Goal: Information Seeking & Learning: Find specific fact

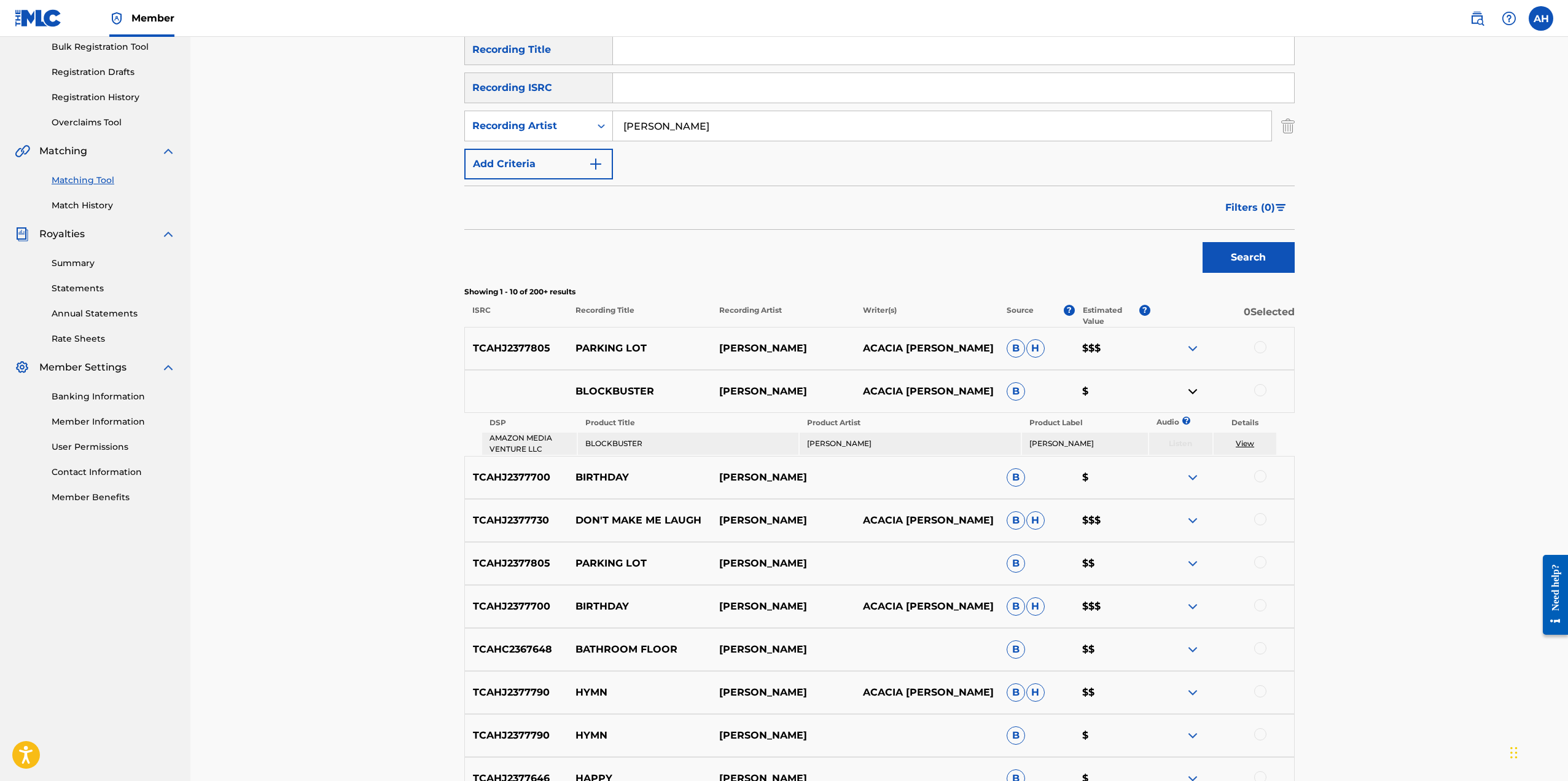
click at [1193, 348] on img at bounding box center [1193, 348] width 15 height 15
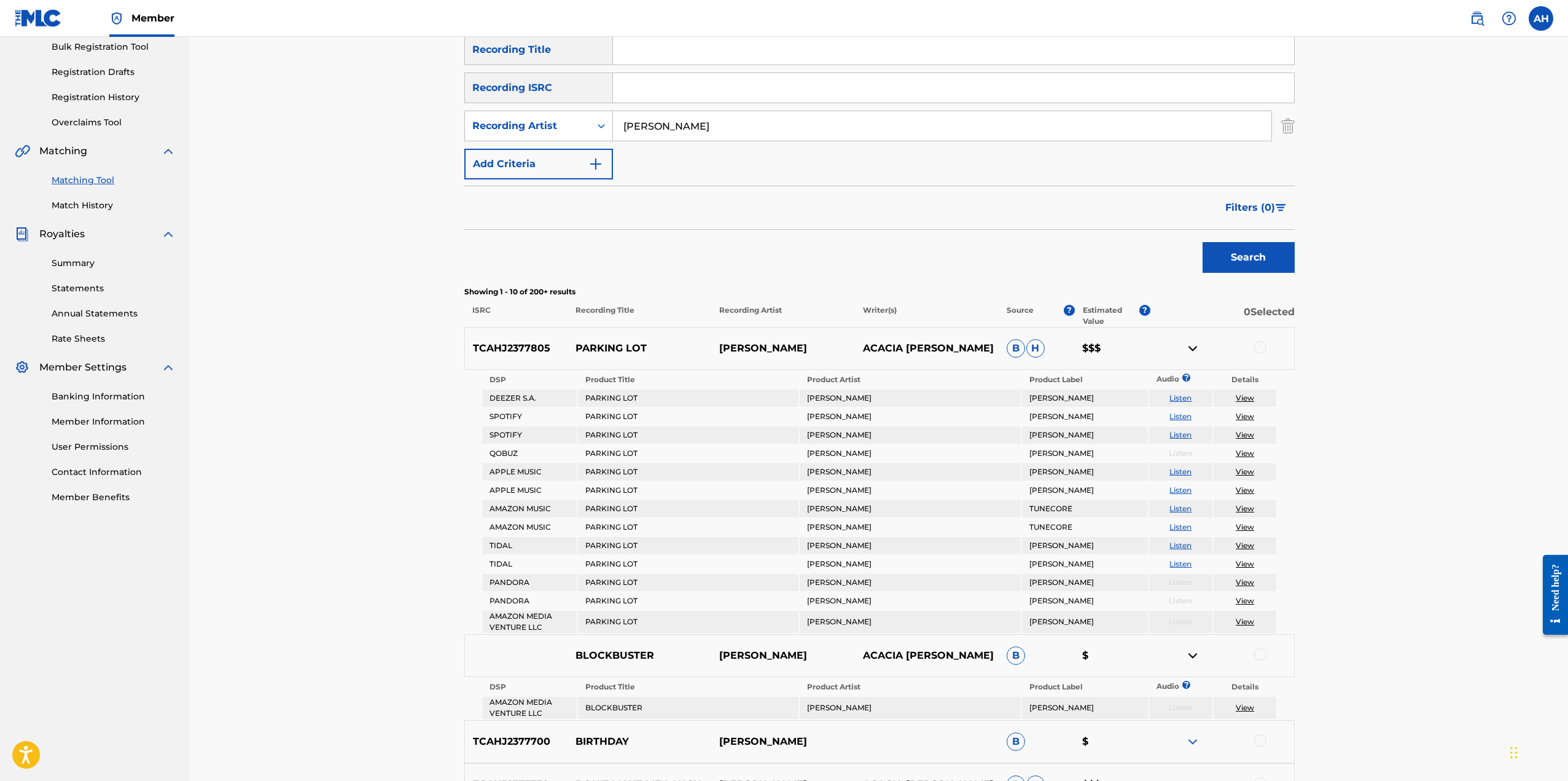
click at [1193, 348] on img at bounding box center [1193, 348] width 15 height 15
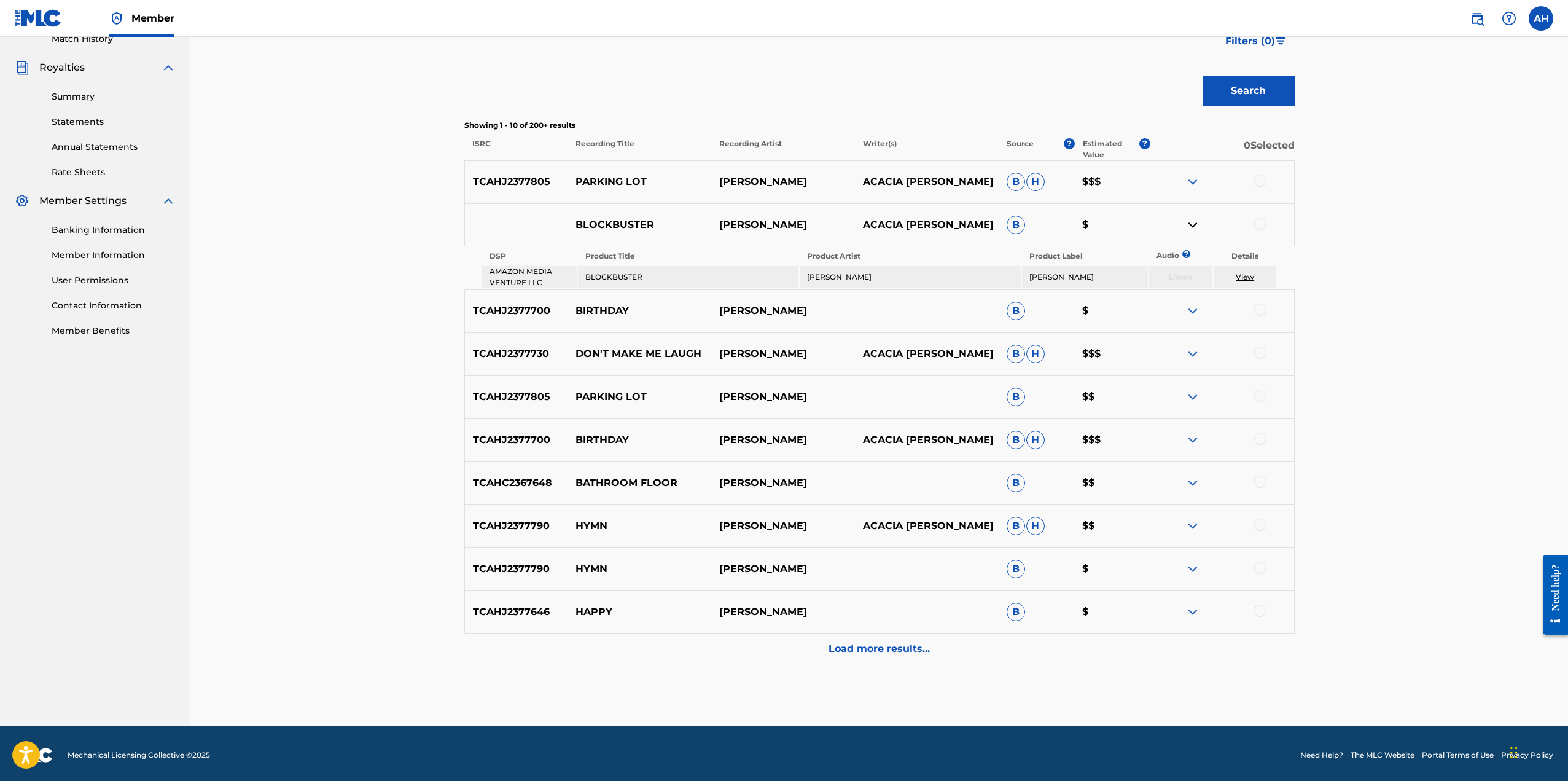
scroll to position [355, 0]
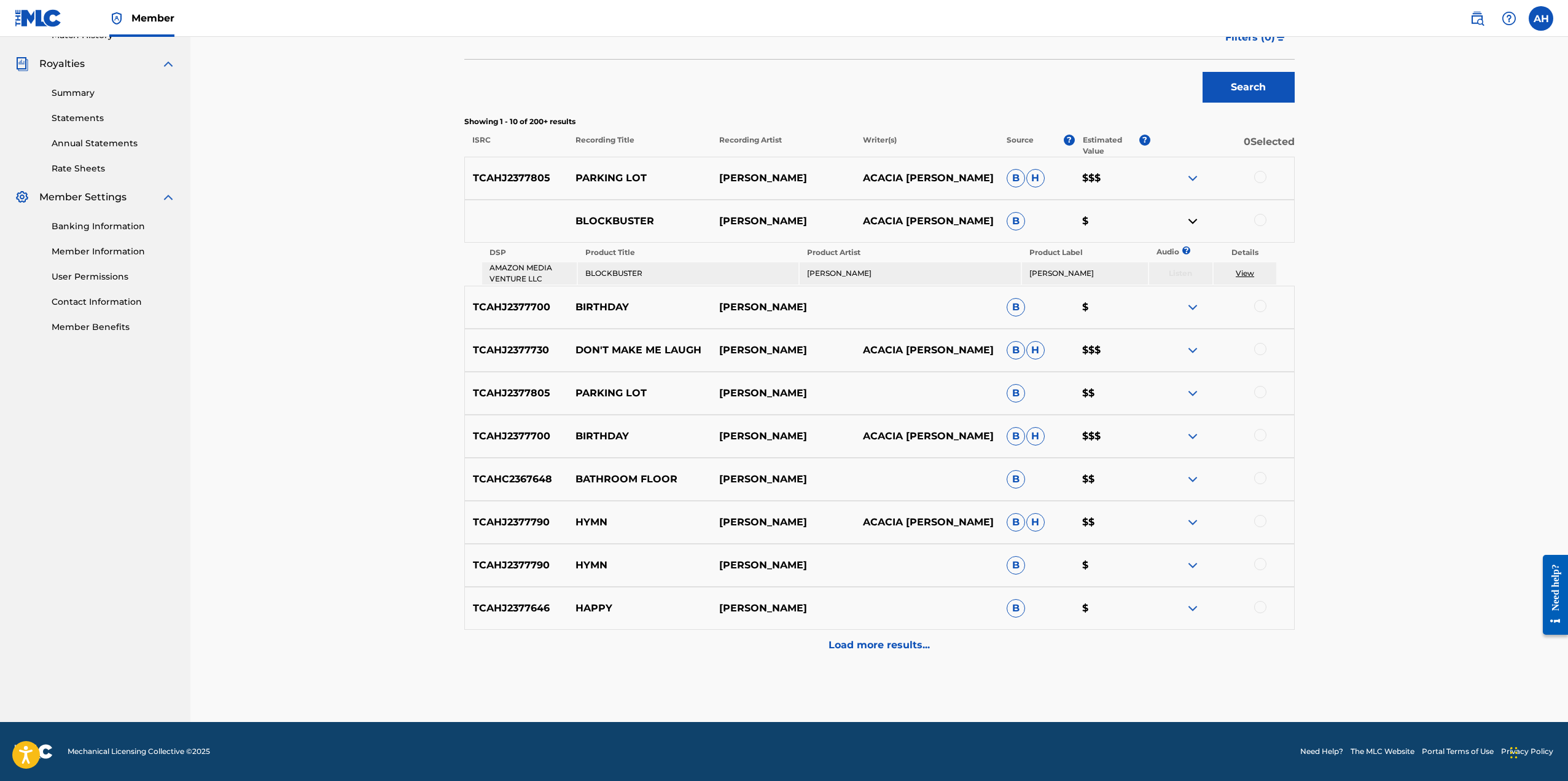
click at [936, 651] on div "Load more results..." at bounding box center [880, 646] width 830 height 31
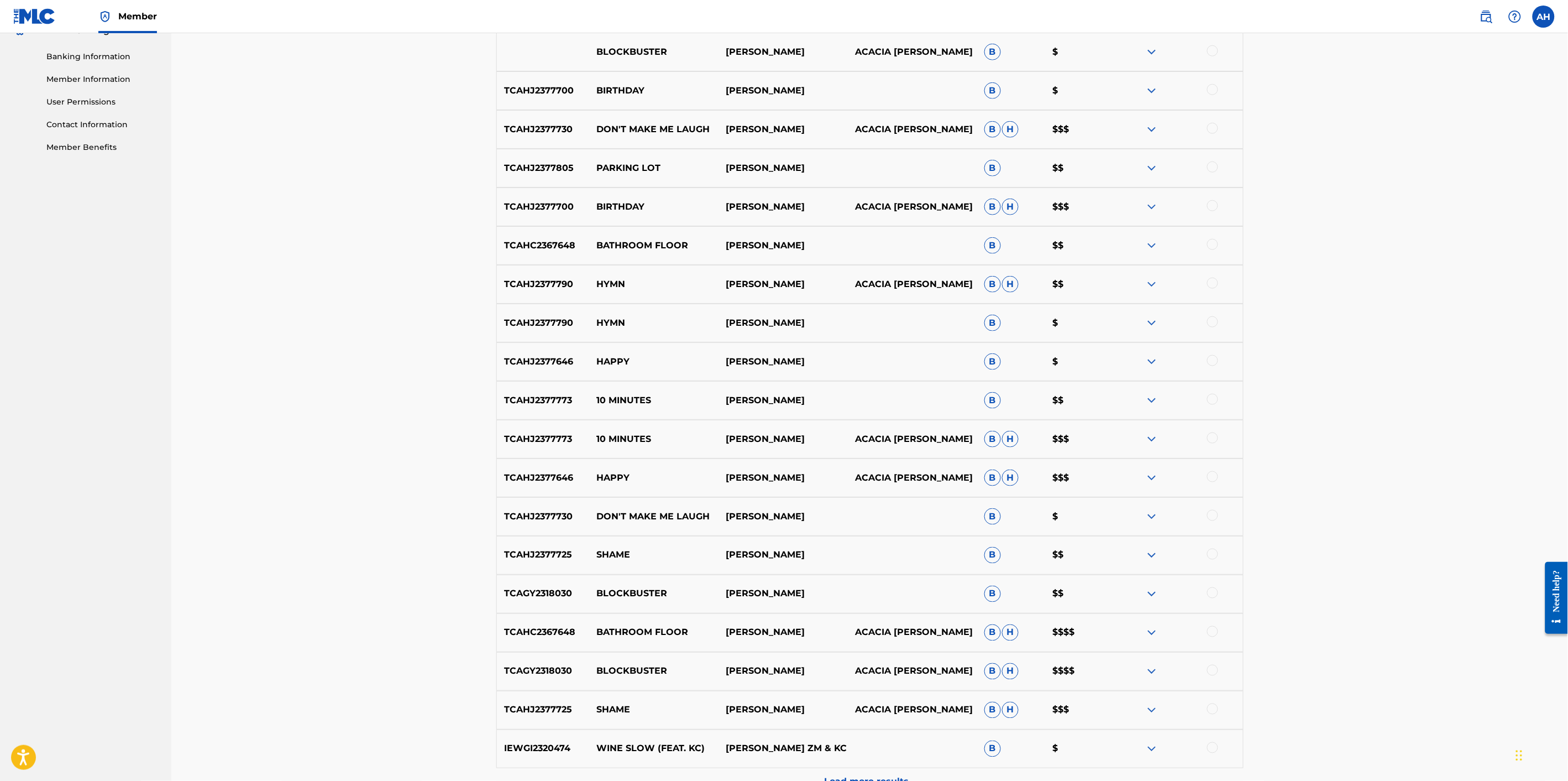
scroll to position [528, 0]
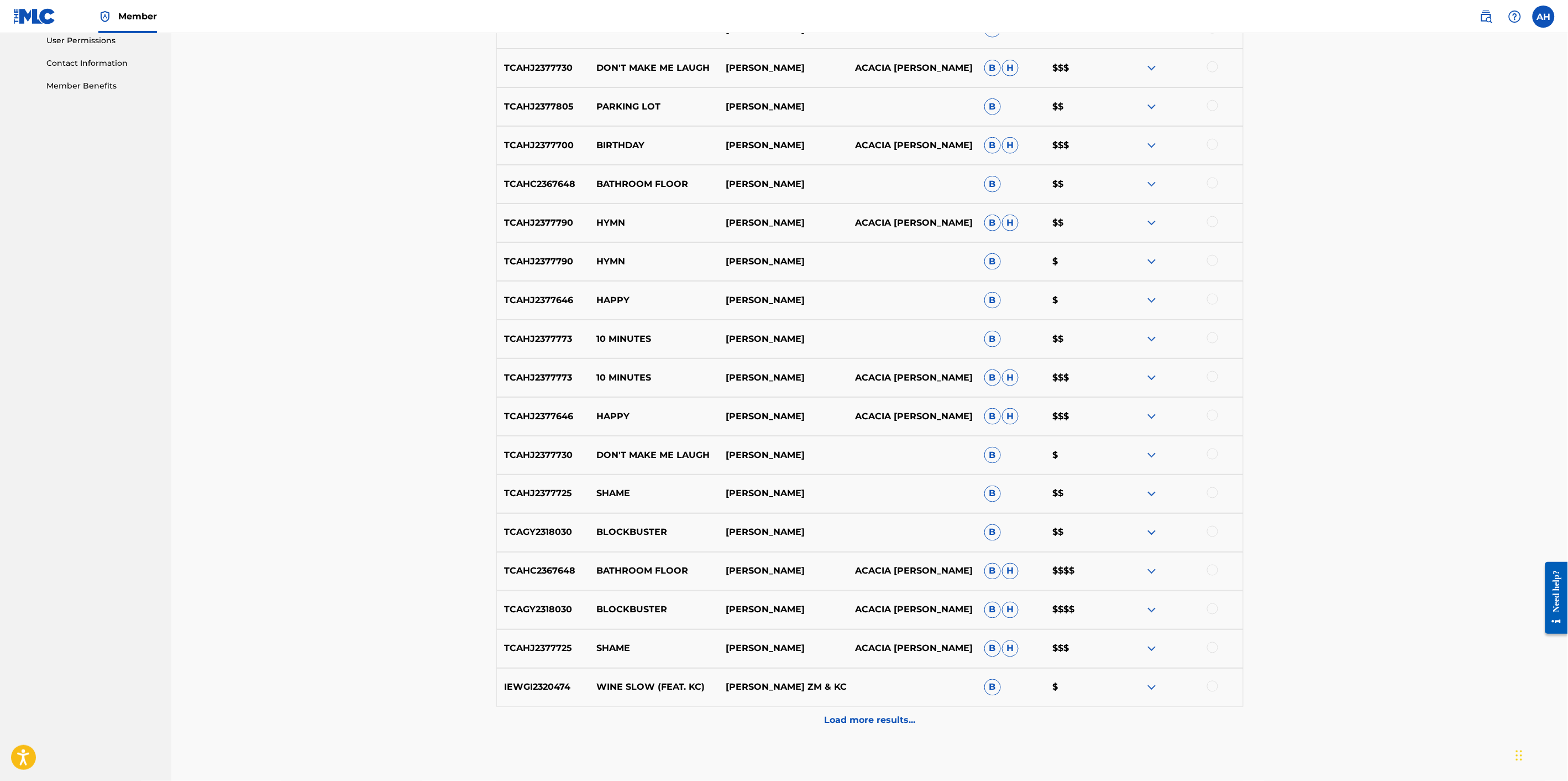
click at [1148, 374] on img at bounding box center [1152, 378] width 13 height 13
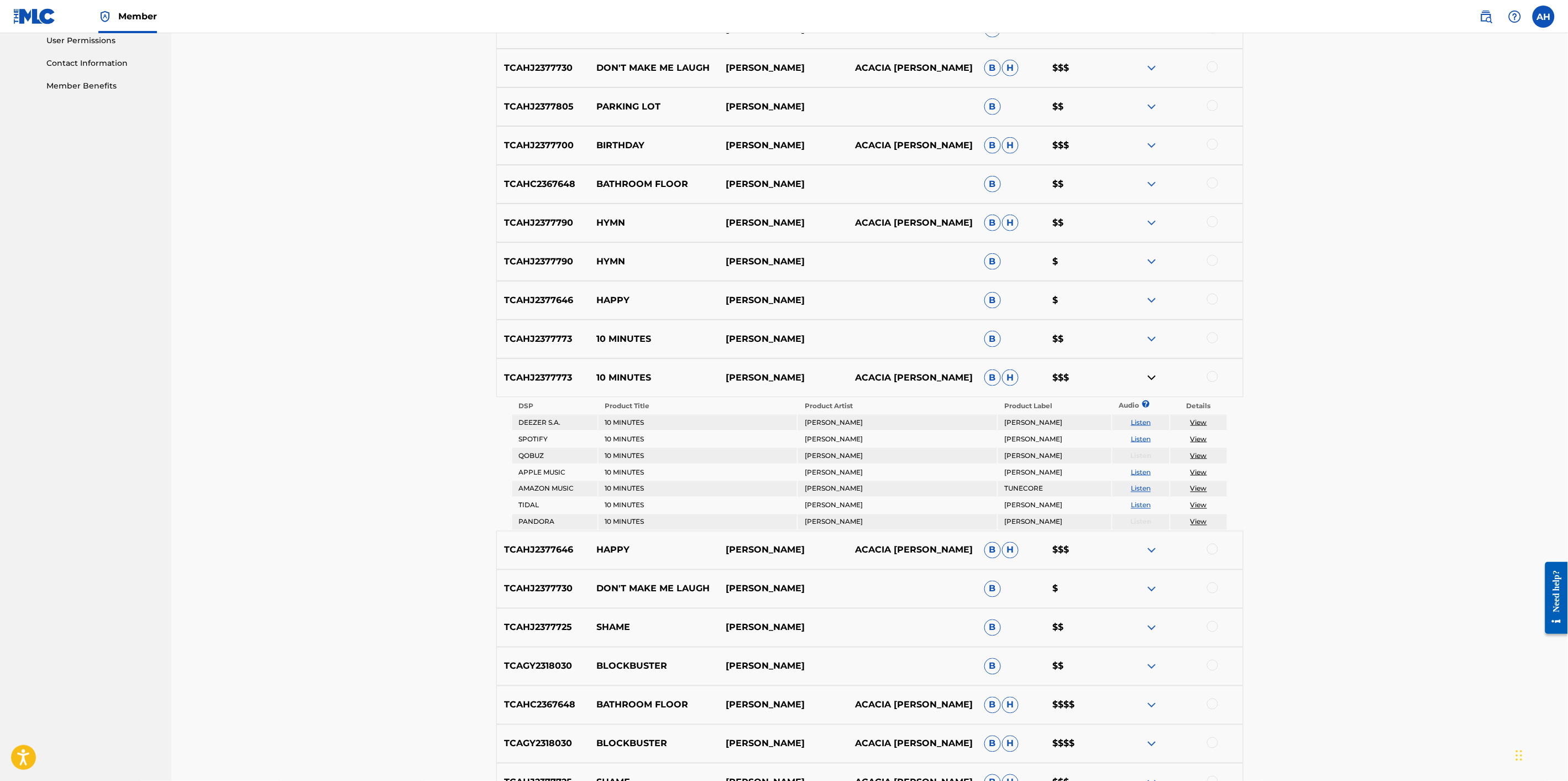
click at [1148, 374] on img at bounding box center [1152, 378] width 13 height 13
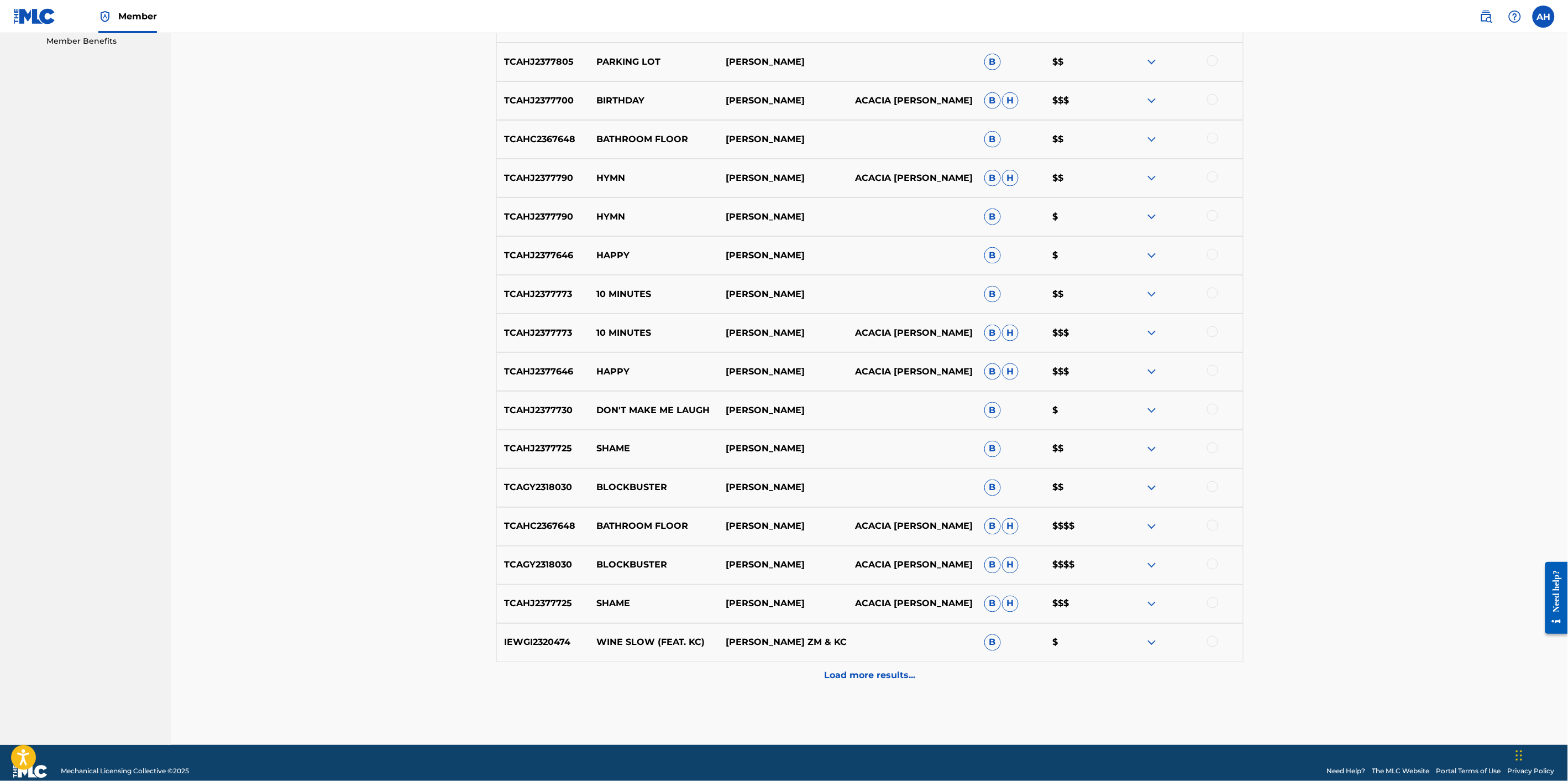
scroll to position [589, 0]
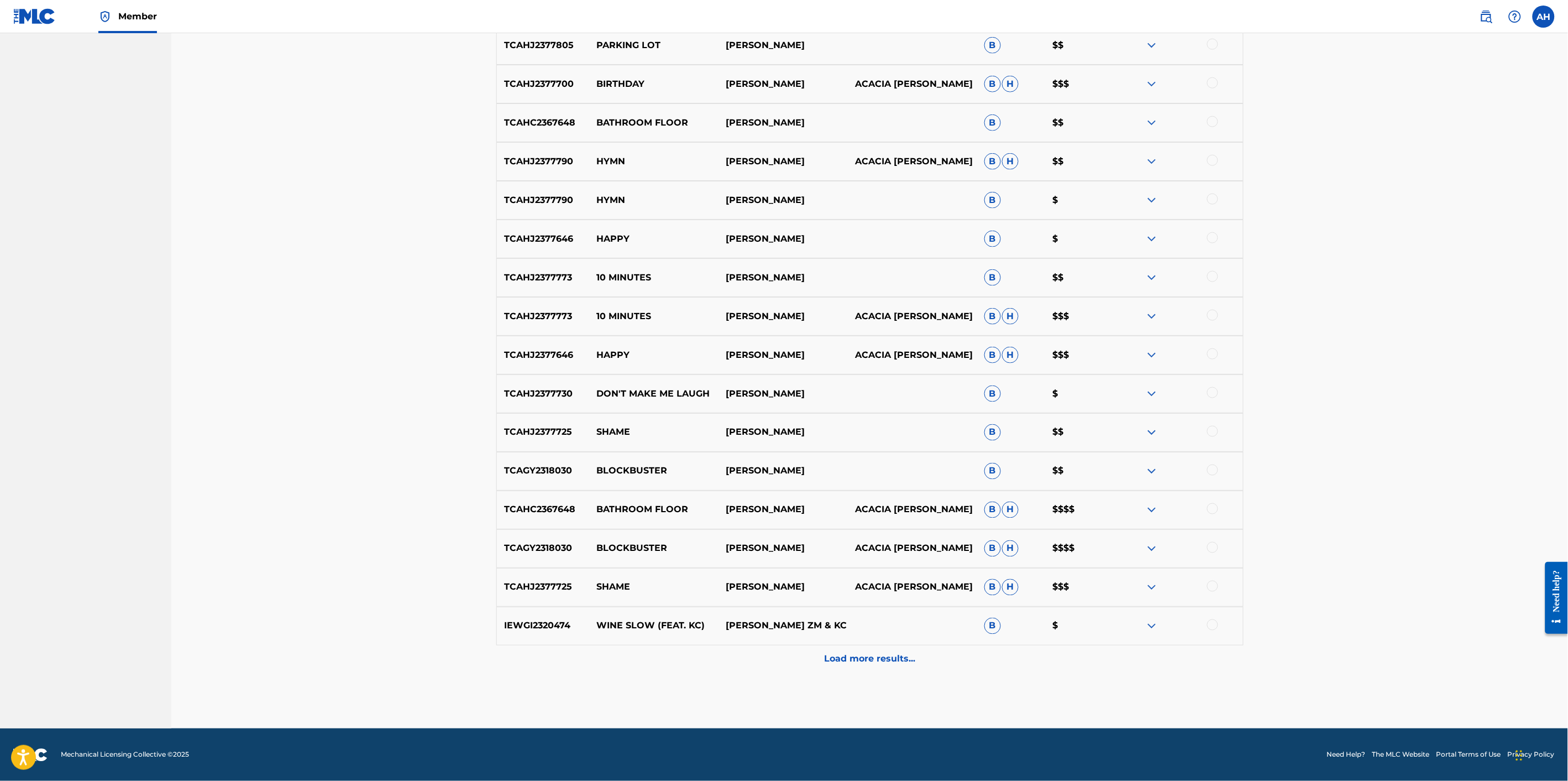
click at [1153, 509] on img at bounding box center [1152, 509] width 13 height 13
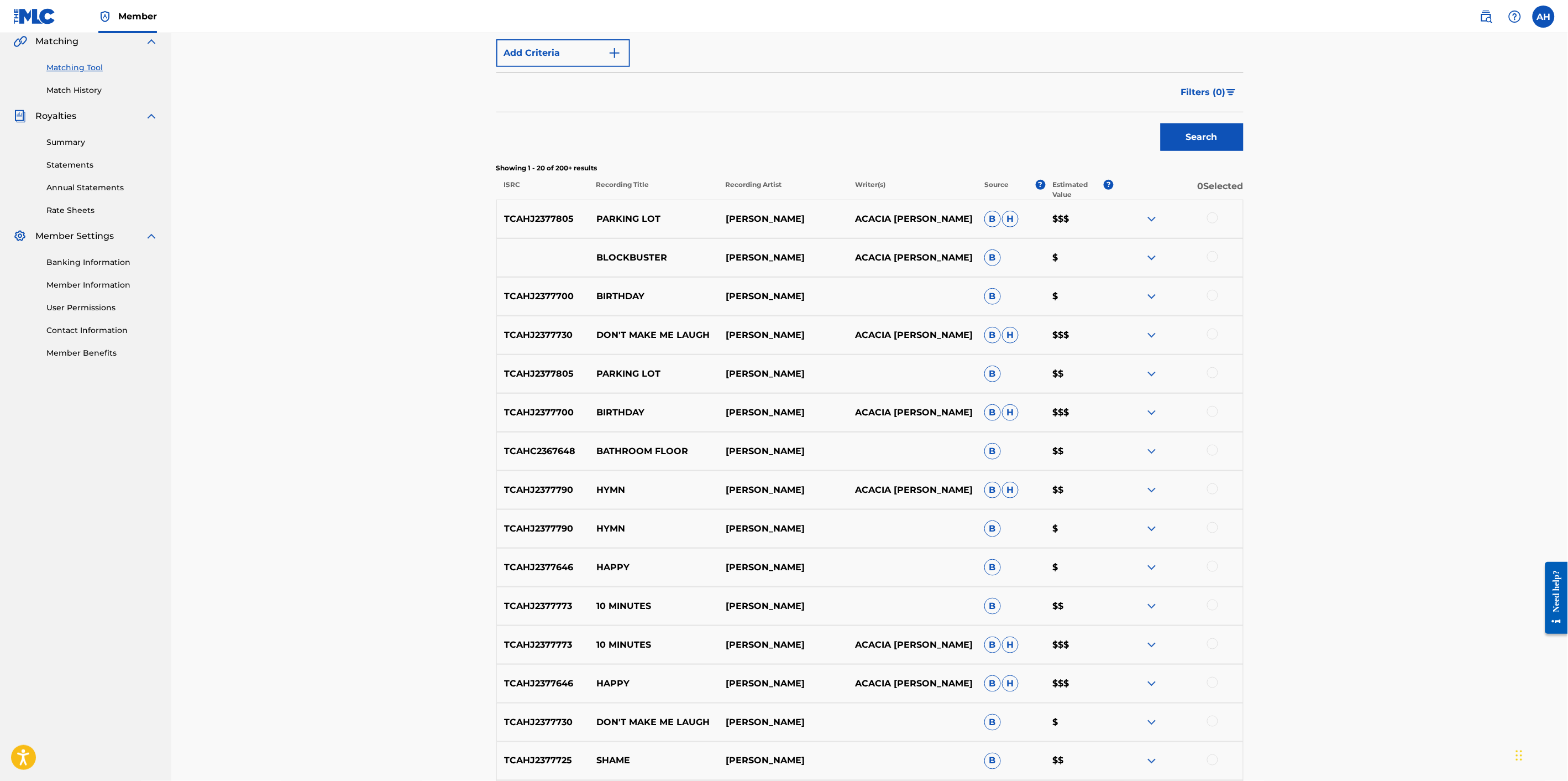
scroll to position [220, 0]
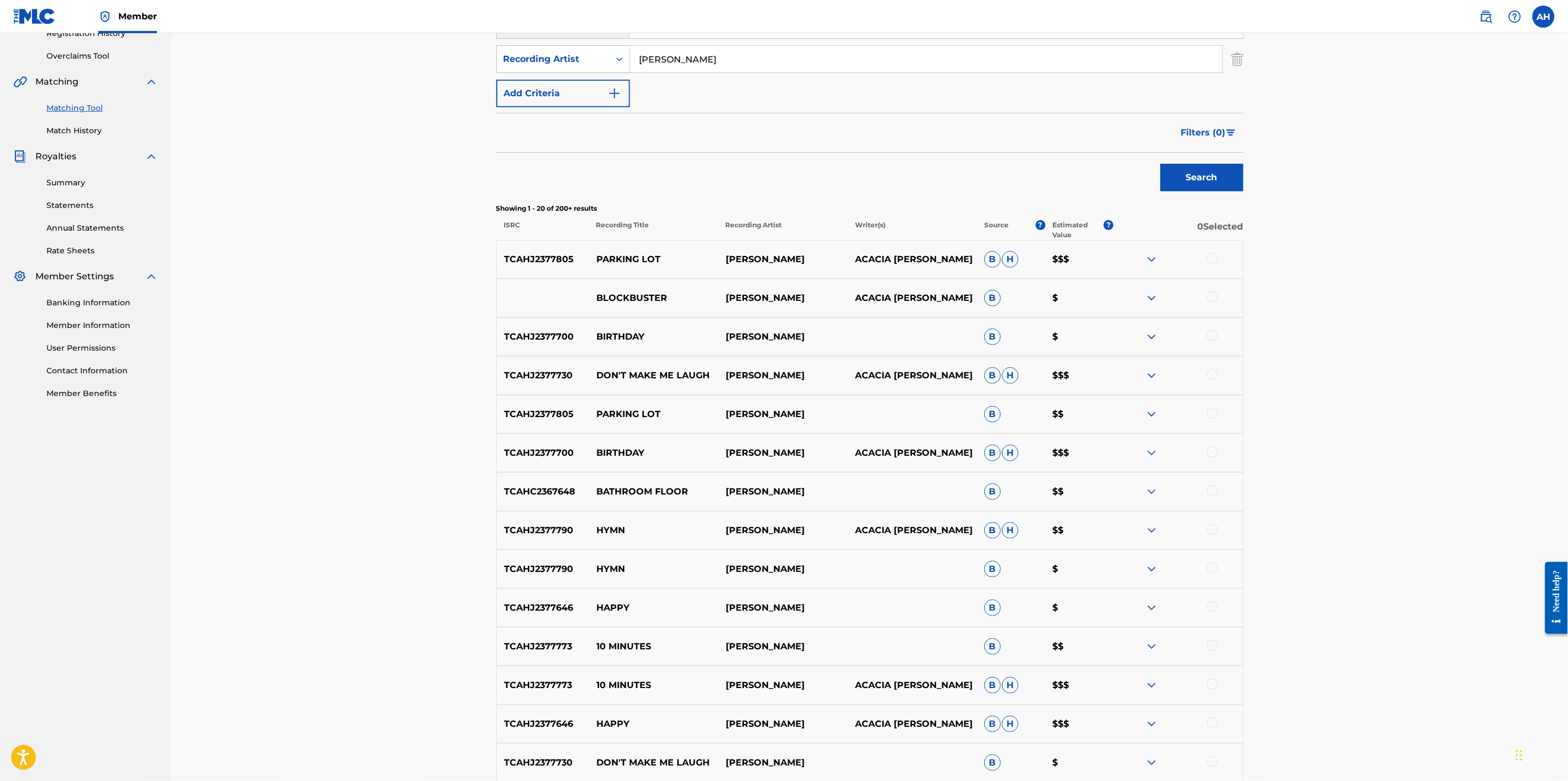
click at [429, 252] on div "Matching Tool The Matching Tool allows Members to match sound recordings to wor…" at bounding box center [870, 572] width 1397 height 1518
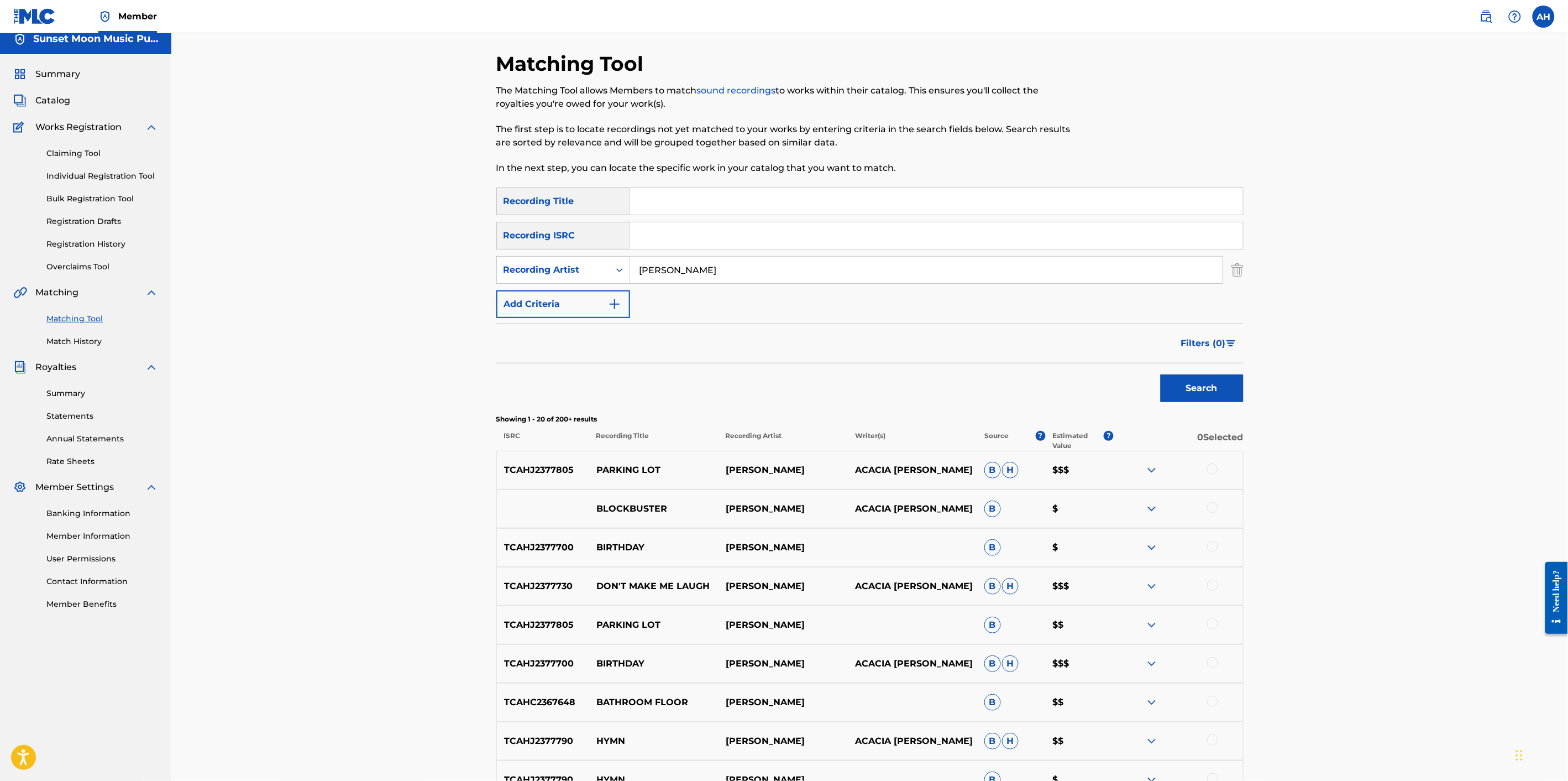
scroll to position [0, 0]
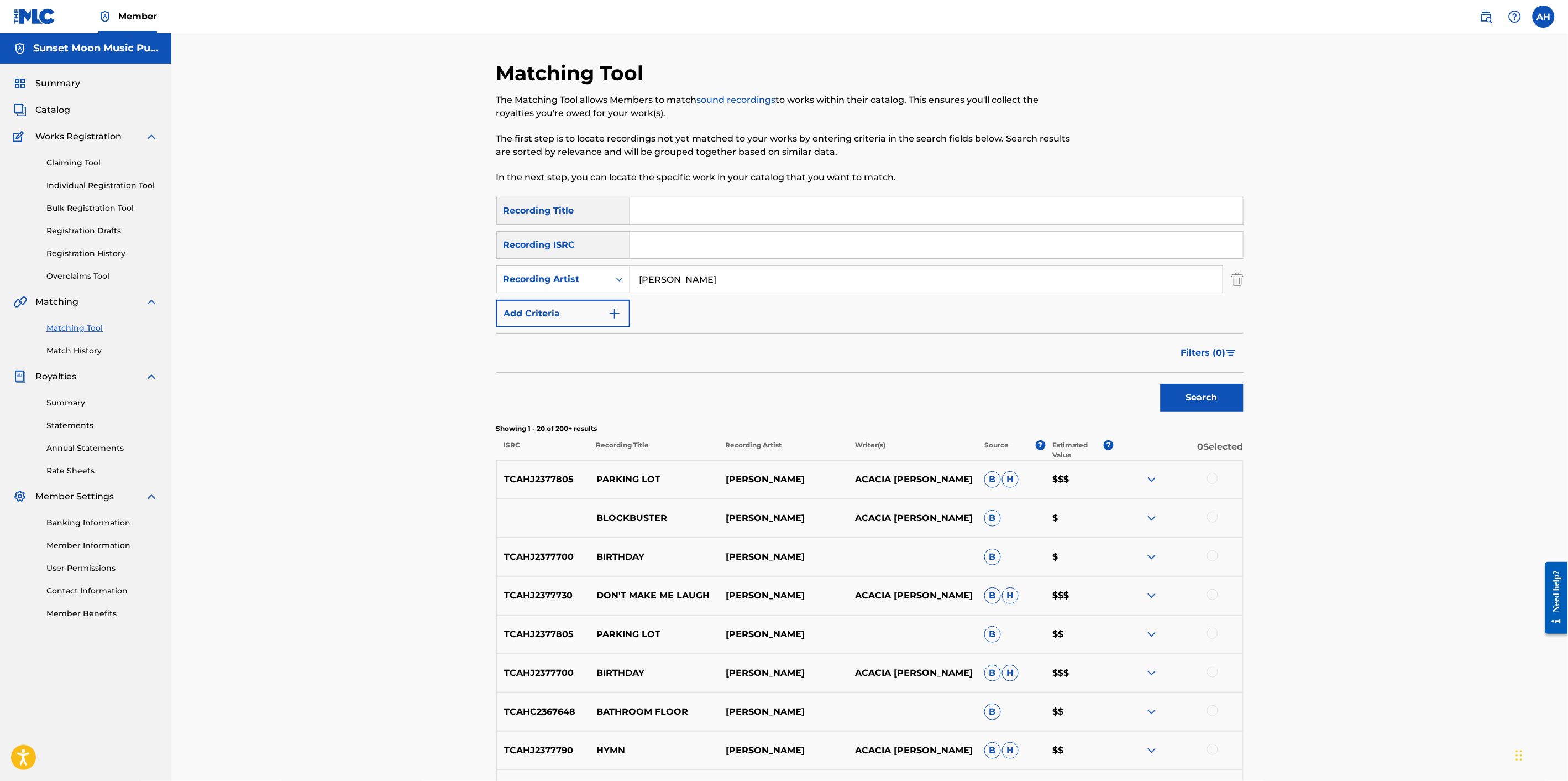
click at [710, 277] on input "[PERSON_NAME]" at bounding box center [926, 279] width 592 height 26
paste input "Heal [MEDICAL_DATA] Deep Sleep Music. Fall Asleep Fast."
type input "Heal [MEDICAL_DATA] Deep Sleep Music. Fall Asleep Fast."
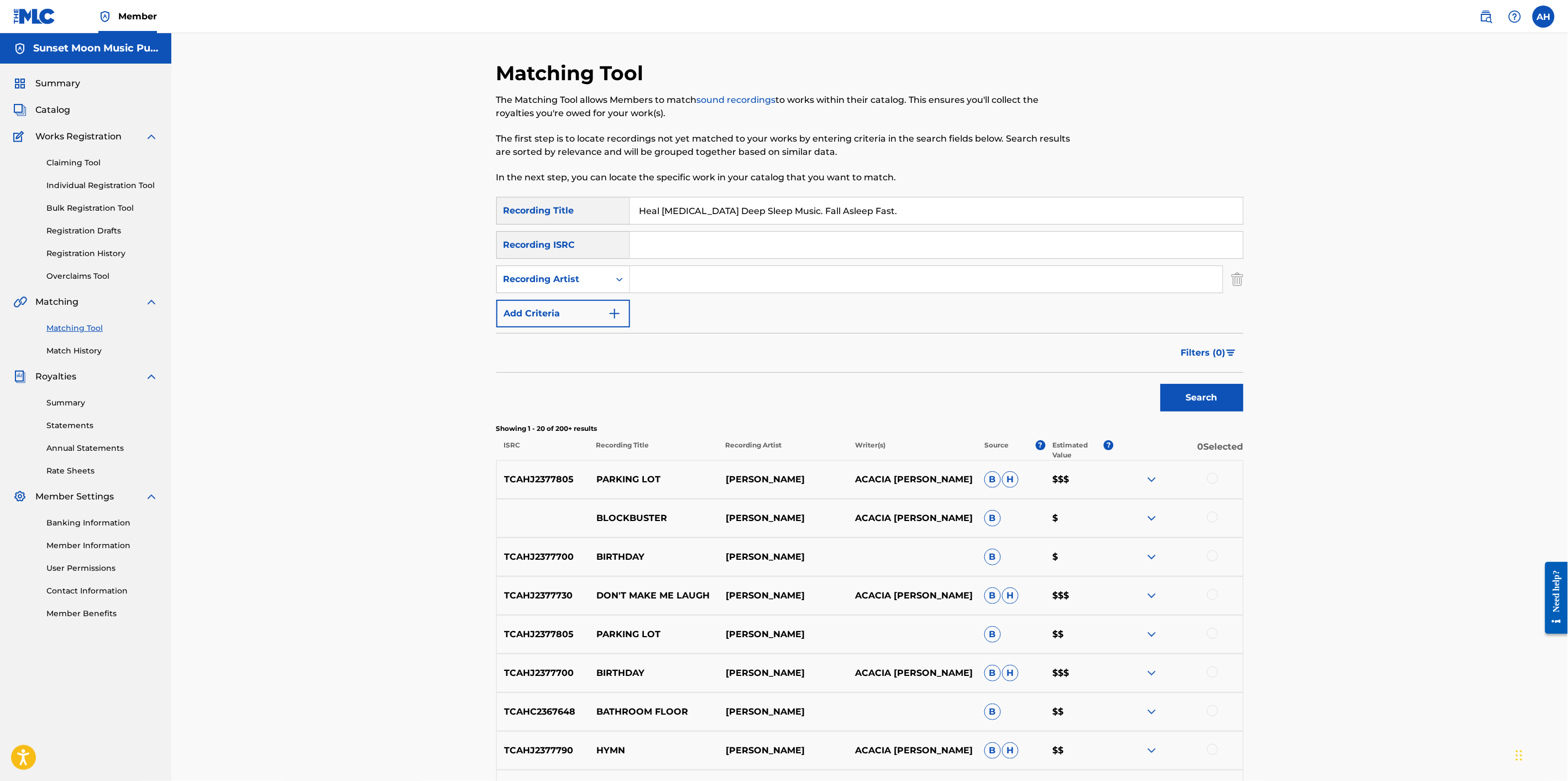
click at [1161, 384] on button "Search" at bounding box center [1202, 397] width 83 height 28
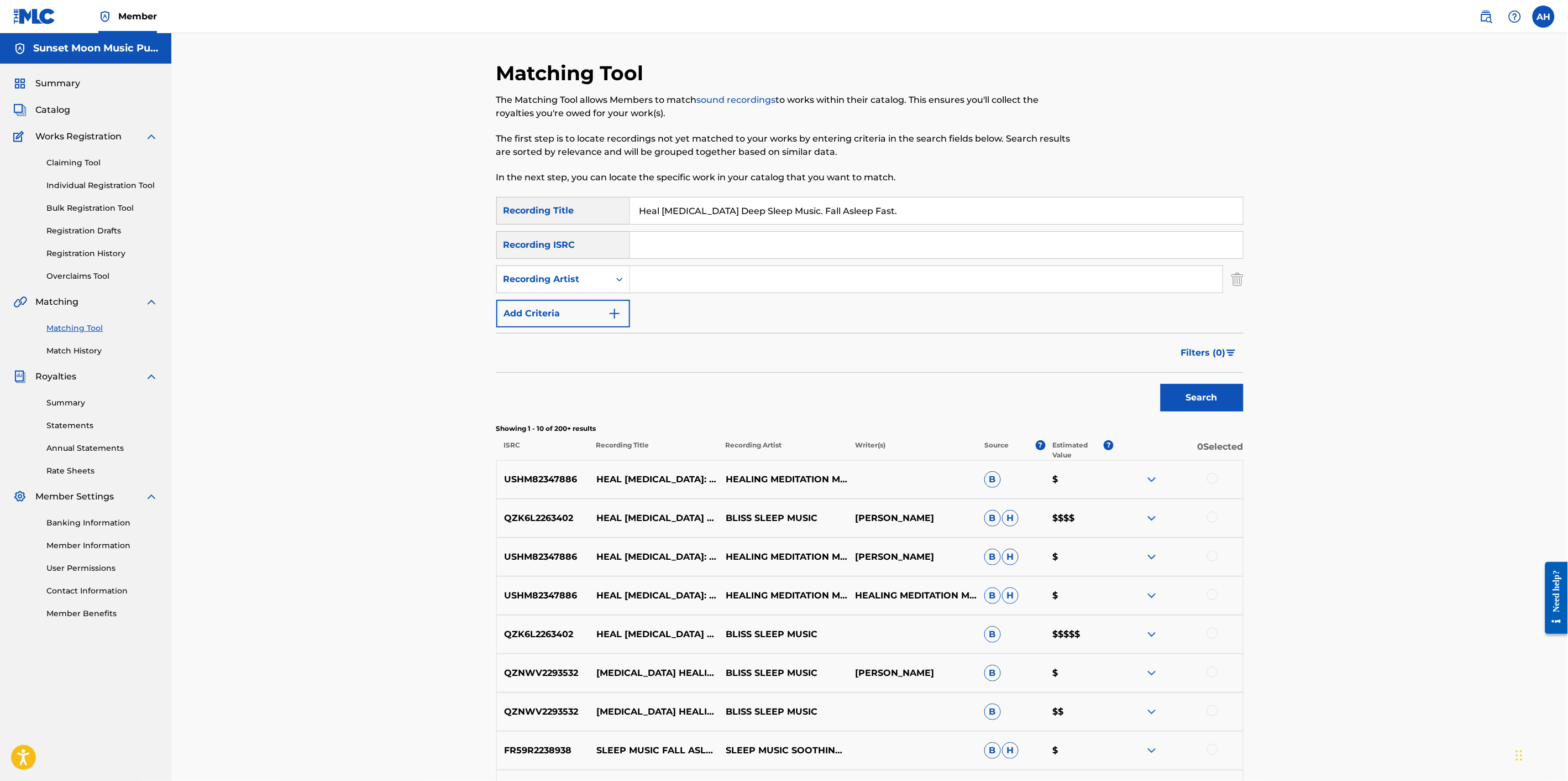
click at [1222, 354] on span "Filters ( 0 )" at bounding box center [1204, 353] width 44 height 13
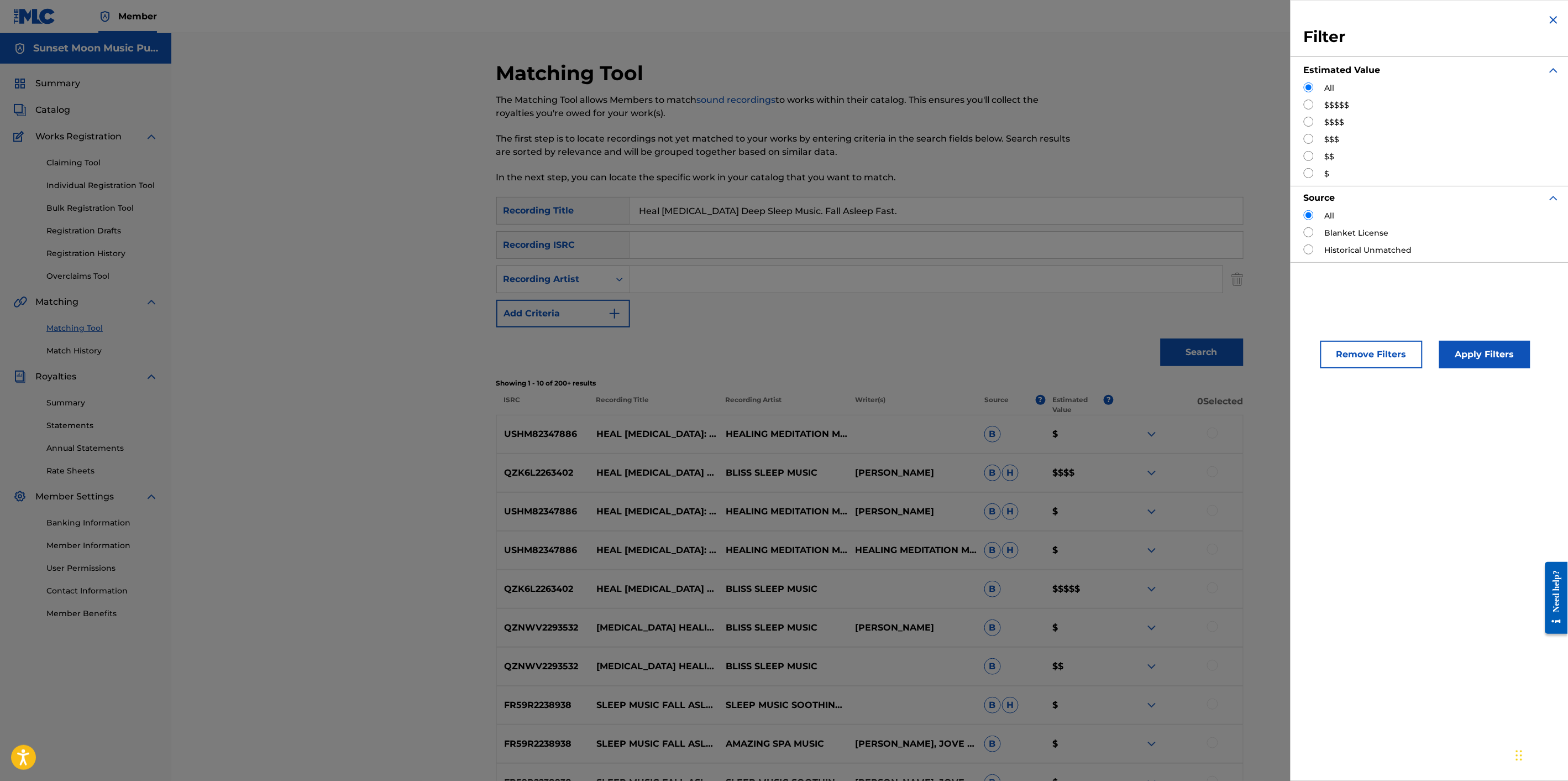
click at [1309, 119] on input "Search Form" at bounding box center [1309, 122] width 10 height 10
radio input "true"
click at [1411, 357] on button "Apply Filters" at bounding box center [1485, 355] width 91 height 28
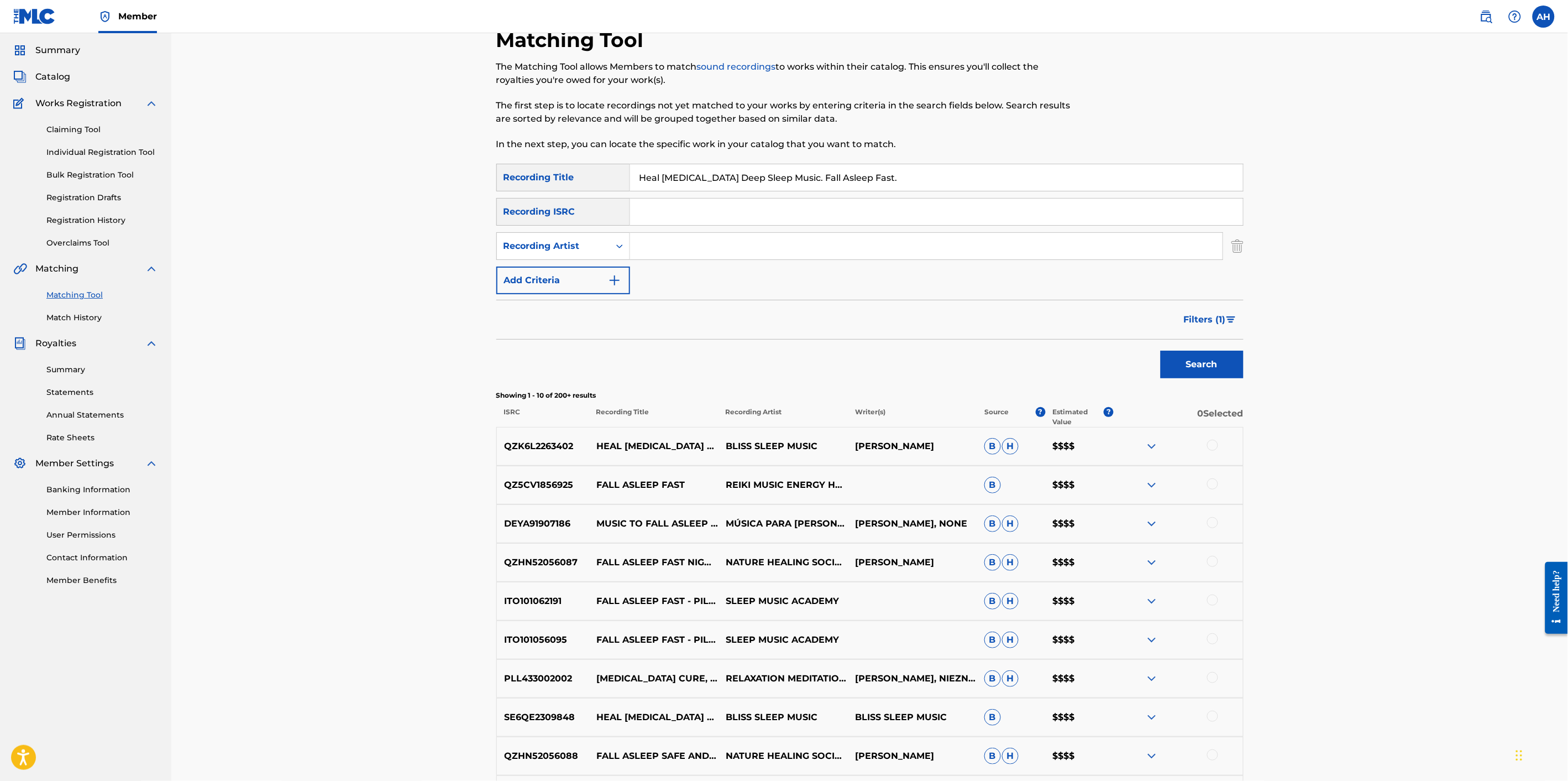
scroll to position [123, 0]
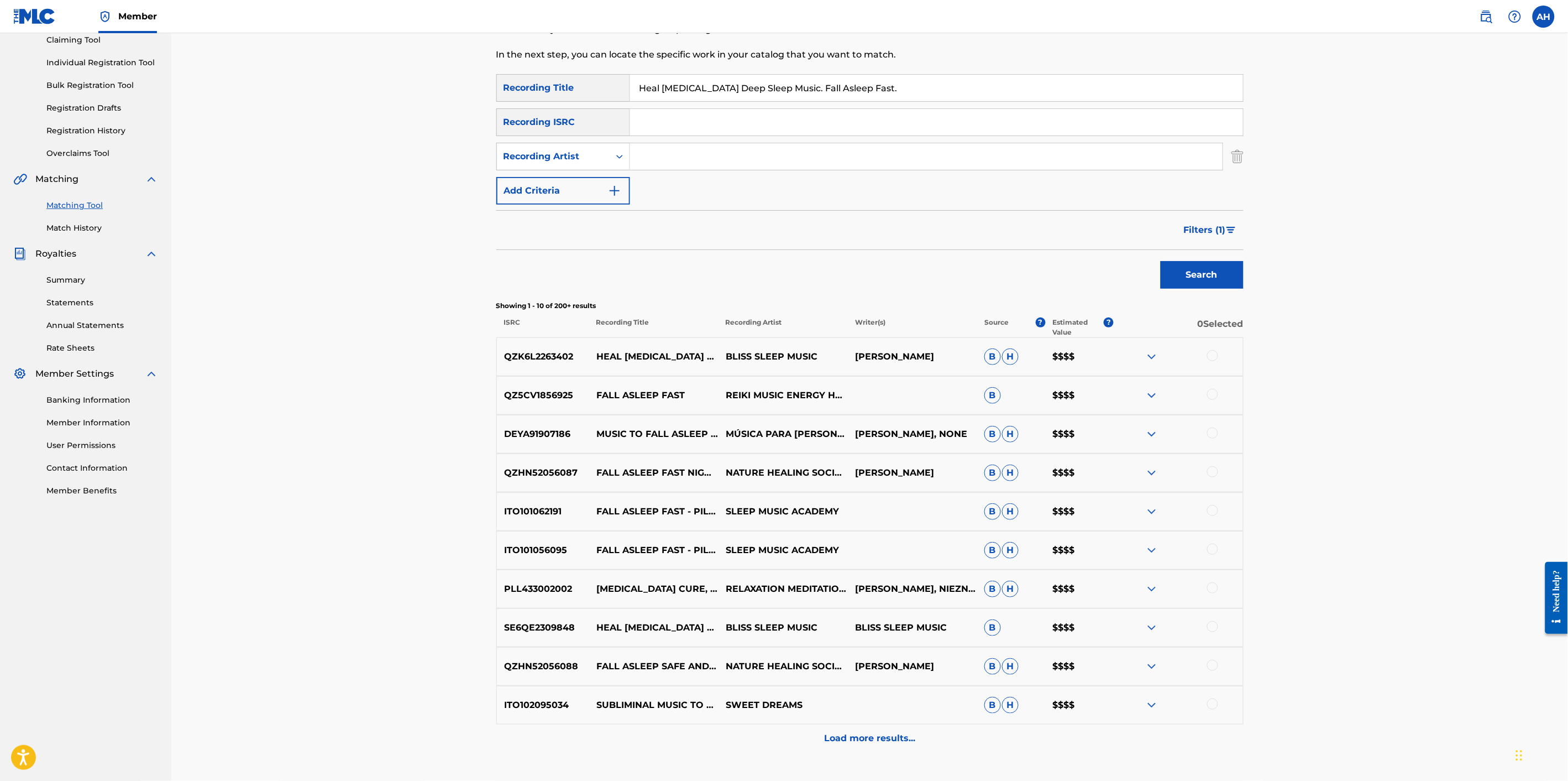
click at [792, 89] on input "Heal [MEDICAL_DATA] Deep Sleep Music. Fall Asleep Fast." at bounding box center [936, 88] width 613 height 26
type input "\"
click at [1161, 261] on button "Search" at bounding box center [1202, 275] width 83 height 28
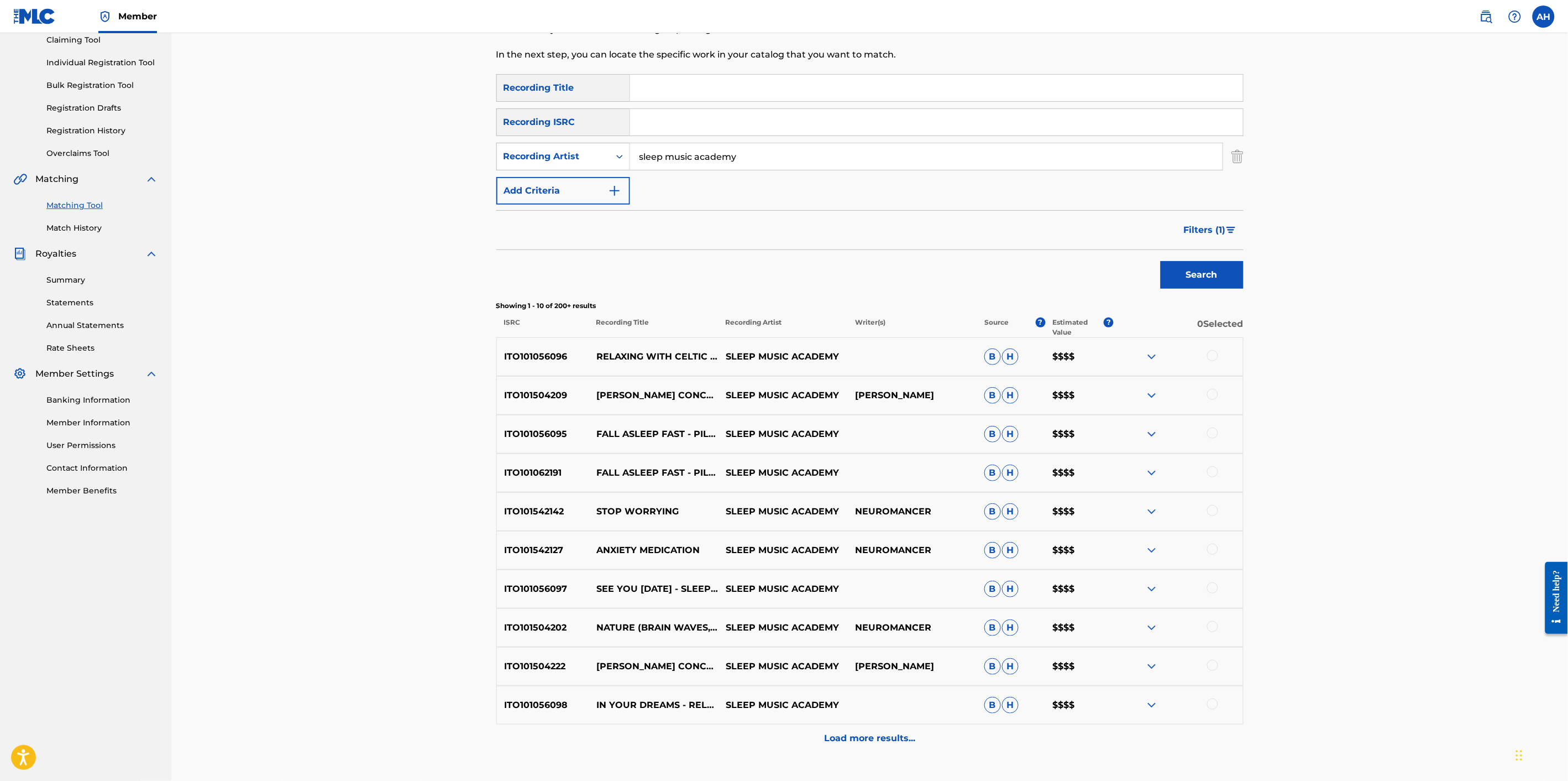
click at [786, 157] on input "sleep music academy" at bounding box center [926, 156] width 592 height 26
paste input "[PERSON_NAME]"
type input "[PERSON_NAME]"
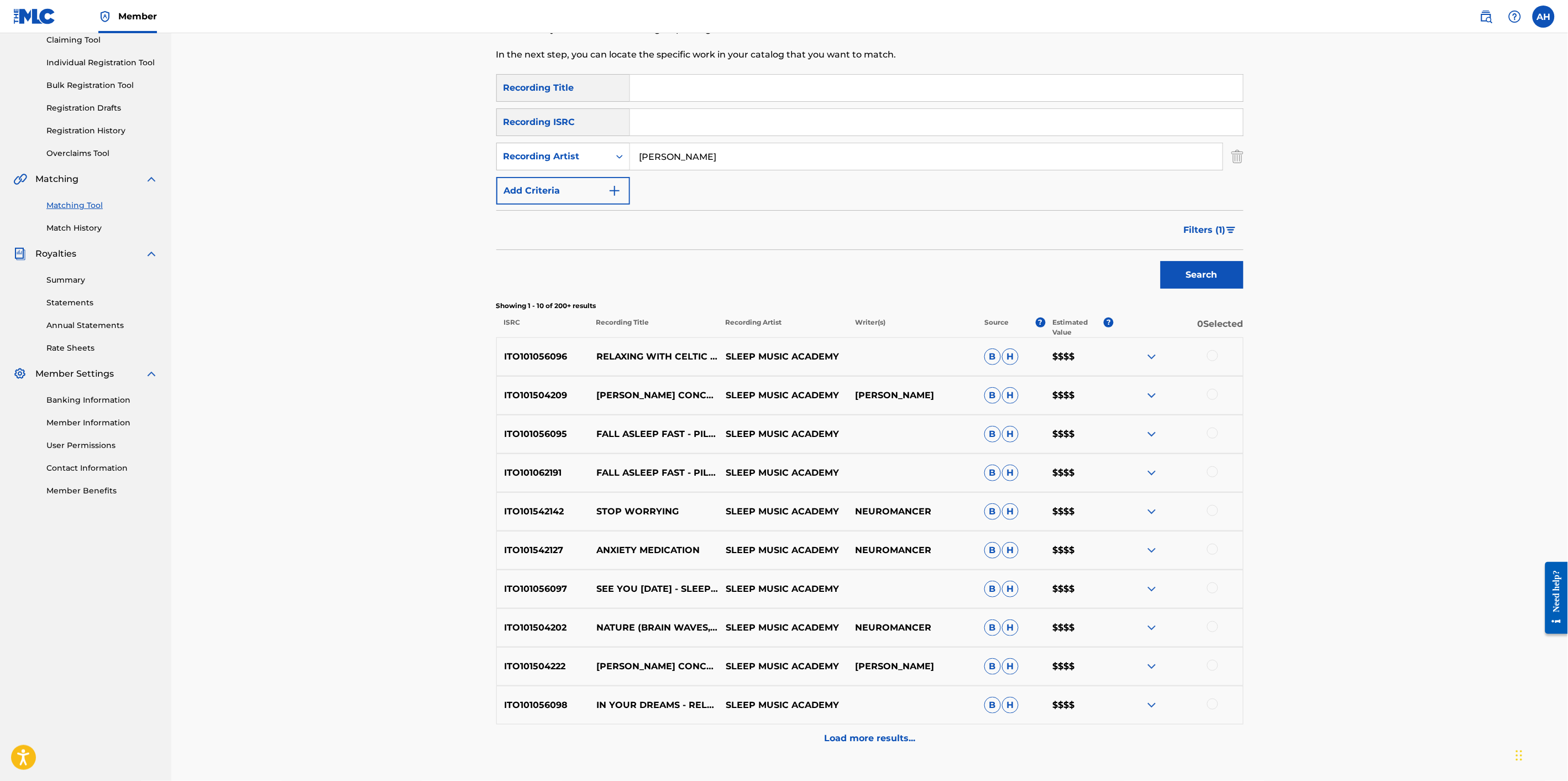
click at [1161, 261] on button "Search" at bounding box center [1202, 275] width 83 height 28
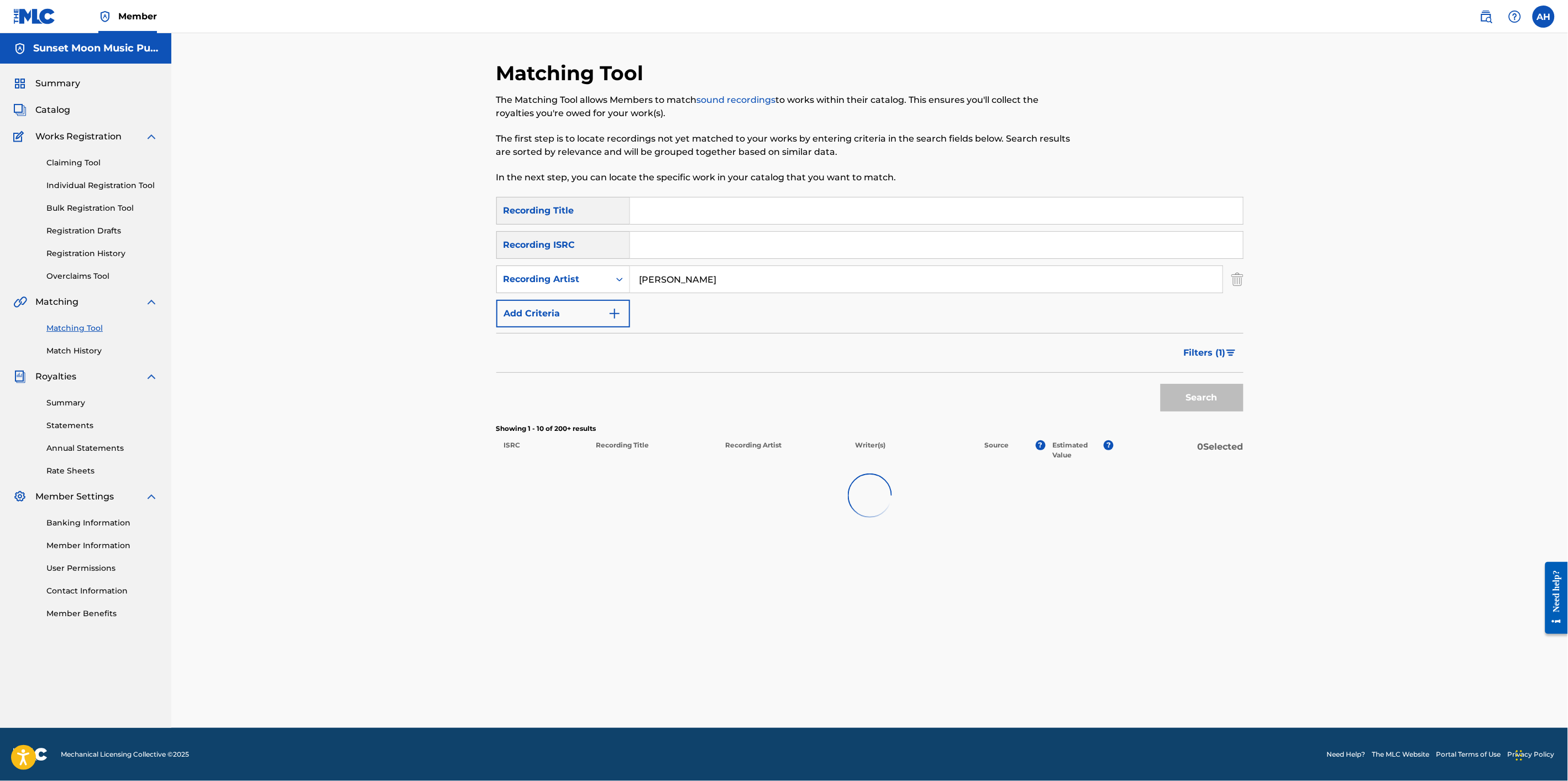
scroll to position [0, 0]
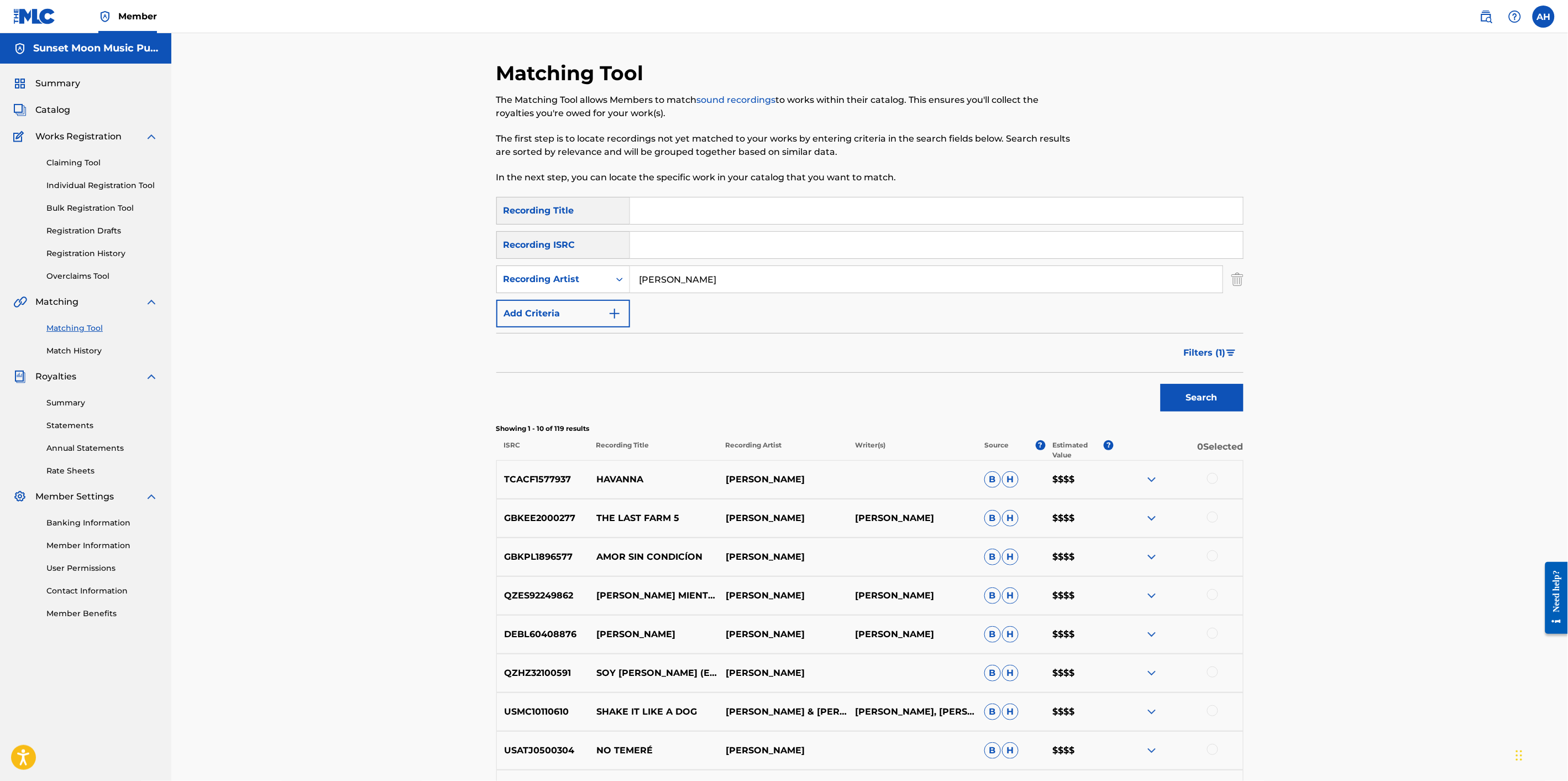
click at [1209, 349] on span "Filters ( 1 )" at bounding box center [1204, 353] width 42 height 13
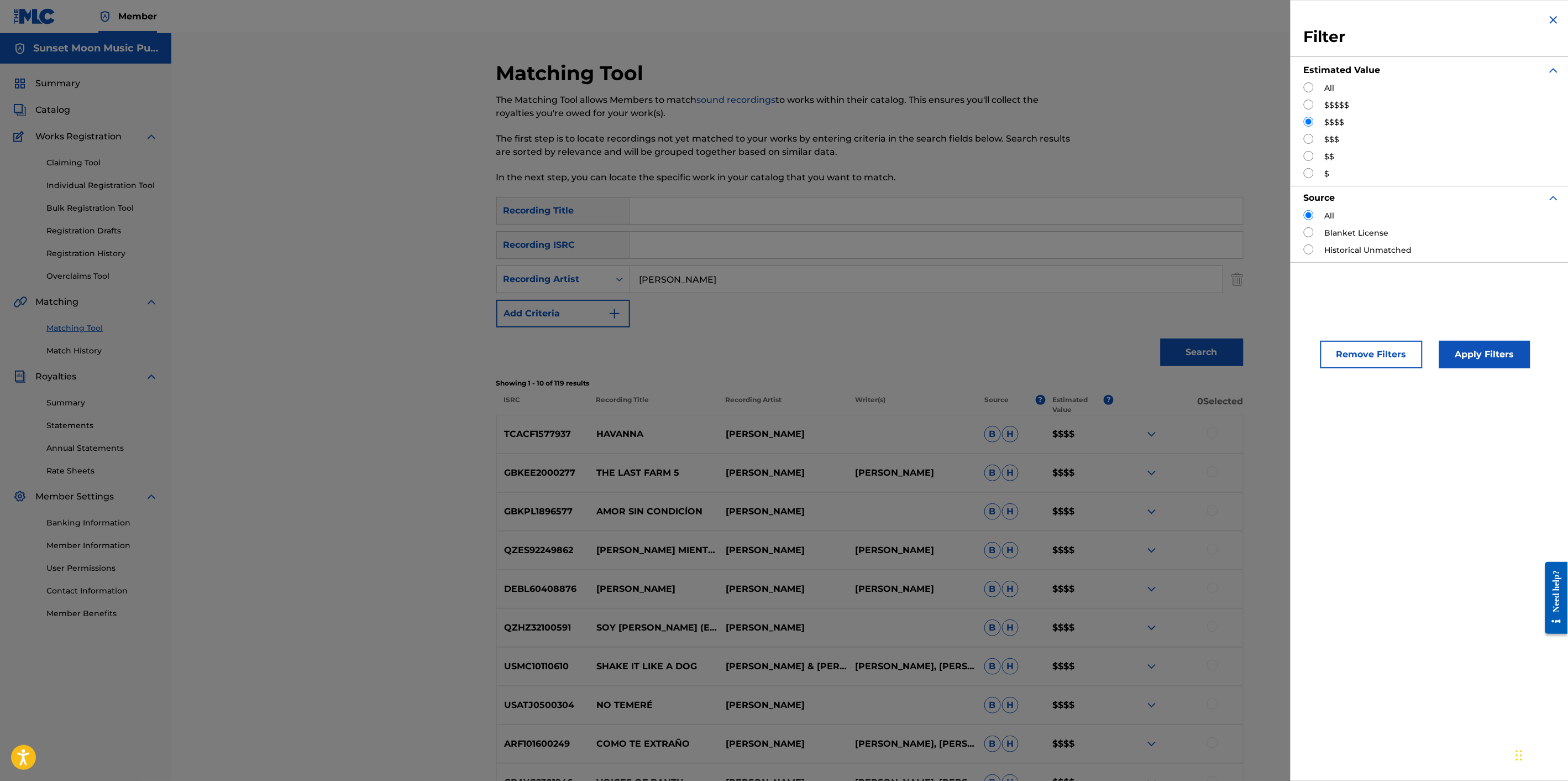
click at [1312, 100] on input "Search Form" at bounding box center [1309, 105] width 10 height 10
radio input "true"
click at [1411, 356] on button "Apply Filters" at bounding box center [1485, 355] width 91 height 28
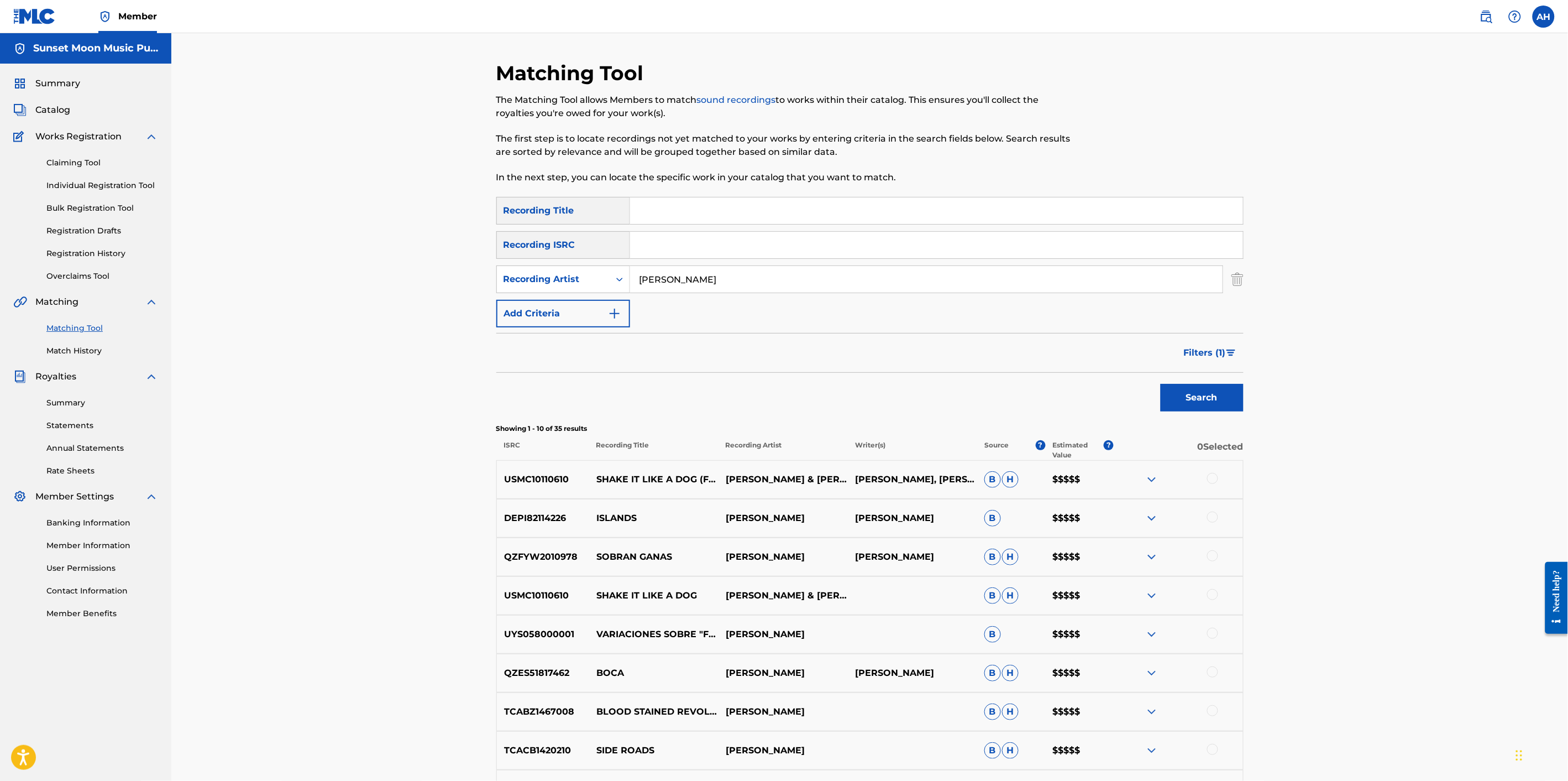
click at [1201, 346] on span "Filters ( 1 )" at bounding box center [1204, 353] width 42 height 13
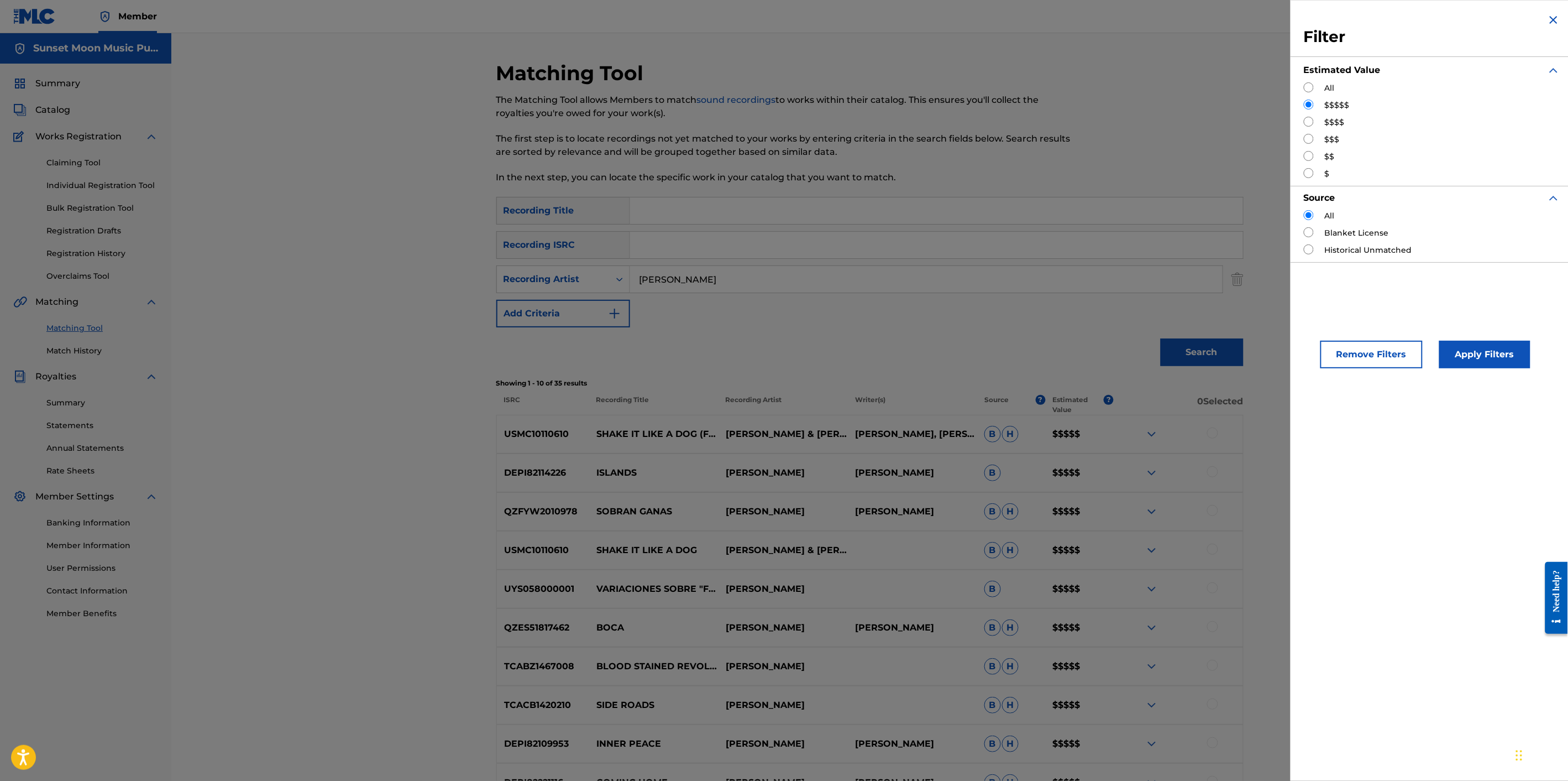
click at [1308, 85] on input "Search Form" at bounding box center [1309, 87] width 10 height 10
radio input "true"
click at [1411, 343] on button "Apply Filters" at bounding box center [1485, 355] width 91 height 28
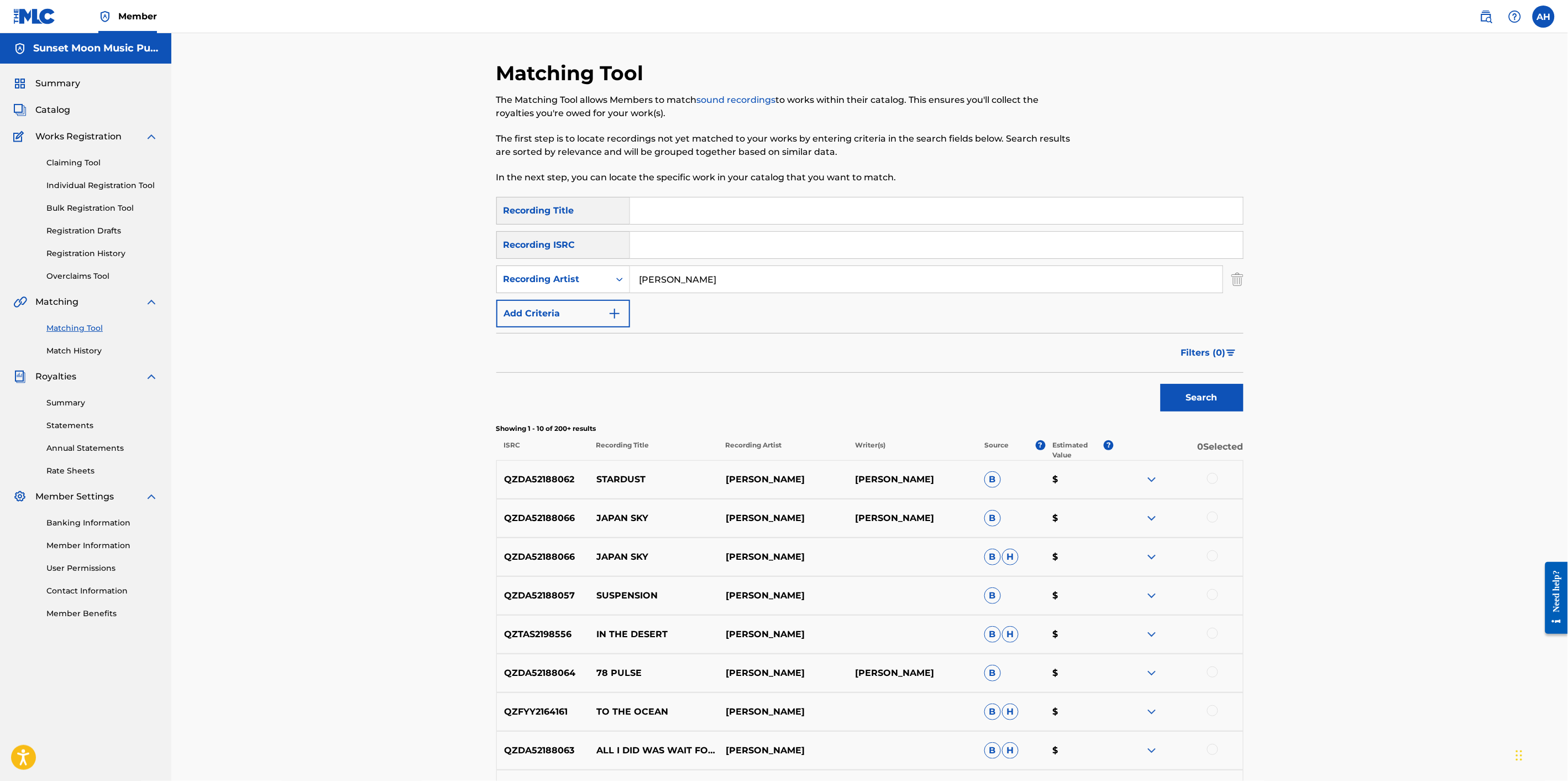
click at [677, 274] on input "[PERSON_NAME]" at bounding box center [926, 279] width 592 height 26
click at [1161, 384] on button "Search" at bounding box center [1202, 397] width 83 height 28
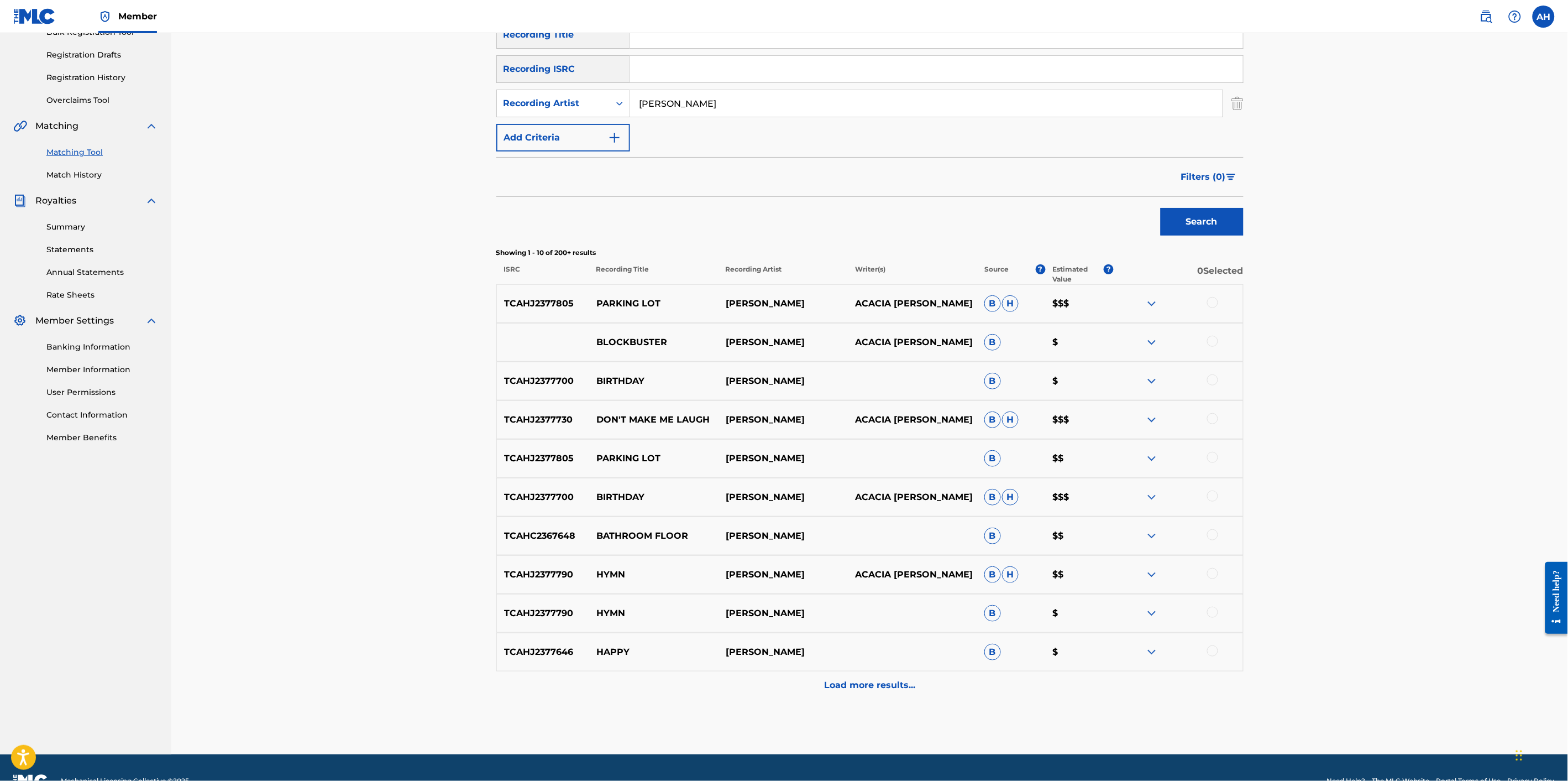
scroll to position [184, 0]
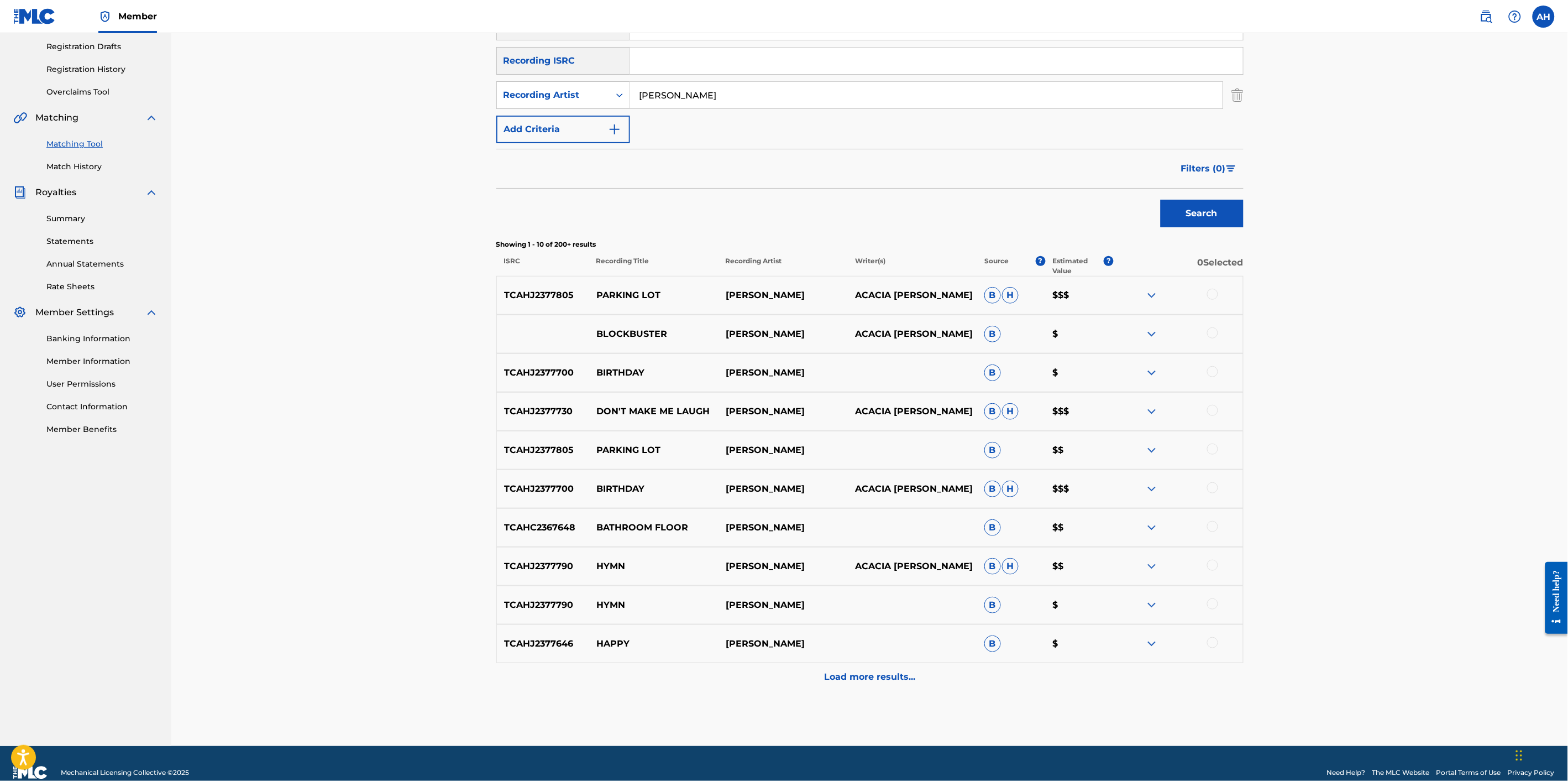
click at [856, 685] on div "Load more results..." at bounding box center [870, 677] width 747 height 28
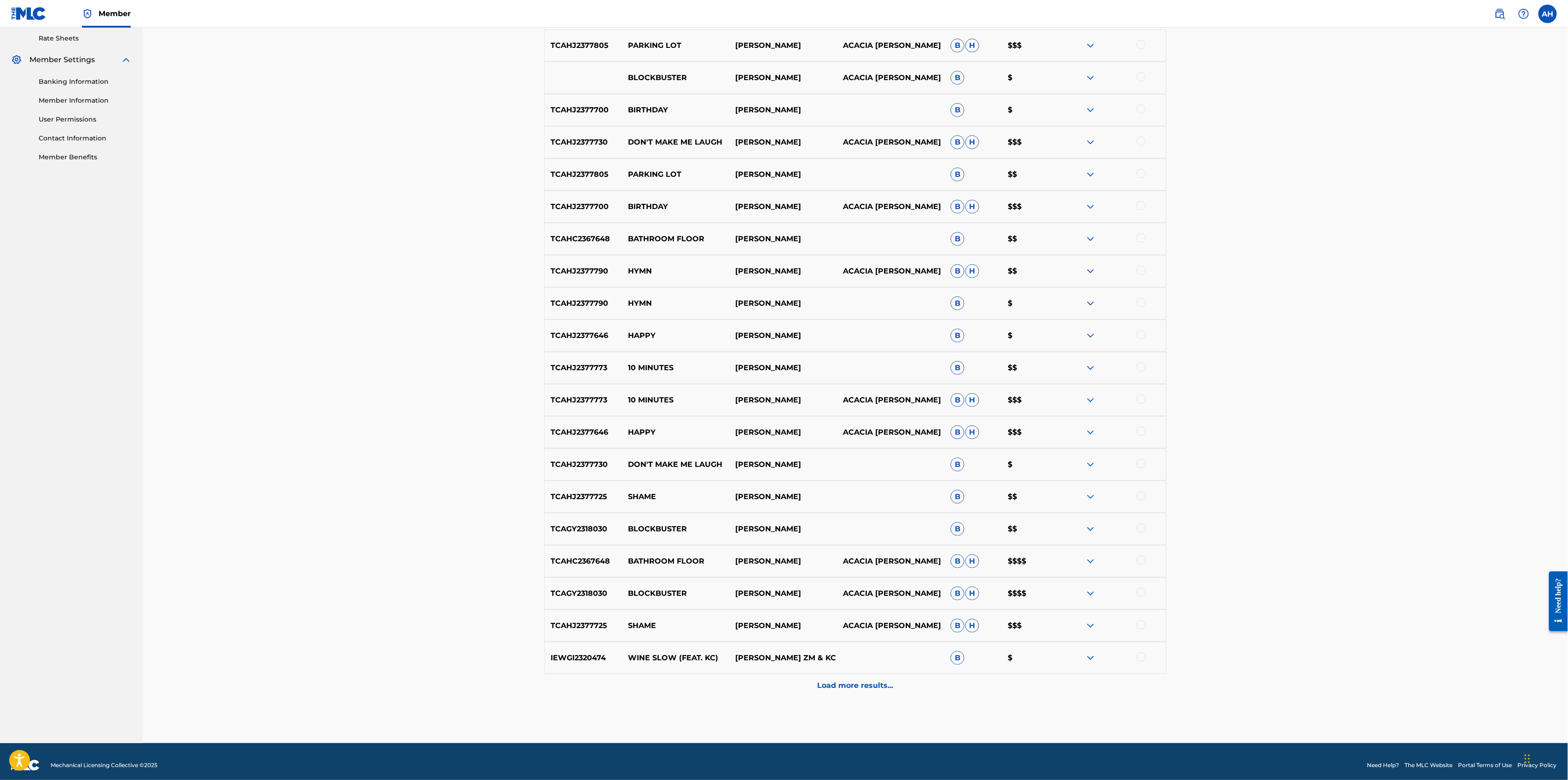
scroll to position [361, 0]
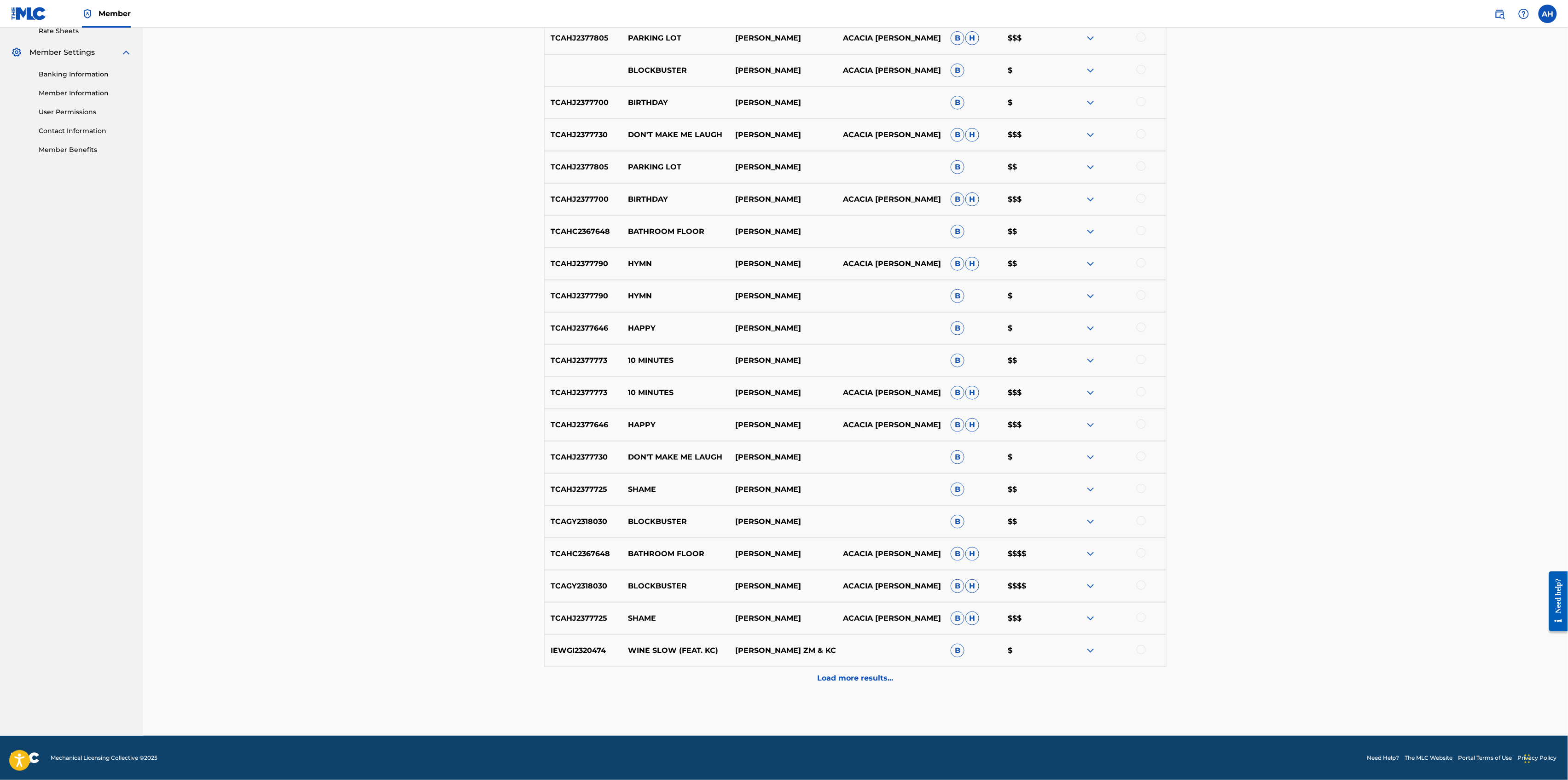
click at [1088, 585] on img at bounding box center [1091, 586] width 11 height 11
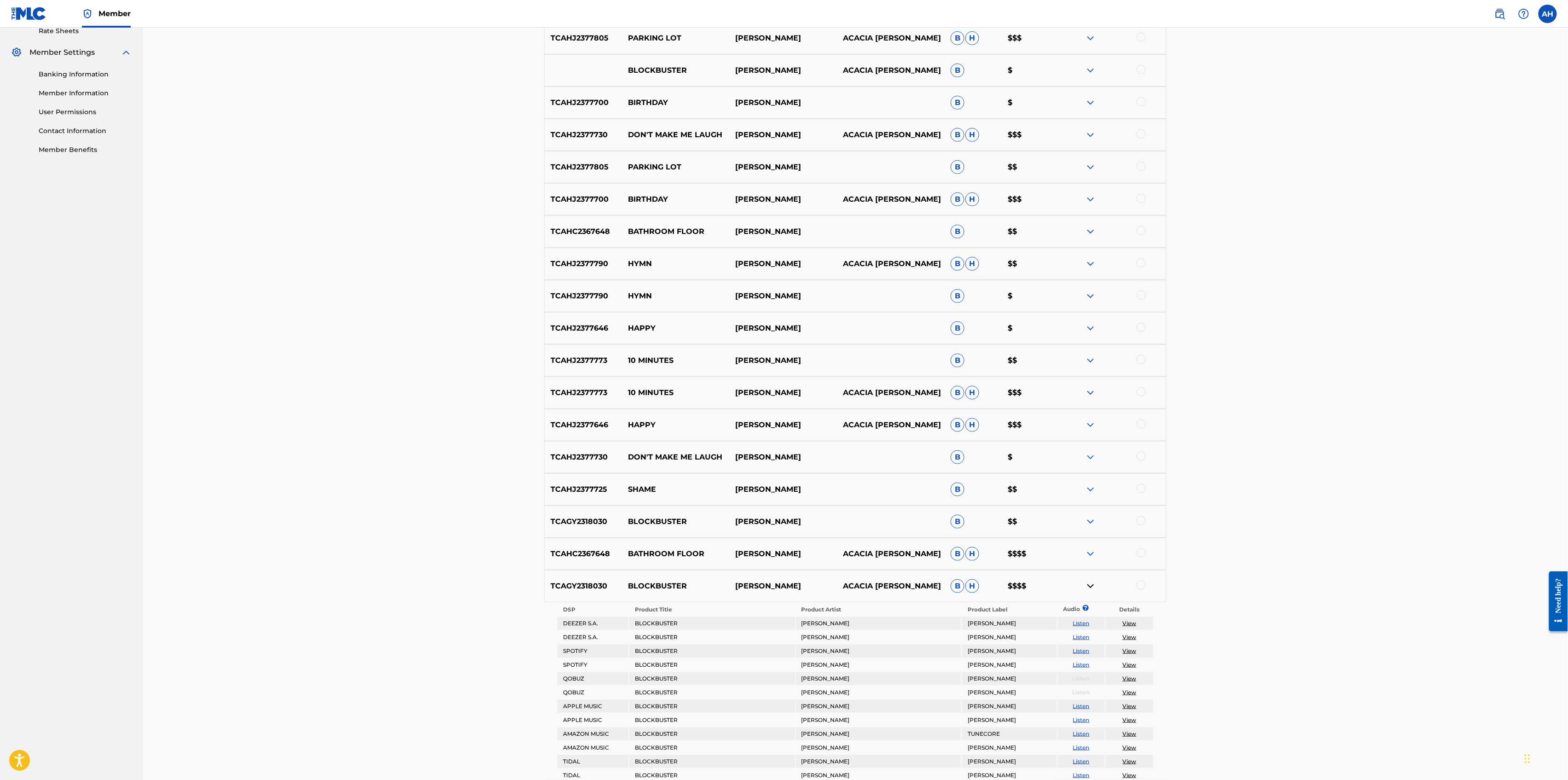
click at [1093, 585] on img at bounding box center [1091, 586] width 11 height 11
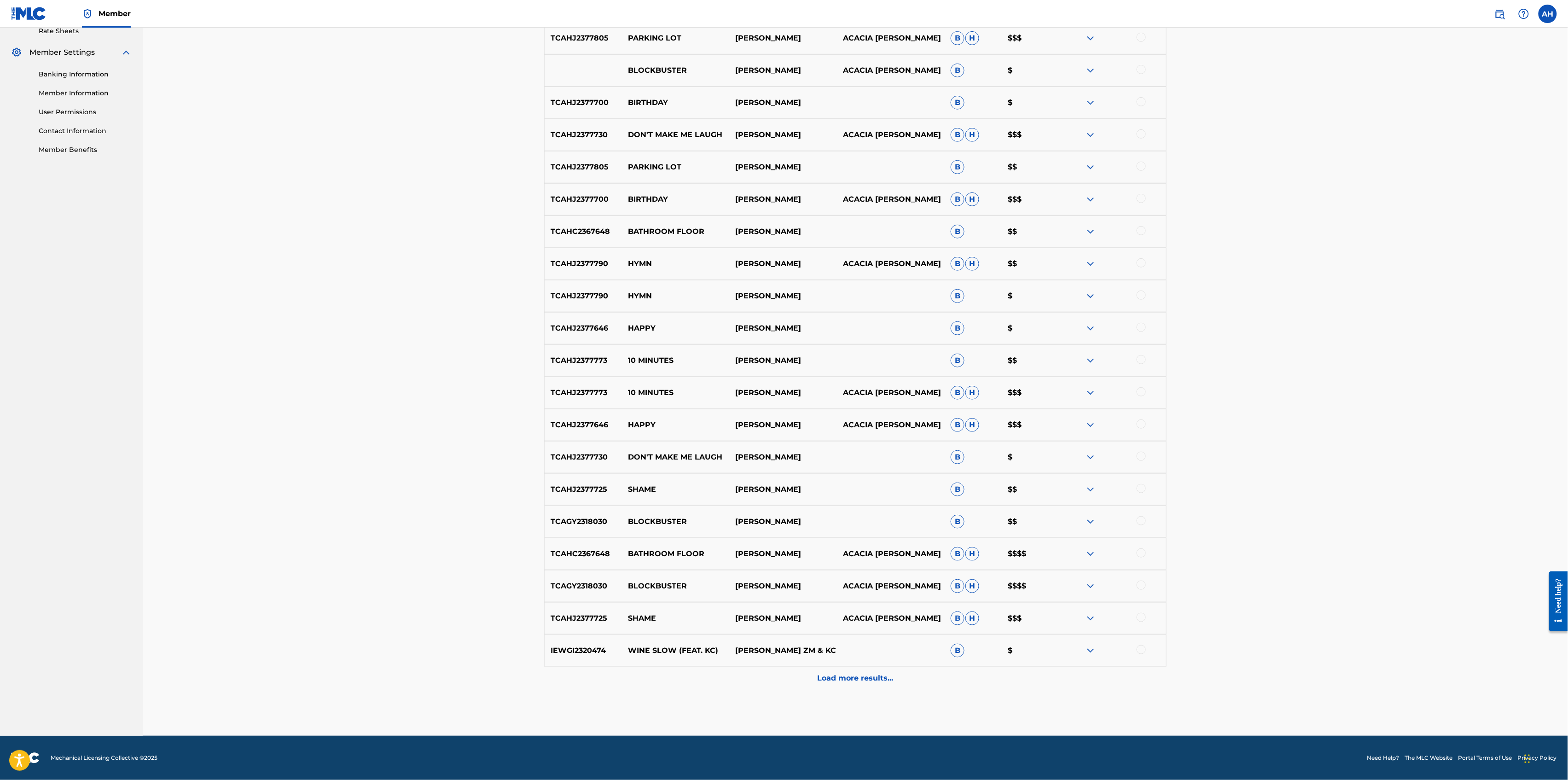
click at [815, 585] on div "Load more results..." at bounding box center [855, 679] width 622 height 23
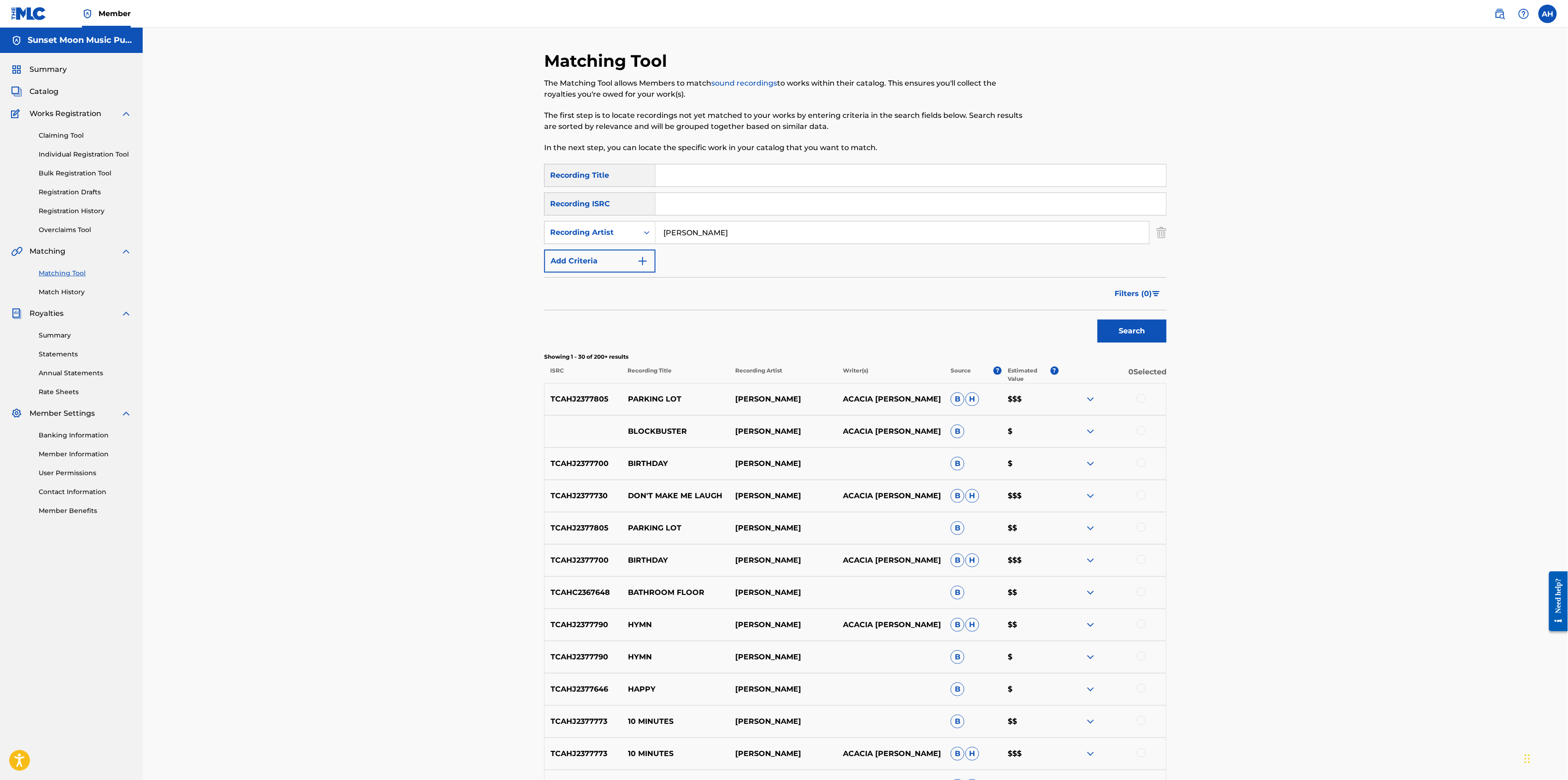
click at [742, 230] on input "[PERSON_NAME]" at bounding box center [903, 232] width 493 height 22
click at [1098, 319] on button "Search" at bounding box center [1132, 331] width 69 height 23
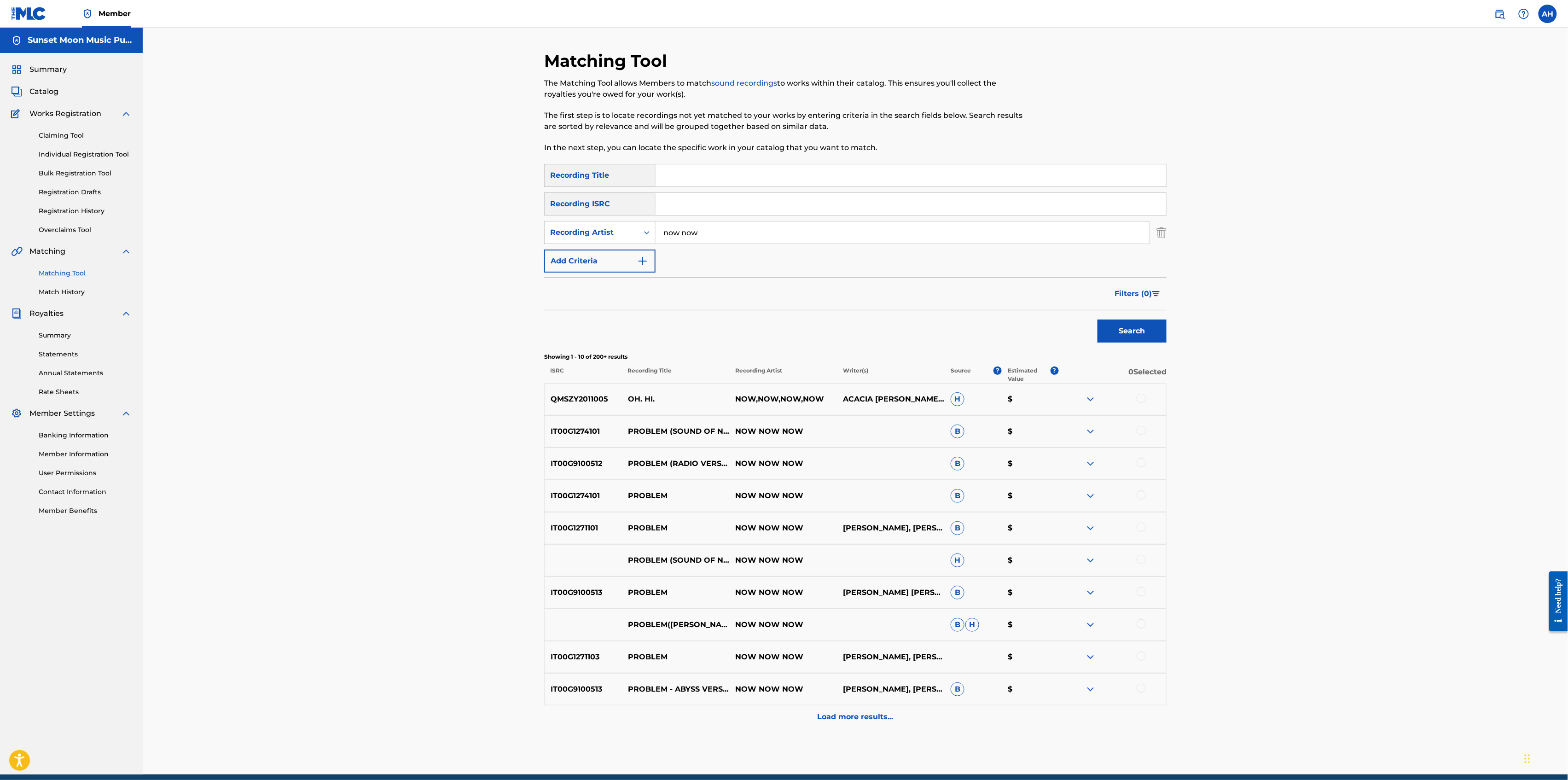
click at [881, 585] on p "Load more results..." at bounding box center [855, 717] width 76 height 11
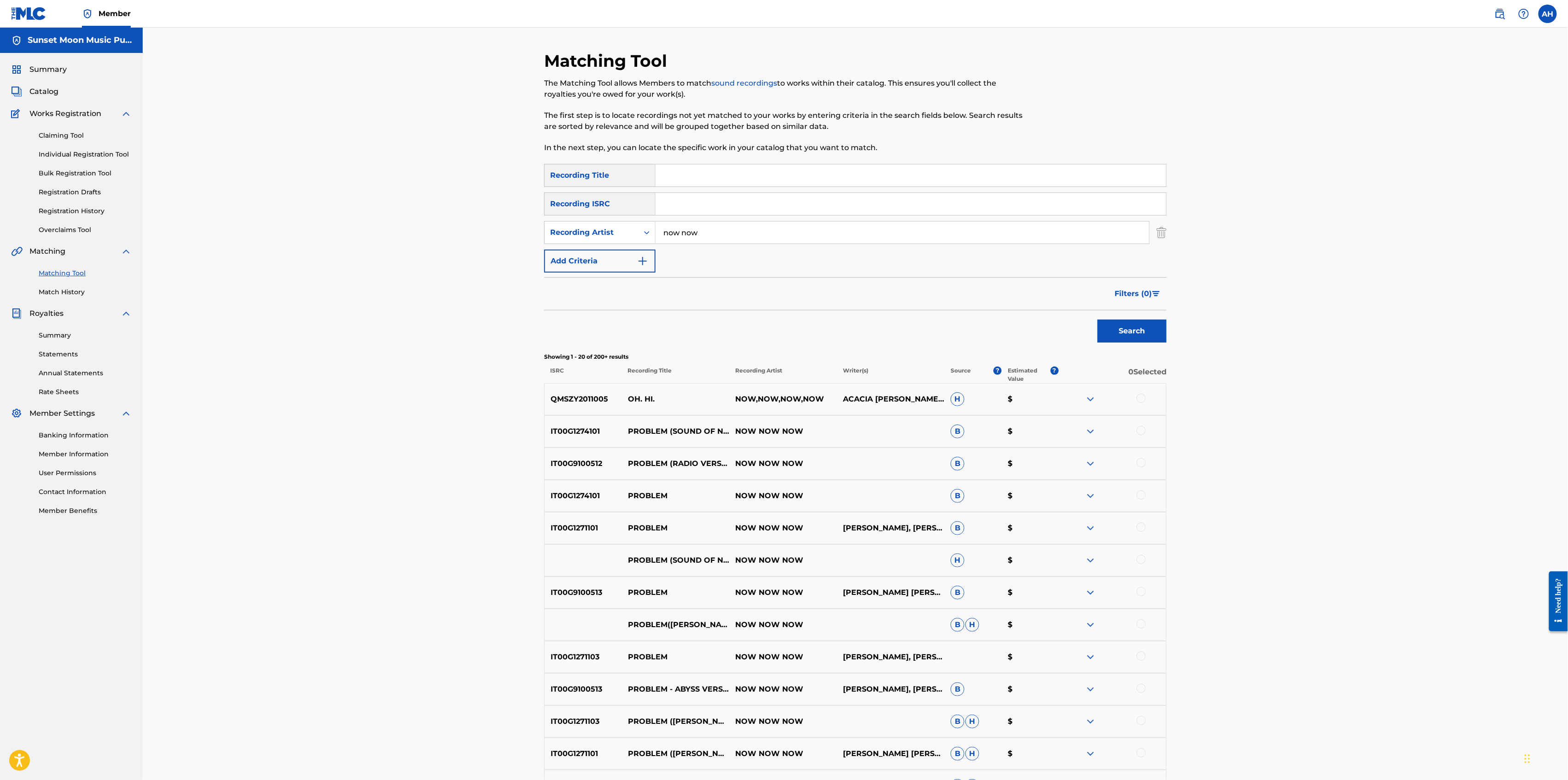
click at [680, 231] on input "now now" at bounding box center [903, 232] width 493 height 22
type input "now, now"
click at [1098, 319] on button "Search" at bounding box center [1132, 331] width 69 height 23
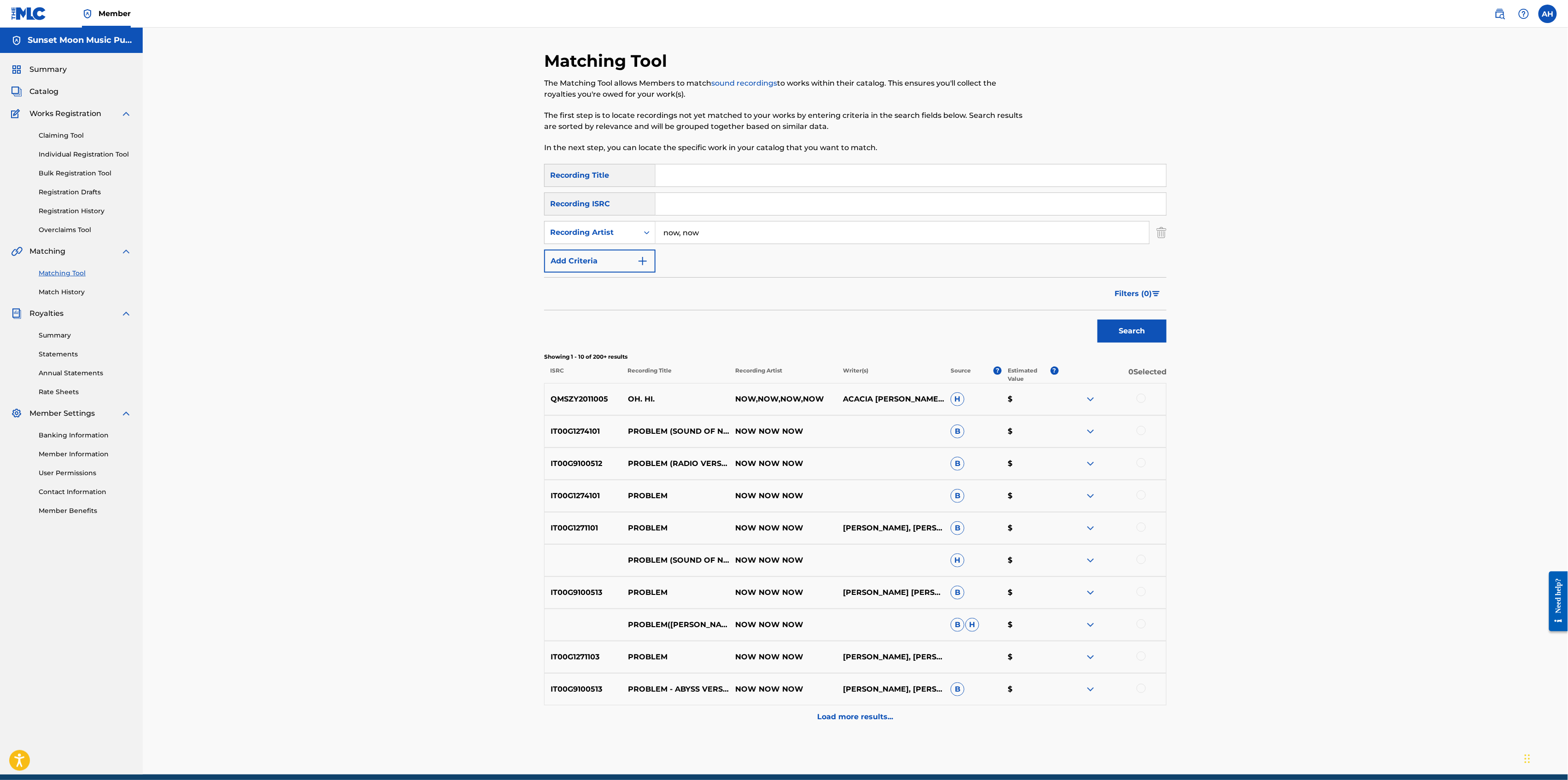
click at [625, 247] on div "SearchWithCriteriaa99fcdf4-9c50-404e-ab5b-8b6adbabab05 Recording Title SearchWi…" at bounding box center [855, 218] width 622 height 109
click at [621, 252] on button "Add Criteria" at bounding box center [600, 261] width 112 height 23
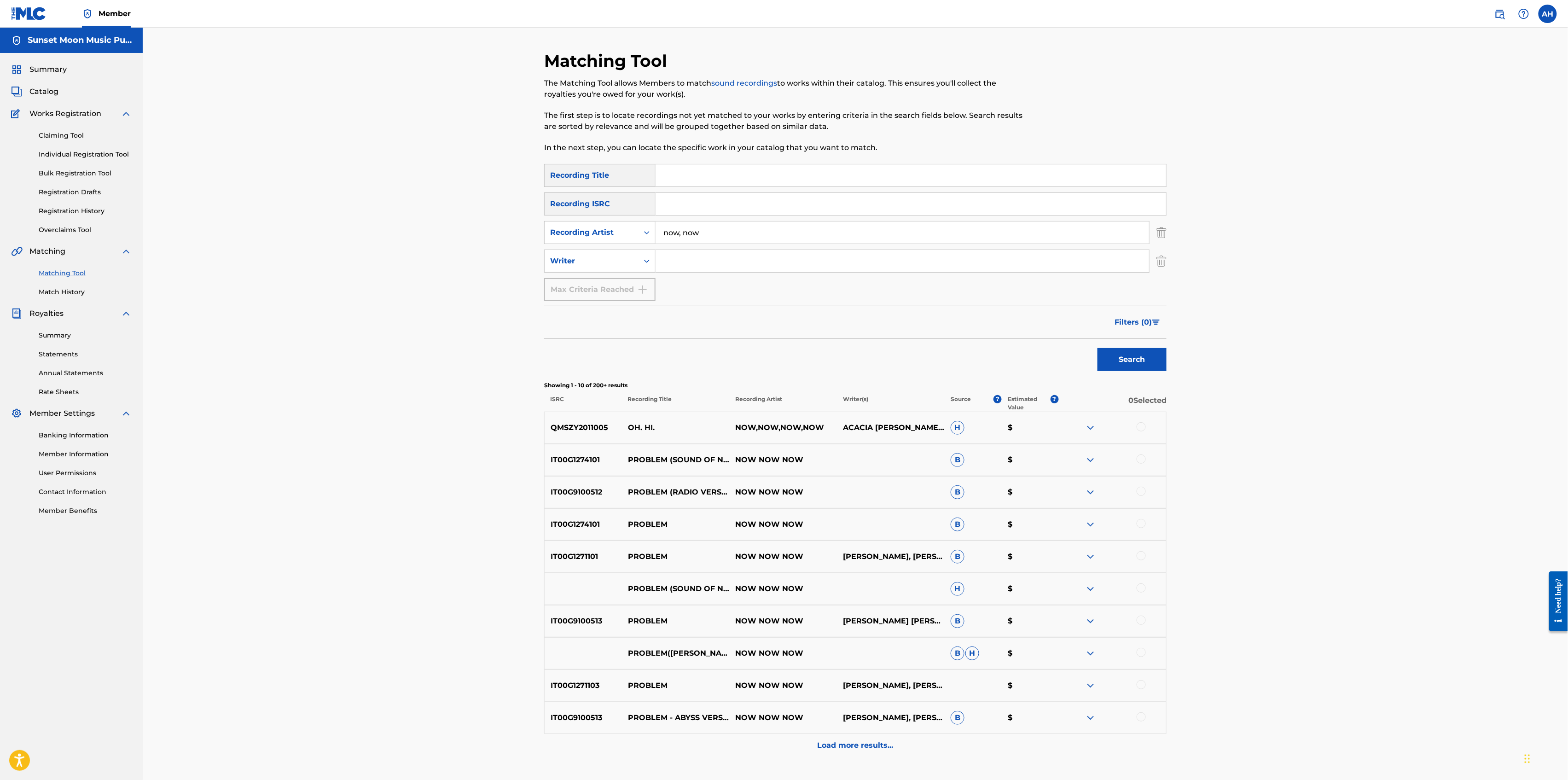
click at [706, 262] on input "Search Form" at bounding box center [903, 261] width 493 height 22
type input "[PERSON_NAME]"
click at [1098, 348] on button "Search" at bounding box center [1132, 360] width 69 height 23
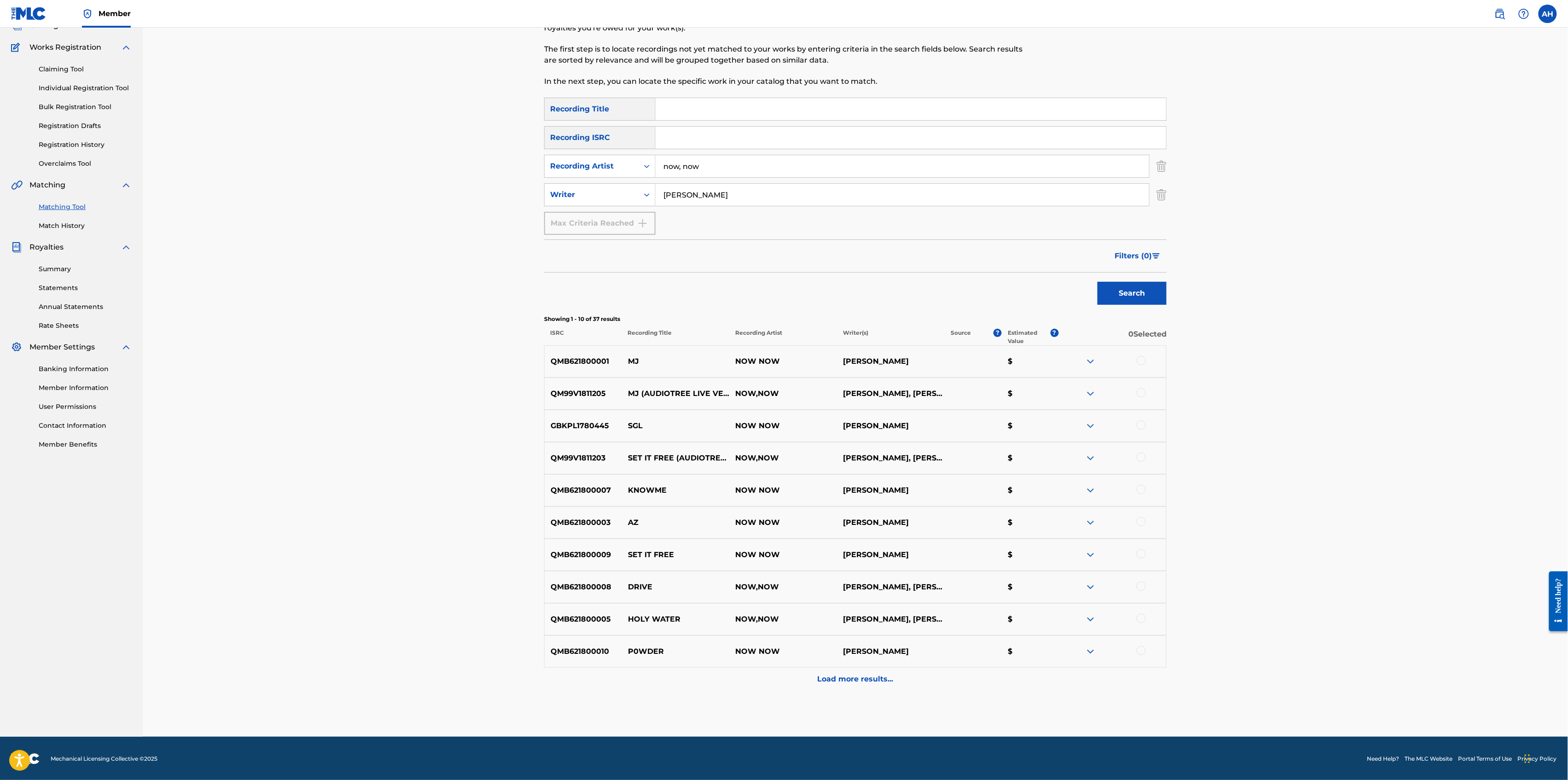
scroll to position [67, 0]
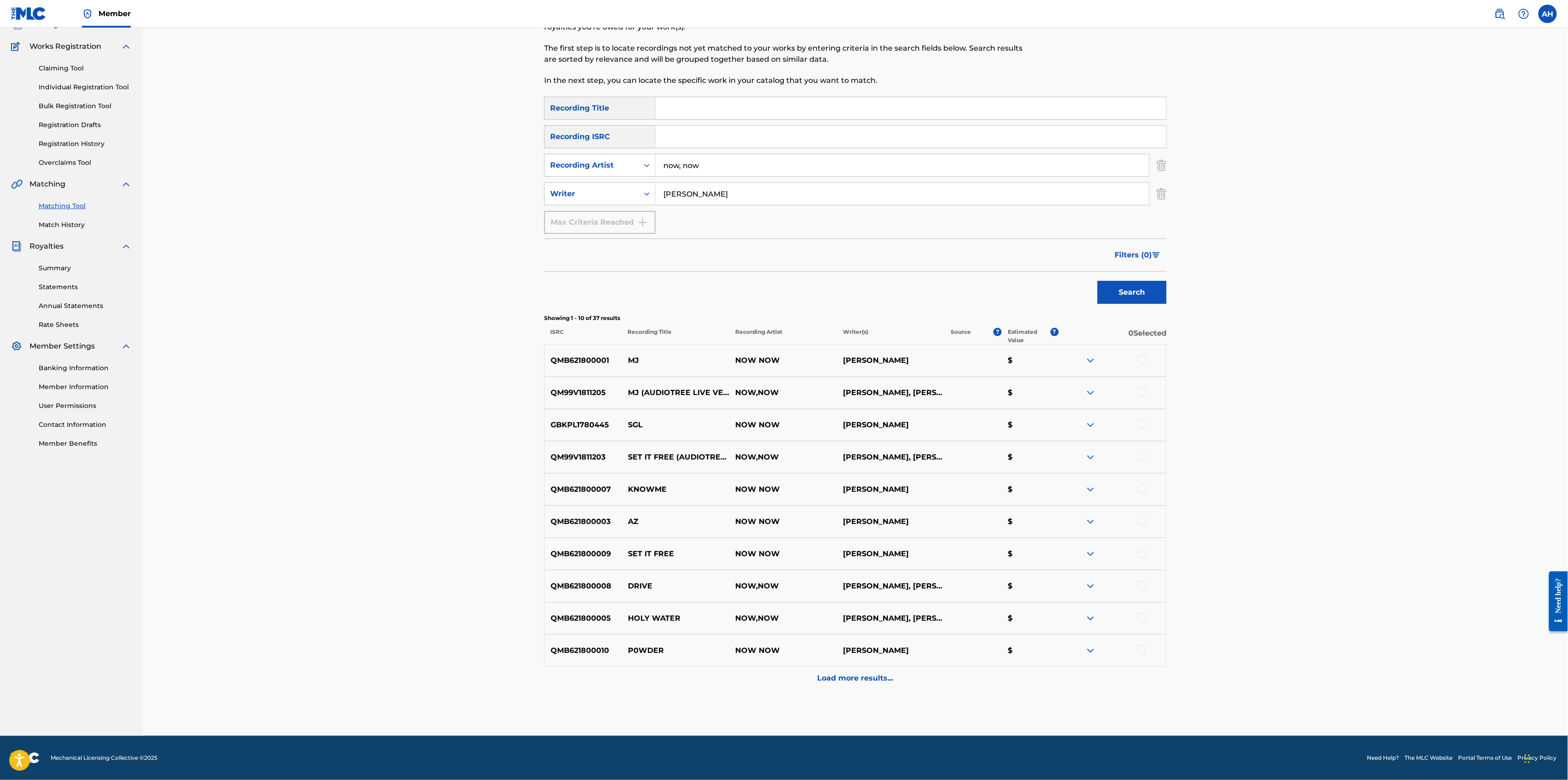
click at [855, 585] on p "Load more results..." at bounding box center [855, 679] width 76 height 11
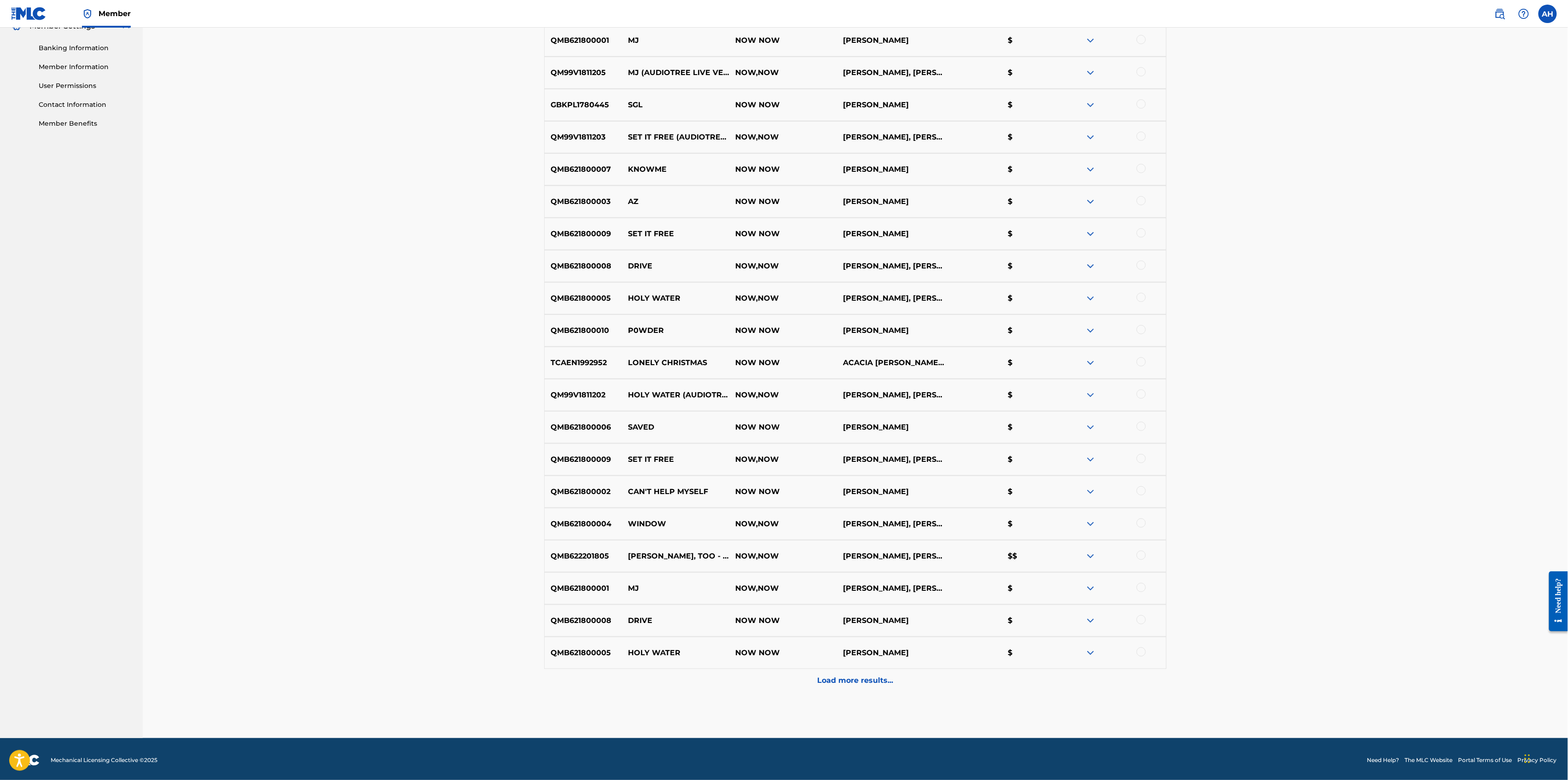
scroll to position [389, 0]
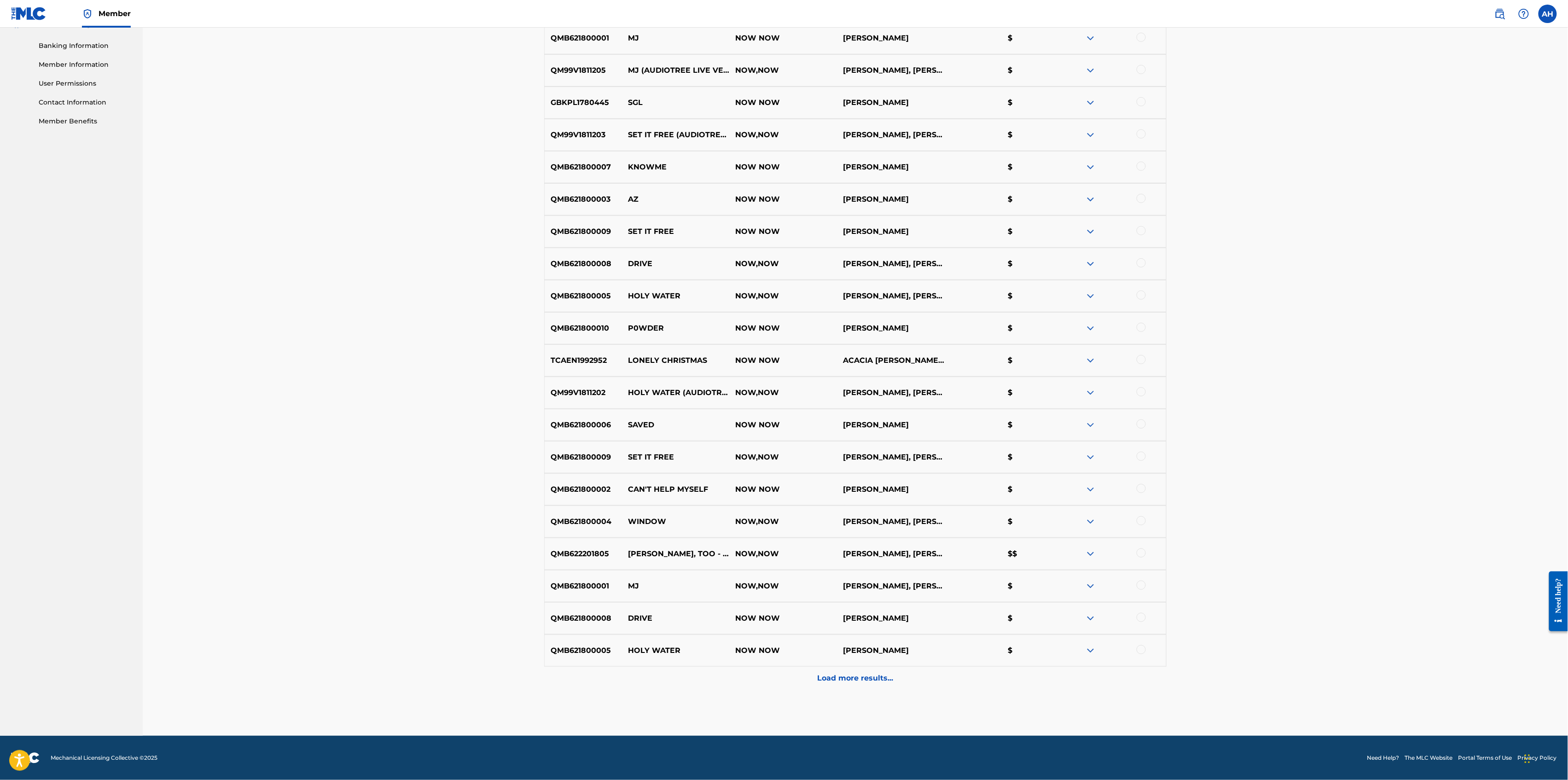
click at [861, 585] on p "Load more results..." at bounding box center [855, 679] width 76 height 11
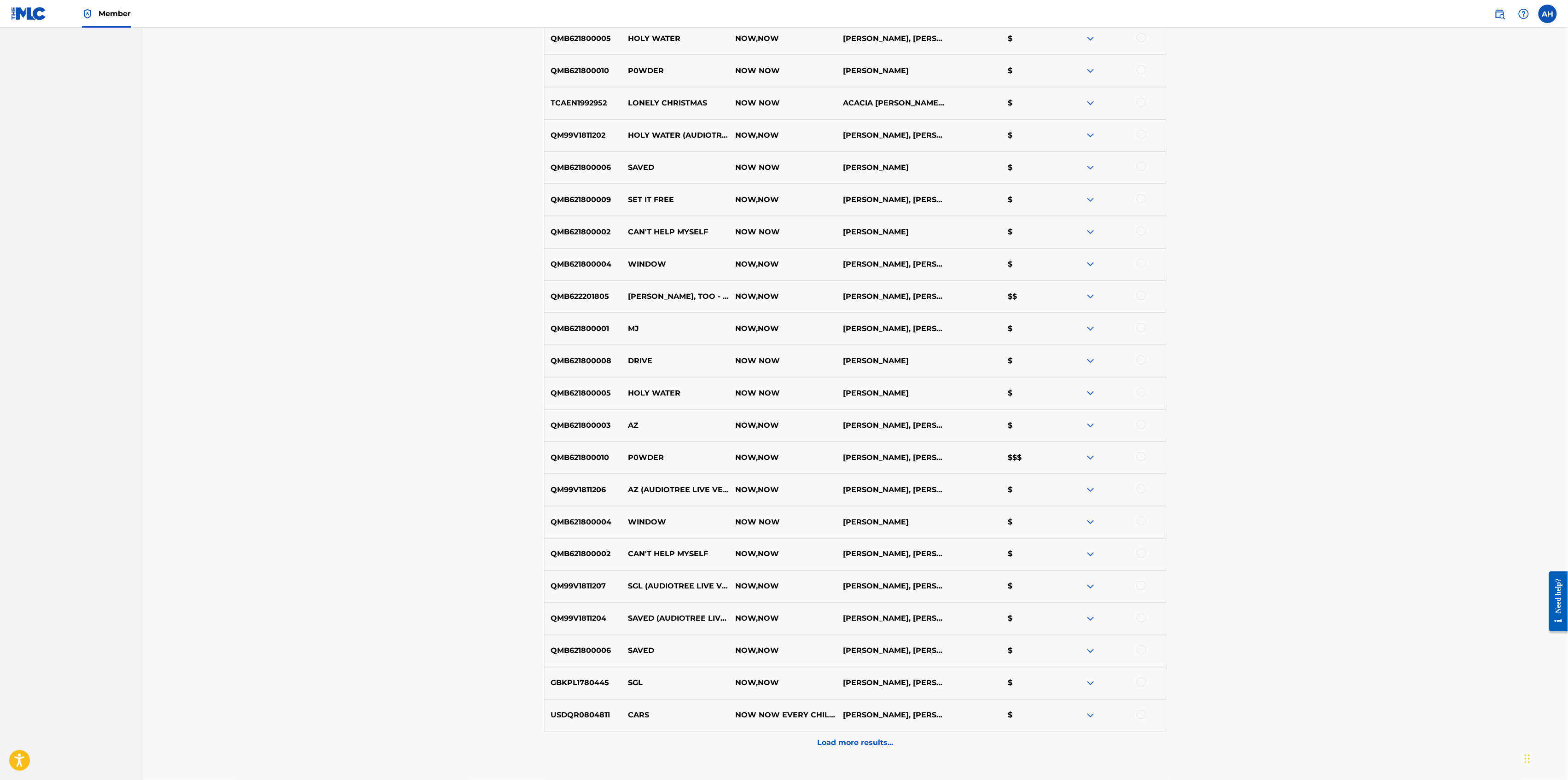
scroll to position [712, 0]
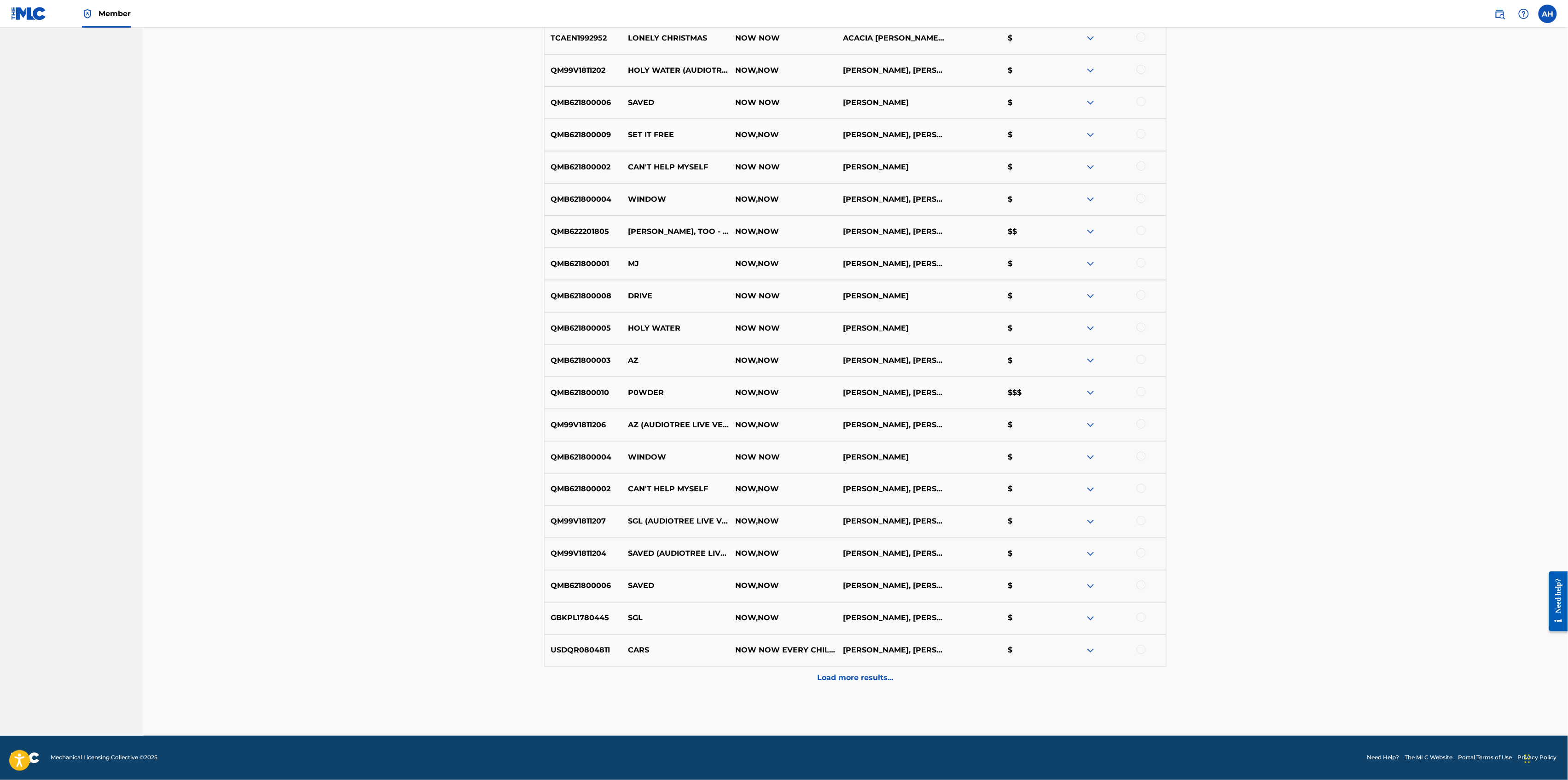
click at [494, 239] on div "Matching Tool The Matching Tool allows Members to match sound recordings to wor…" at bounding box center [855, 26] width 1425 height 1420
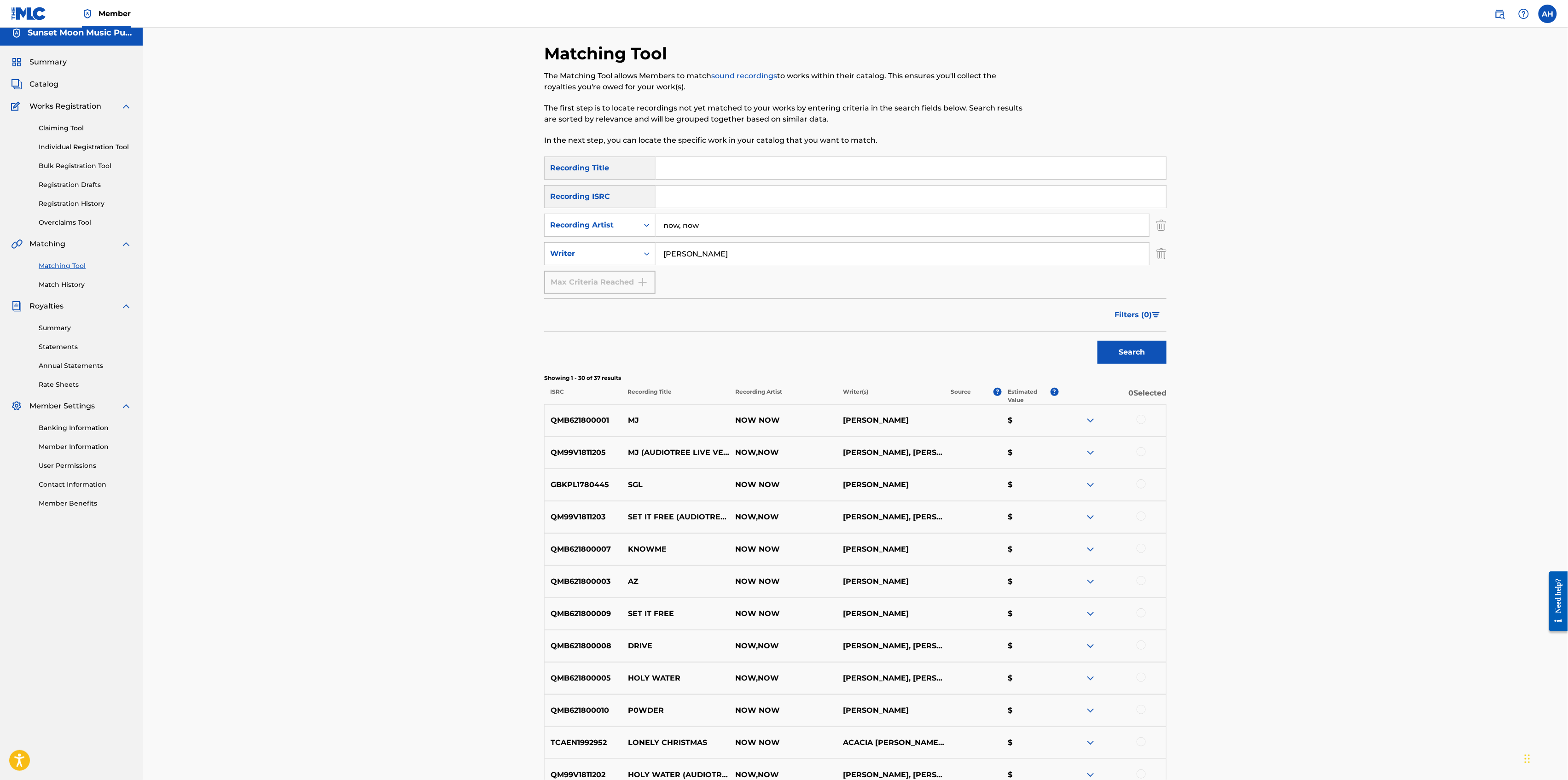
scroll to position [0, 0]
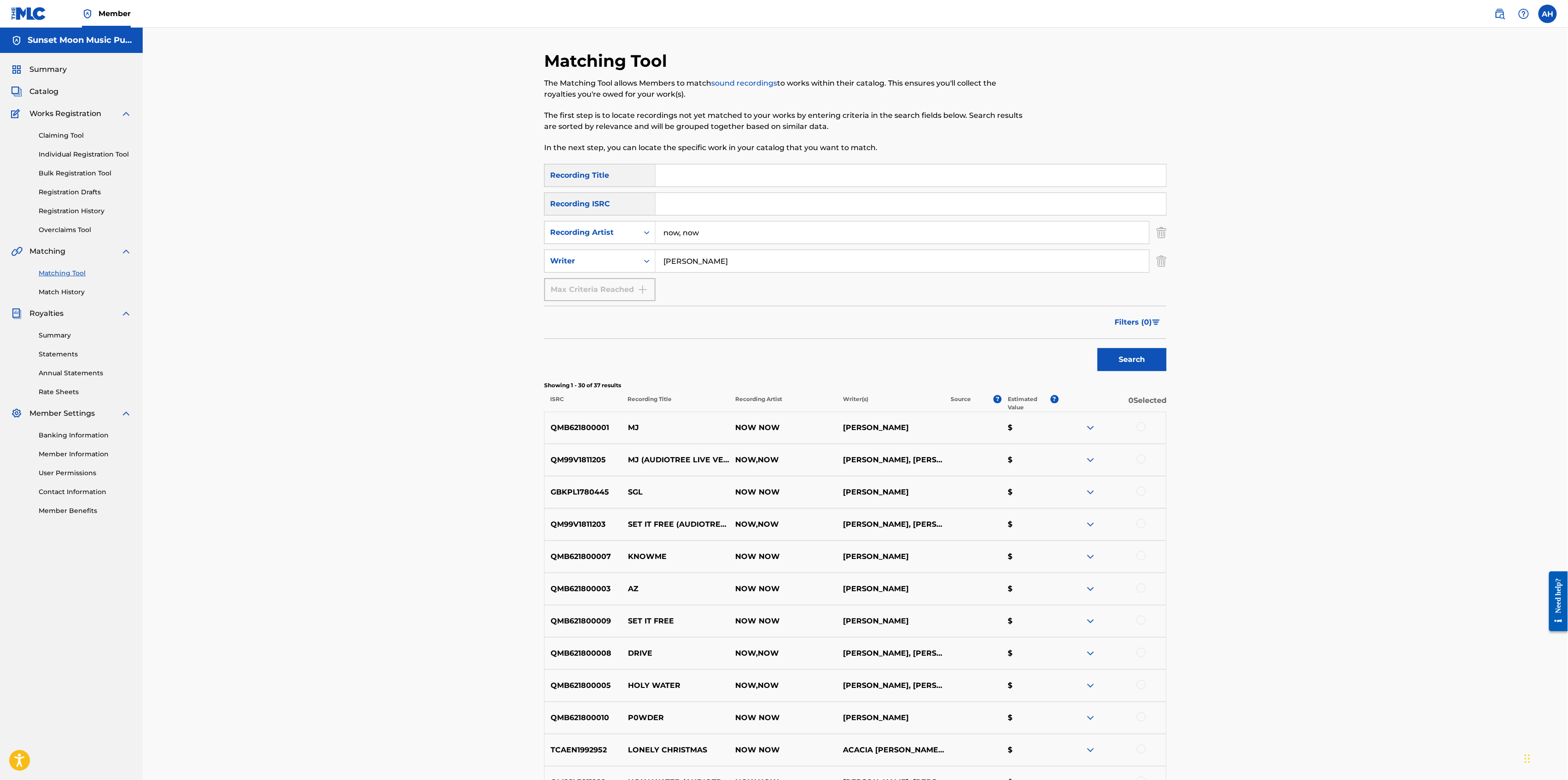
click at [713, 226] on input "now, now" at bounding box center [903, 232] width 493 height 22
type input "[PERSON_NAME]"
click at [1098, 348] on button "Search" at bounding box center [1132, 360] width 69 height 23
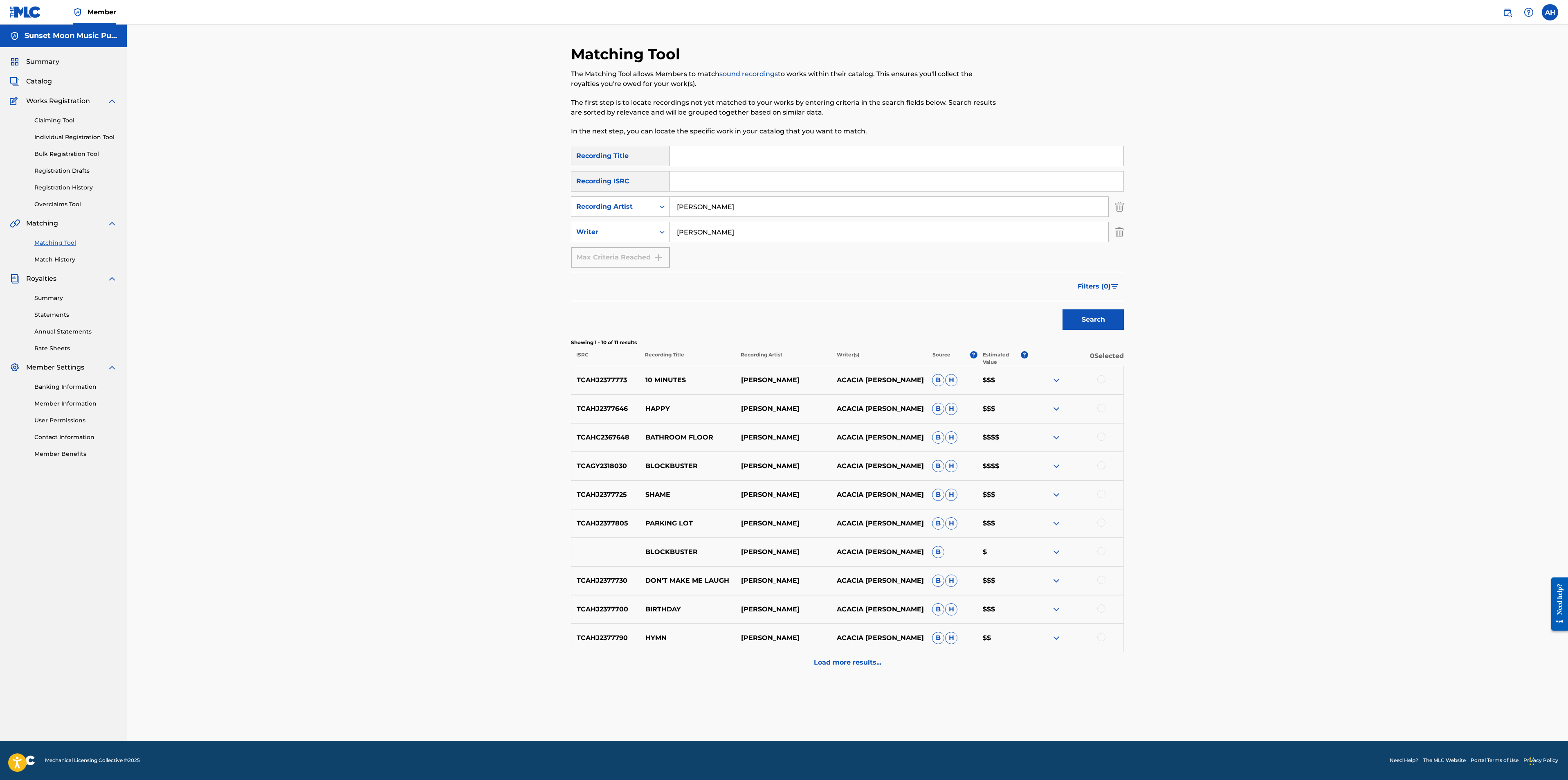
click at [1044, 208] on img "Search Form" at bounding box center [1119, 207] width 9 height 21
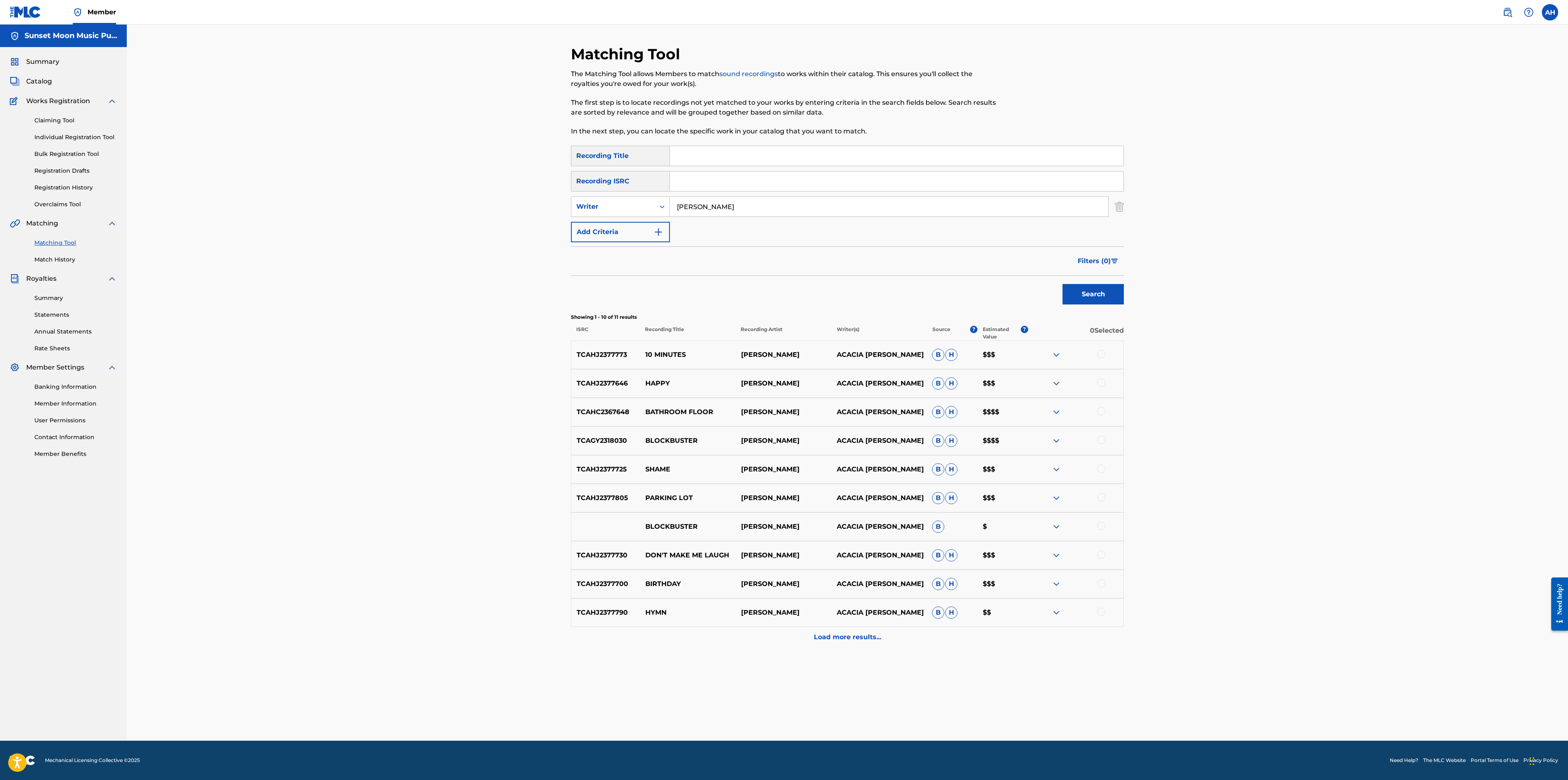
click at [1044, 206] on div "SearchWithCriteria35b4728c-b2bd-466e-925c-6c201d8a0ed9 Writer [PERSON_NAME]" at bounding box center [847, 207] width 553 height 21
click at [1044, 206] on img "Search Form" at bounding box center [1119, 207] width 9 height 21
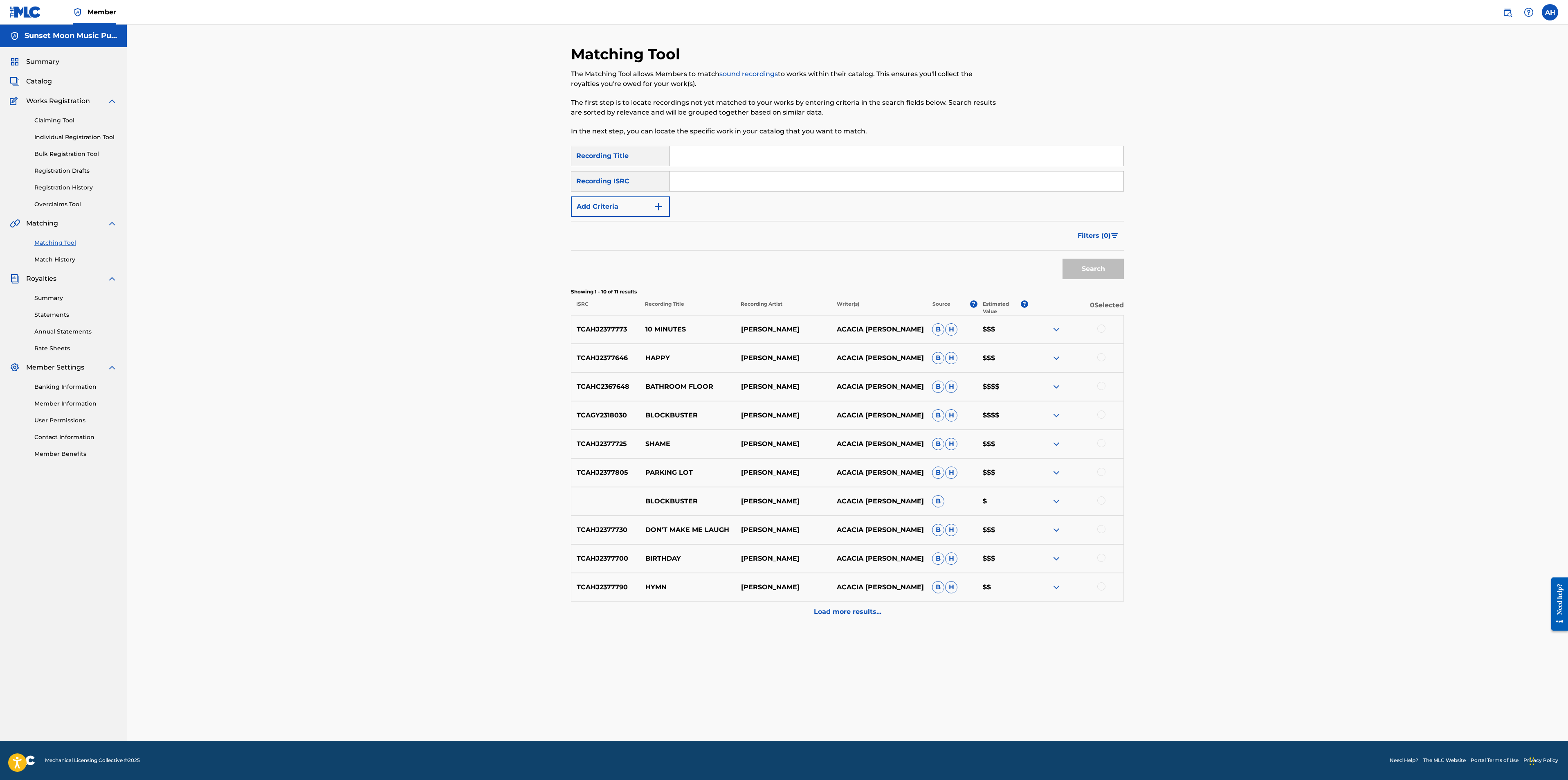
click at [876, 153] on input "Search Form" at bounding box center [897, 156] width 453 height 19
type input "meditation"
click at [1044, 237] on span "Filters ( 0 )" at bounding box center [1094, 236] width 33 height 10
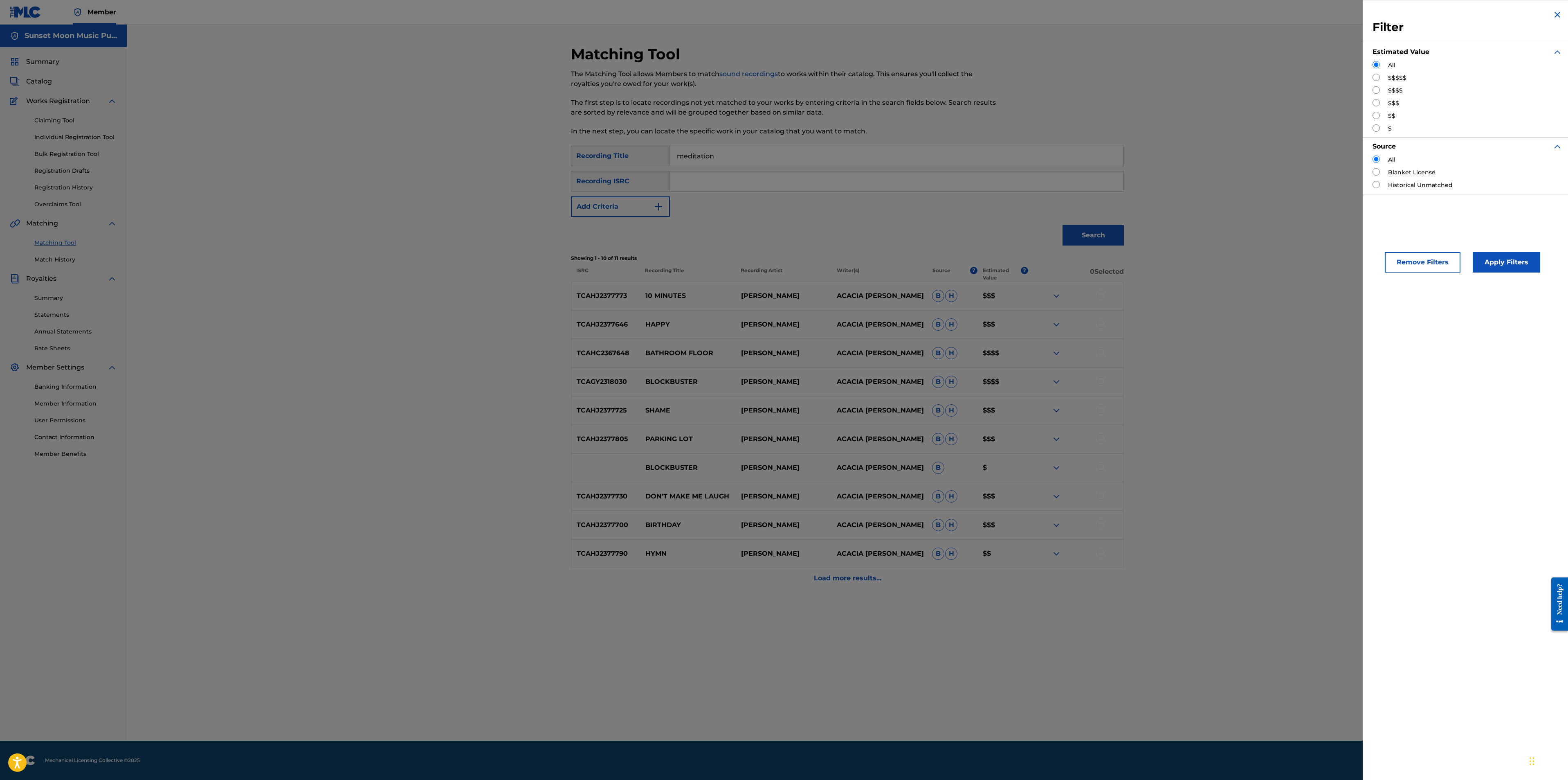
click at [1044, 79] on input "Search Form" at bounding box center [1376, 77] width 7 height 7
radio input "true"
click at [1044, 261] on button "Apply Filters" at bounding box center [1506, 262] width 68 height 21
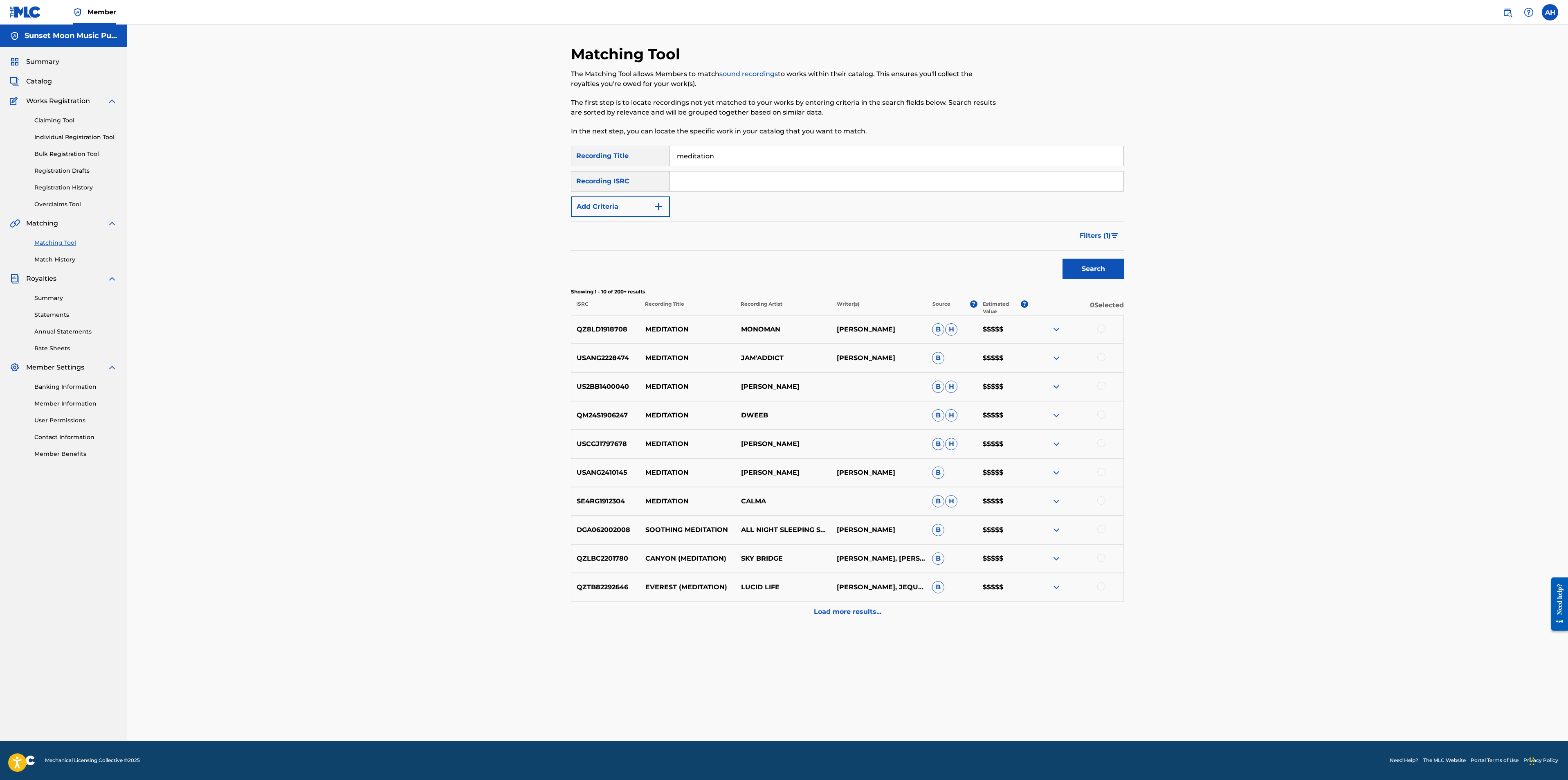
click at [1044, 234] on img "Search Form" at bounding box center [1115, 236] width 7 height 5
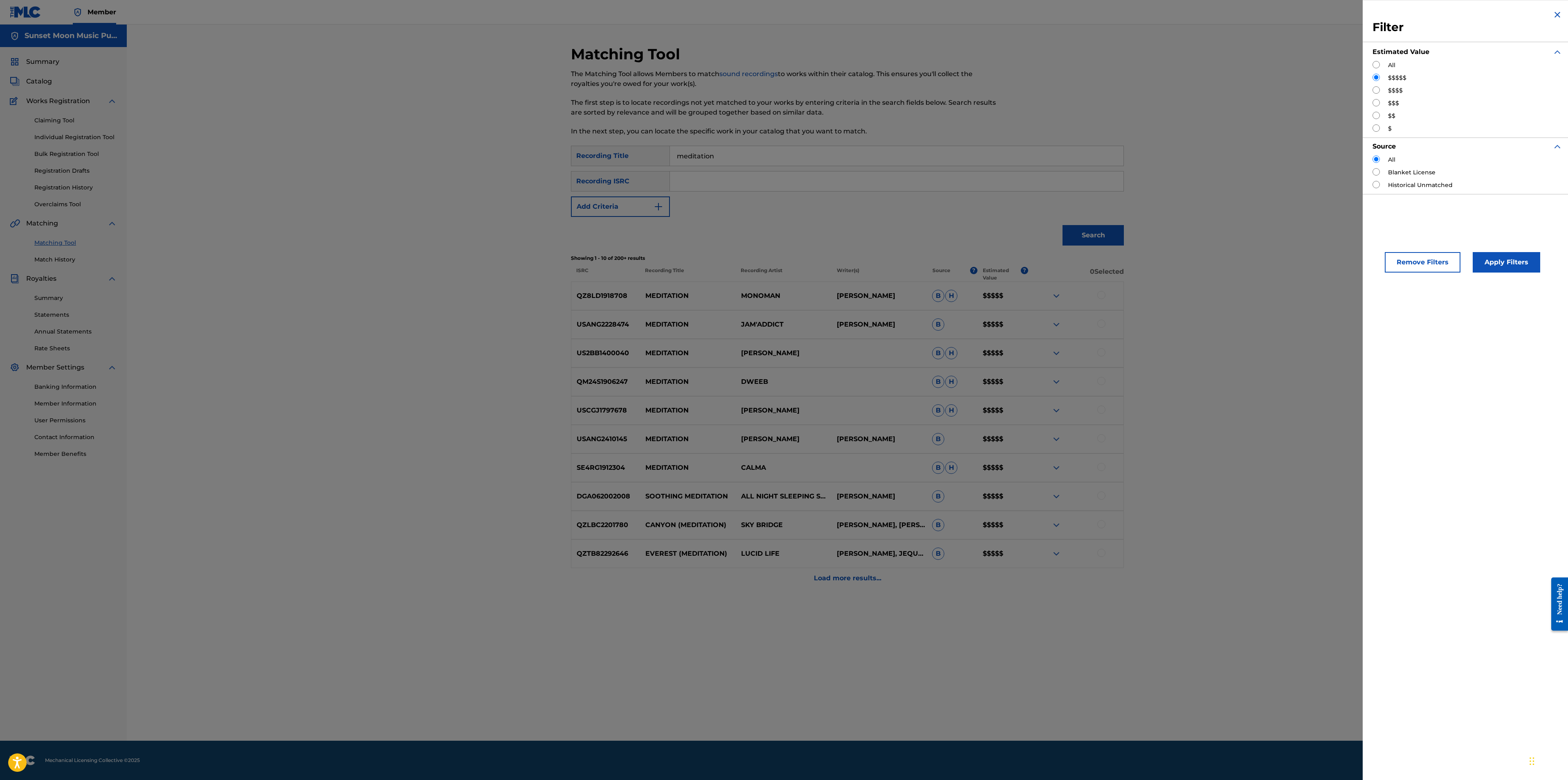
click at [1044, 185] on input "Search Form" at bounding box center [1376, 184] width 7 height 7
radio input "true"
click at [1044, 262] on button "Apply Filters" at bounding box center [1506, 262] width 68 height 21
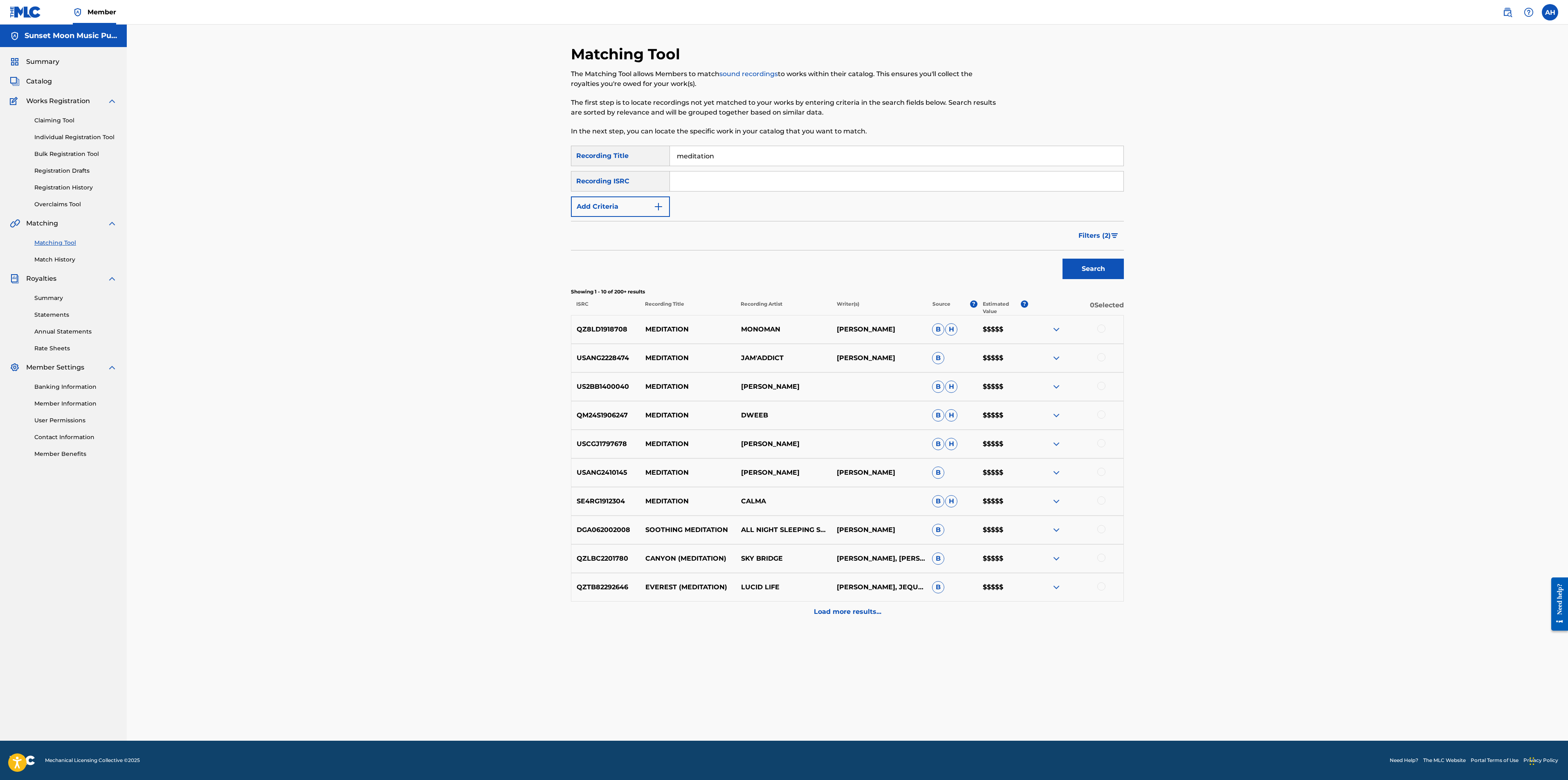
click at [844, 519] on p "Load more results..." at bounding box center [847, 611] width 68 height 10
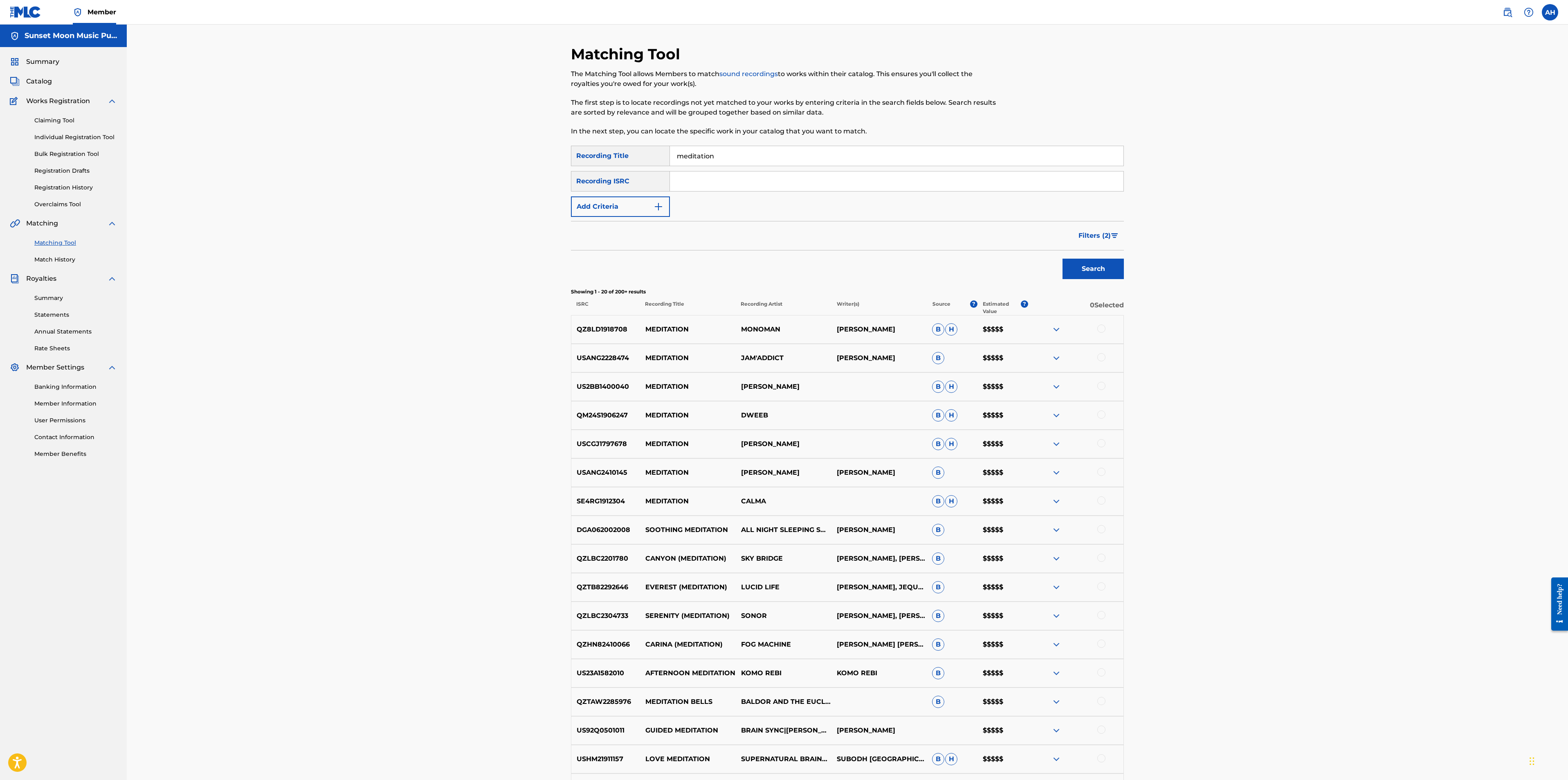
click at [843, 519] on p "[PERSON_NAME], [PERSON_NAME]" at bounding box center [878, 616] width 96 height 10
click at [875, 519] on p "[PERSON_NAME], [PERSON_NAME]" at bounding box center [878, 616] width 96 height 10
copy p "[PERSON_NAME]"
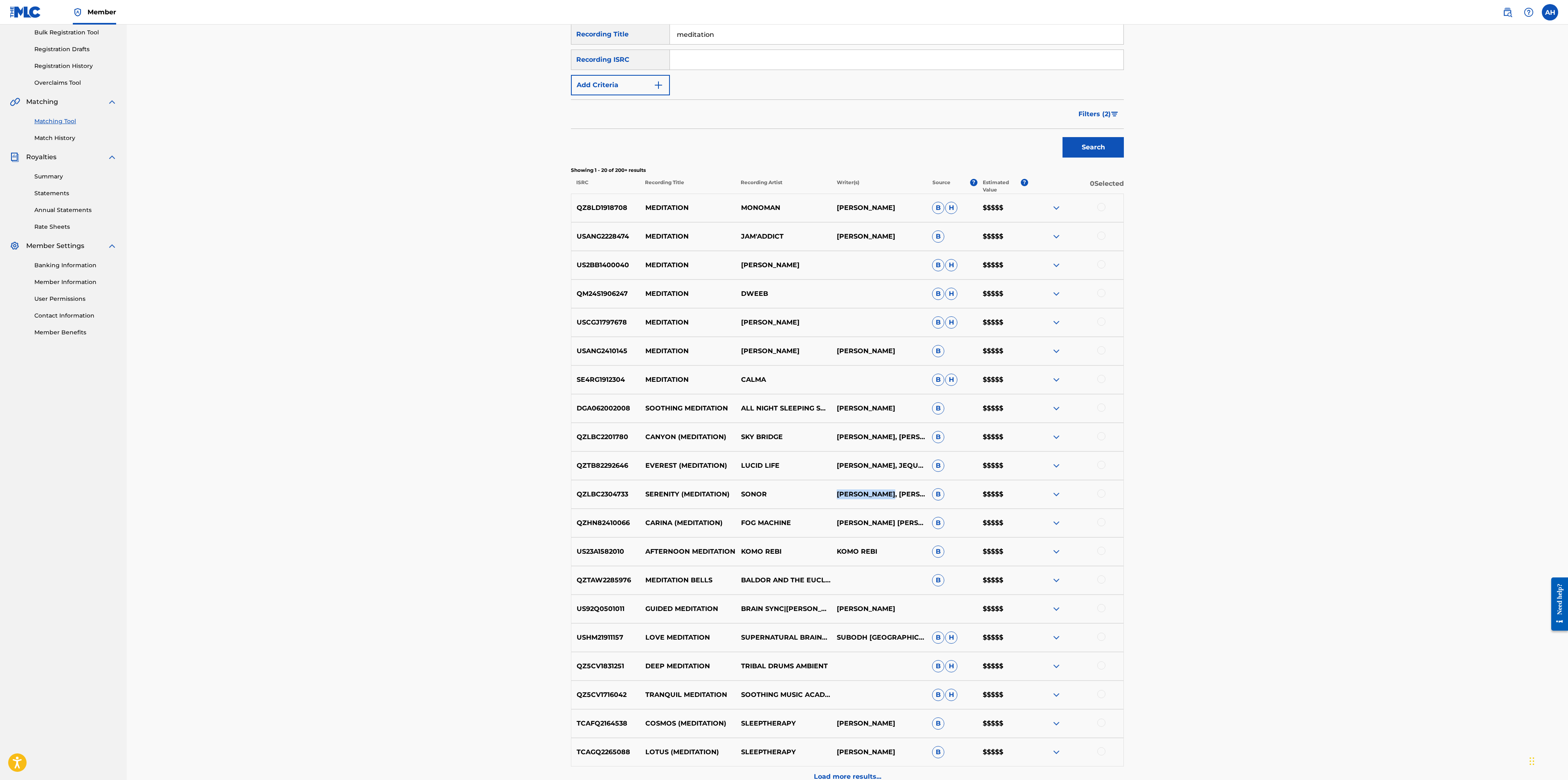
scroll to position [123, 0]
click at [721, 29] on input "meditation" at bounding box center [897, 33] width 453 height 19
click at [721, 29] on input "meditation" at bounding box center [897, 33] width 453 height 19
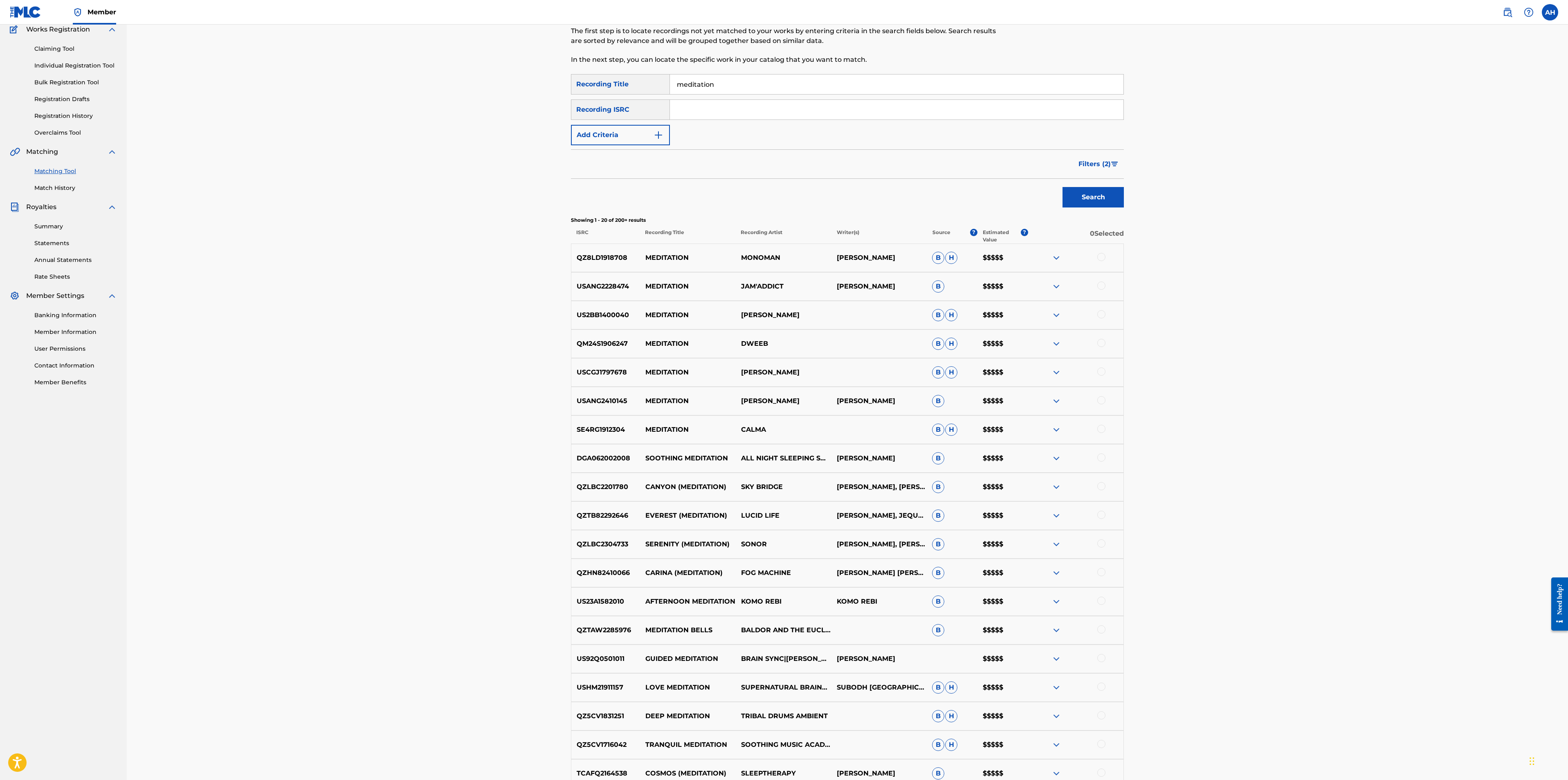
scroll to position [0, 0]
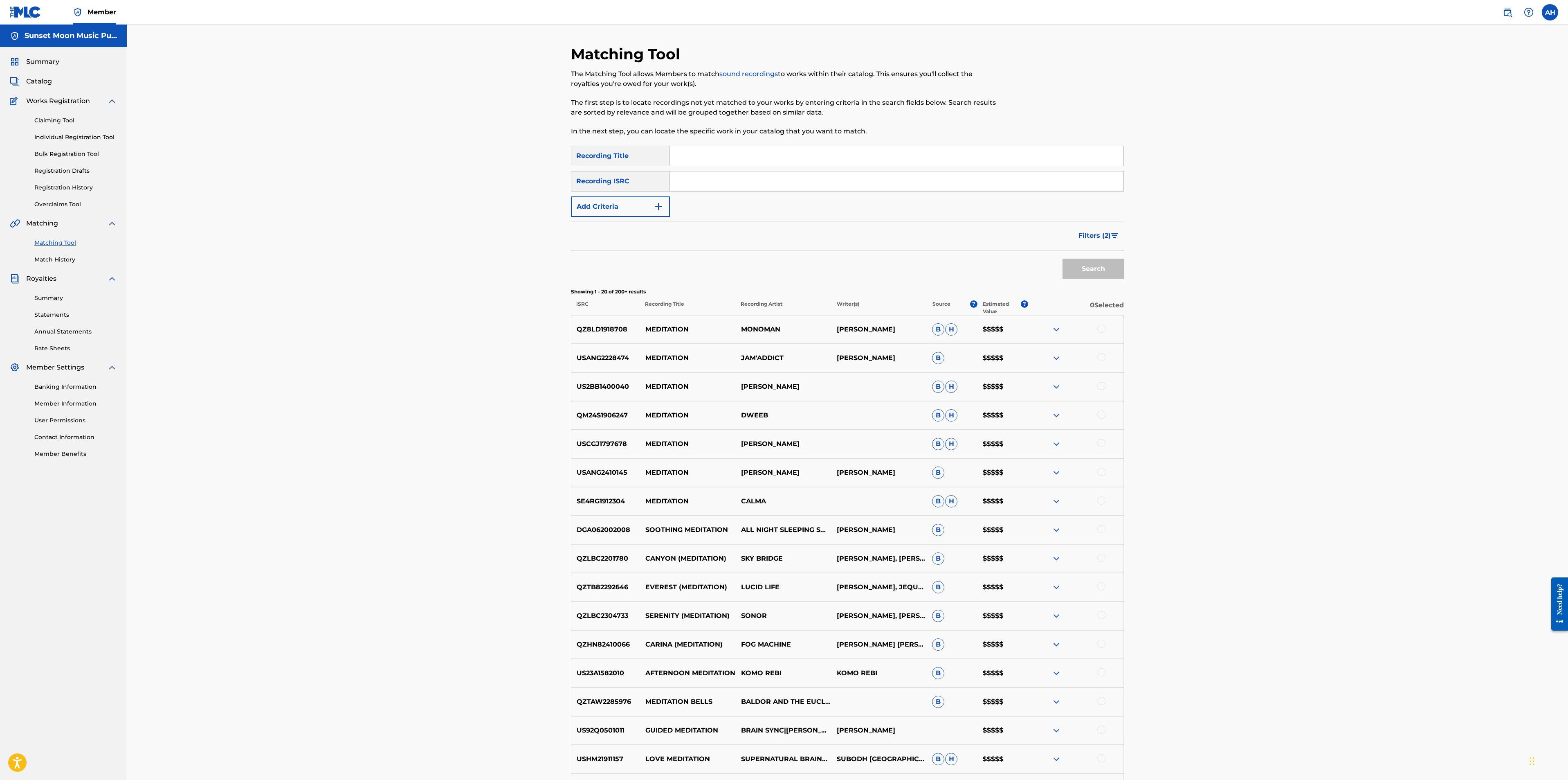
click at [585, 213] on button "Add Criteria" at bounding box center [620, 207] width 99 height 21
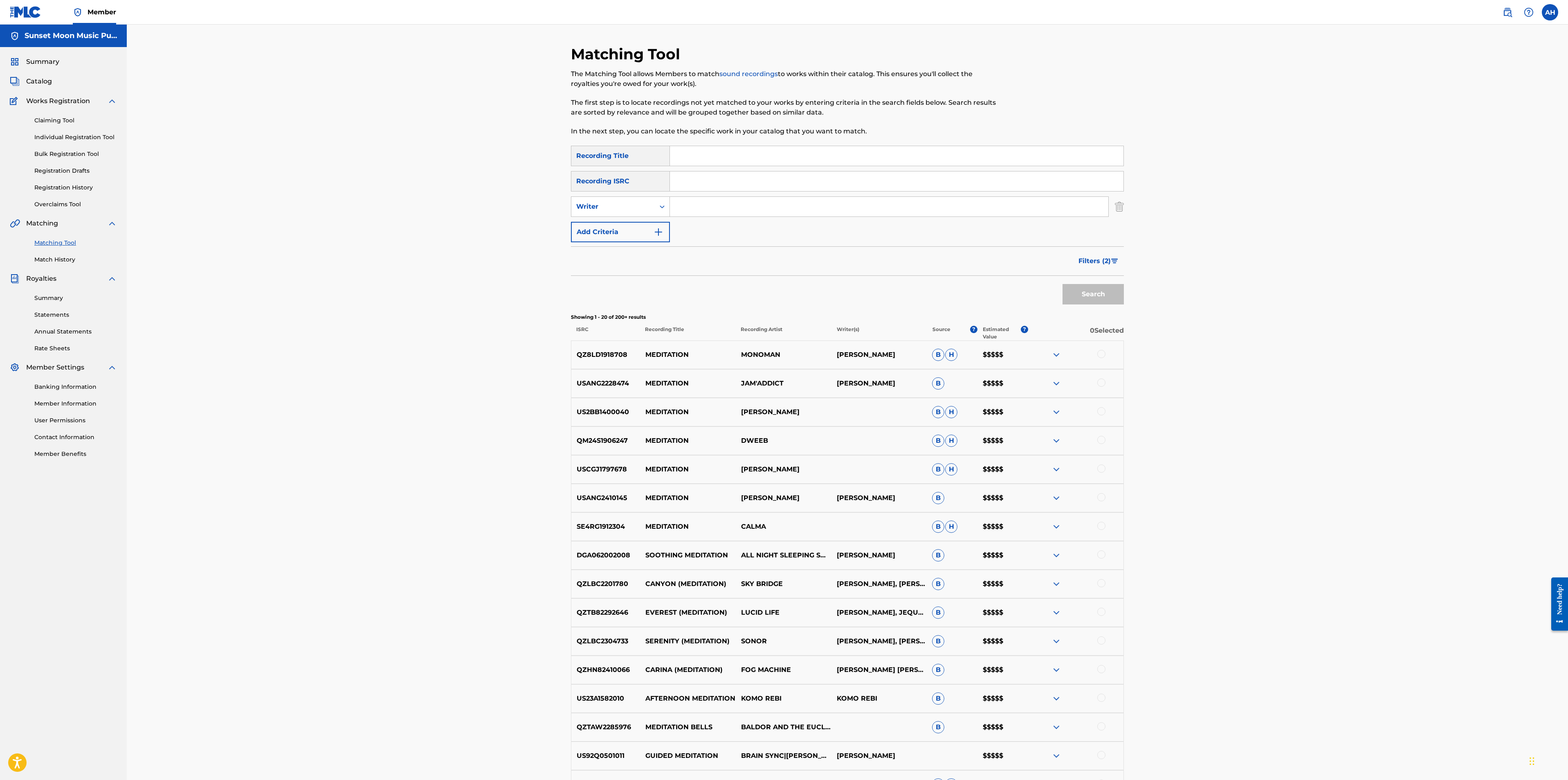
click at [637, 205] on div "Writer" at bounding box center [613, 206] width 74 height 10
click at [629, 228] on div "Recording Artist" at bounding box center [620, 227] width 98 height 21
click at [685, 213] on input "Search Form" at bounding box center [889, 206] width 438 height 19
type input "capital soiree"
click at [1044, 284] on button "Search" at bounding box center [1093, 294] width 61 height 21
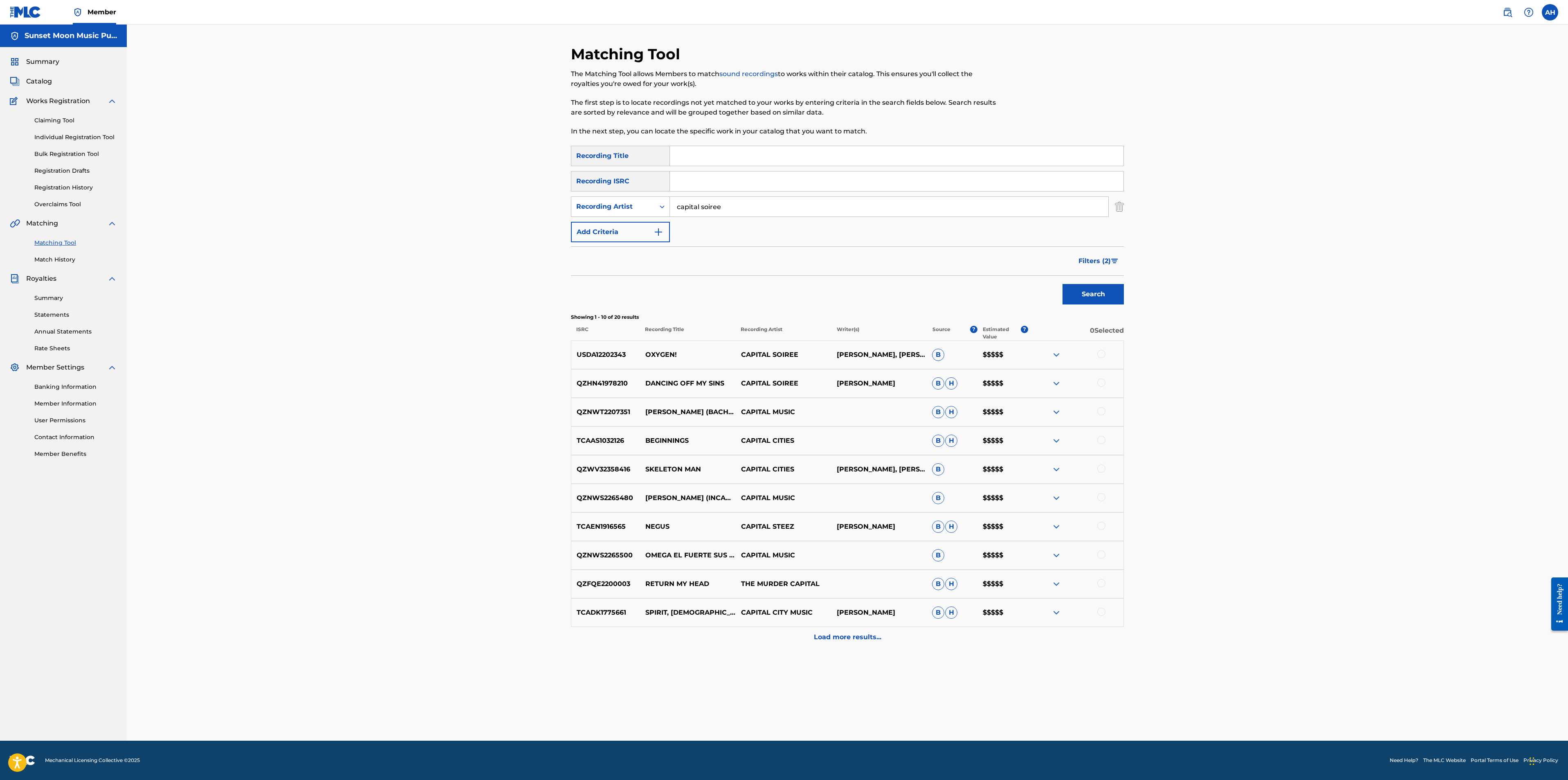
click at [688, 353] on p "OXYGEN!" at bounding box center [687, 354] width 96 height 10
click at [1044, 352] on img at bounding box center [1056, 354] width 10 height 10
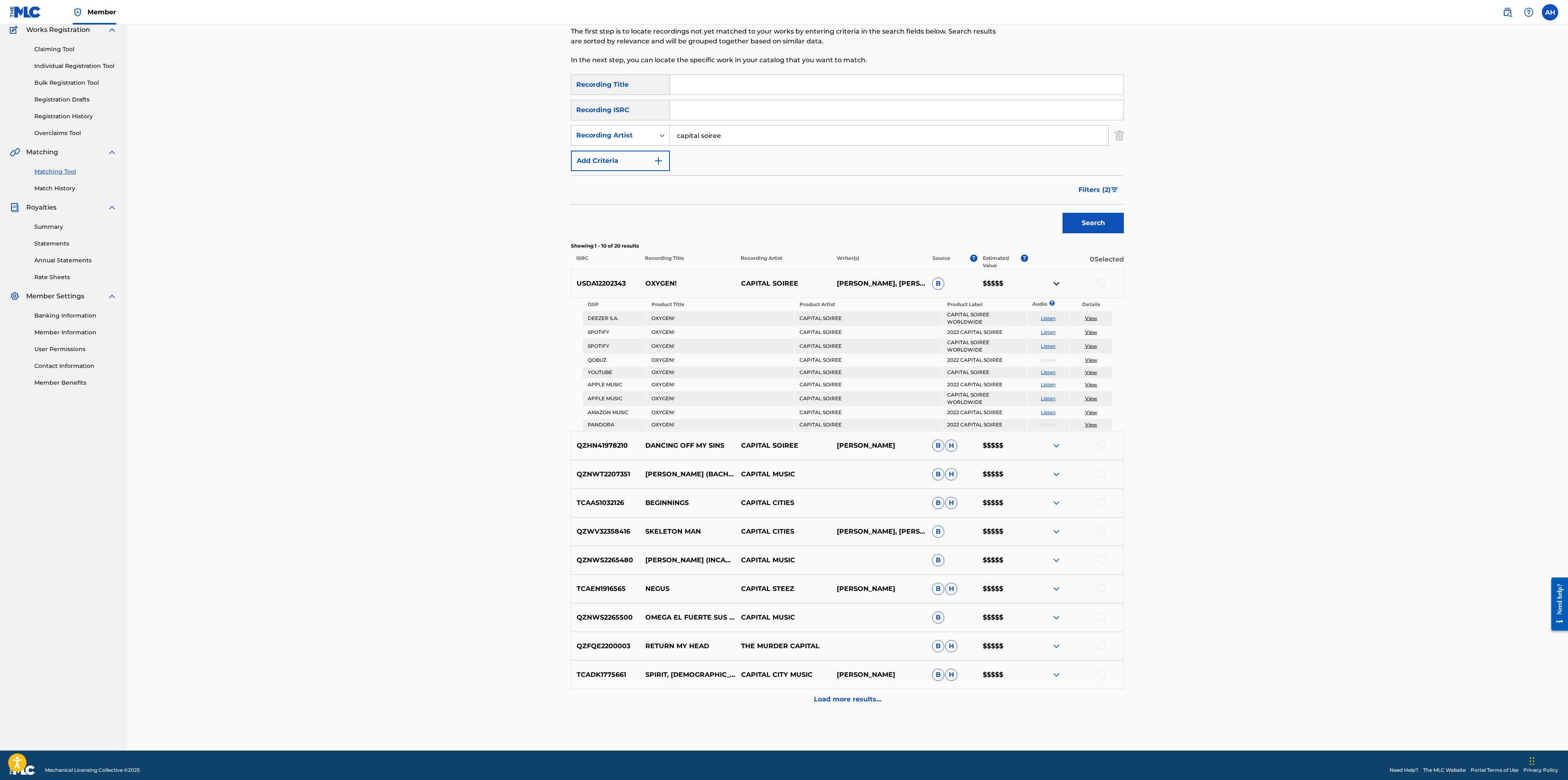
scroll to position [79, 0]
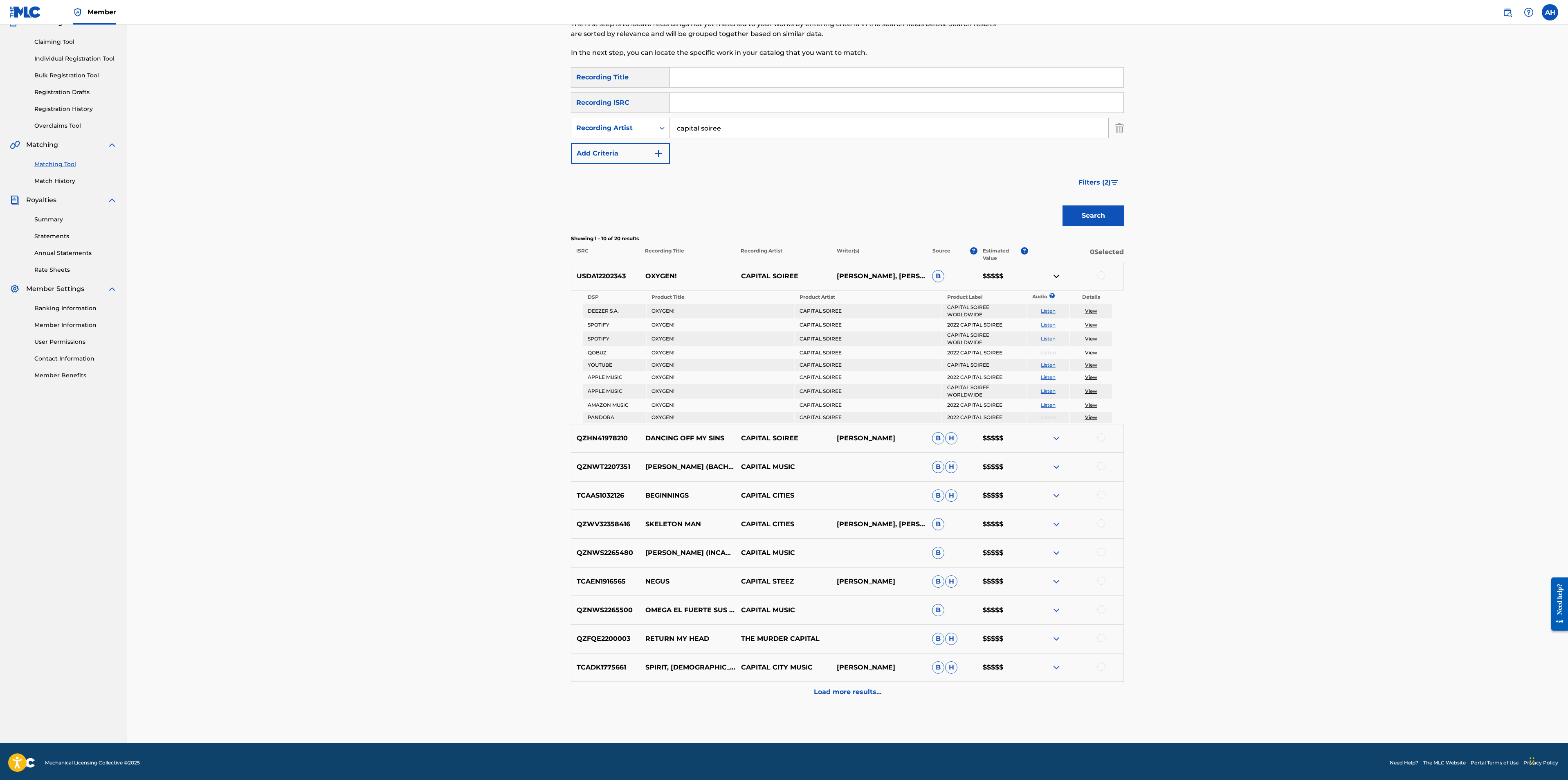
click at [847, 519] on div "Load more results..." at bounding box center [847, 692] width 553 height 21
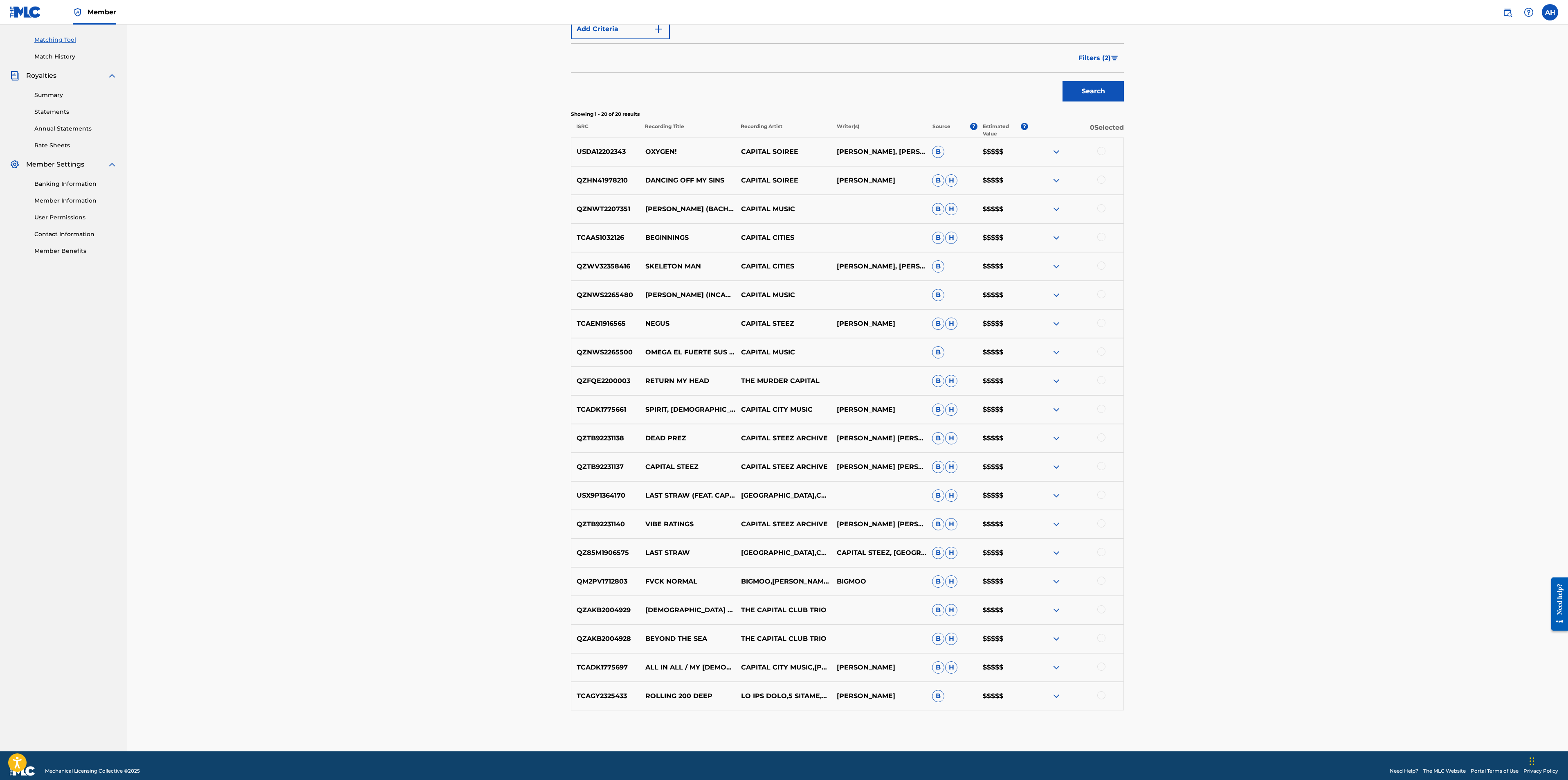
scroll to position [214, 0]
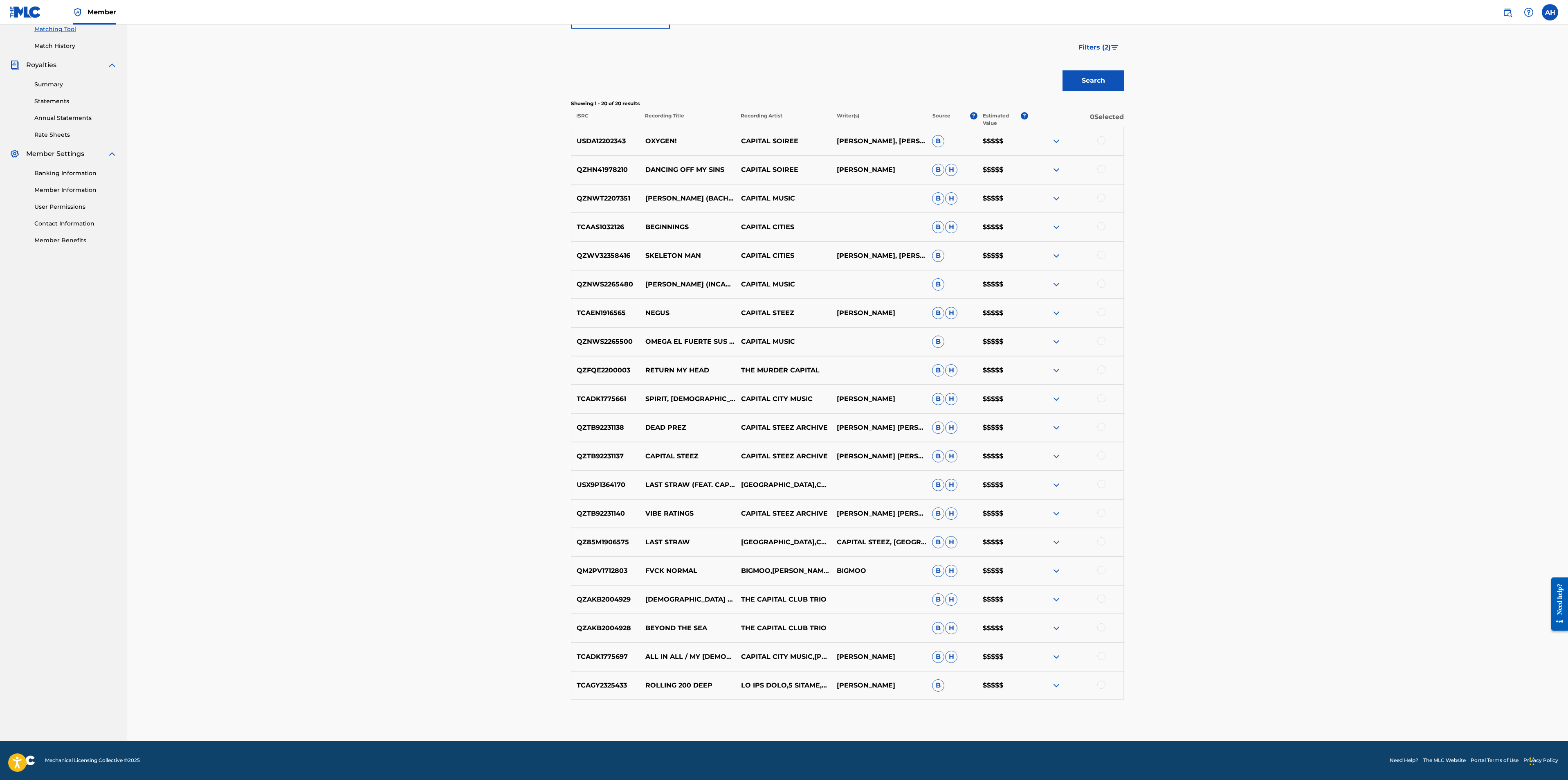
click at [571, 428] on div "QZTB92231138 DEAD PREZ CAPITAL STEEZ ARCHIVE [PERSON_NAME] [PERSON_NAME] $$$$$" at bounding box center [847, 427] width 553 height 29
